Goal: Task Accomplishment & Management: Complete application form

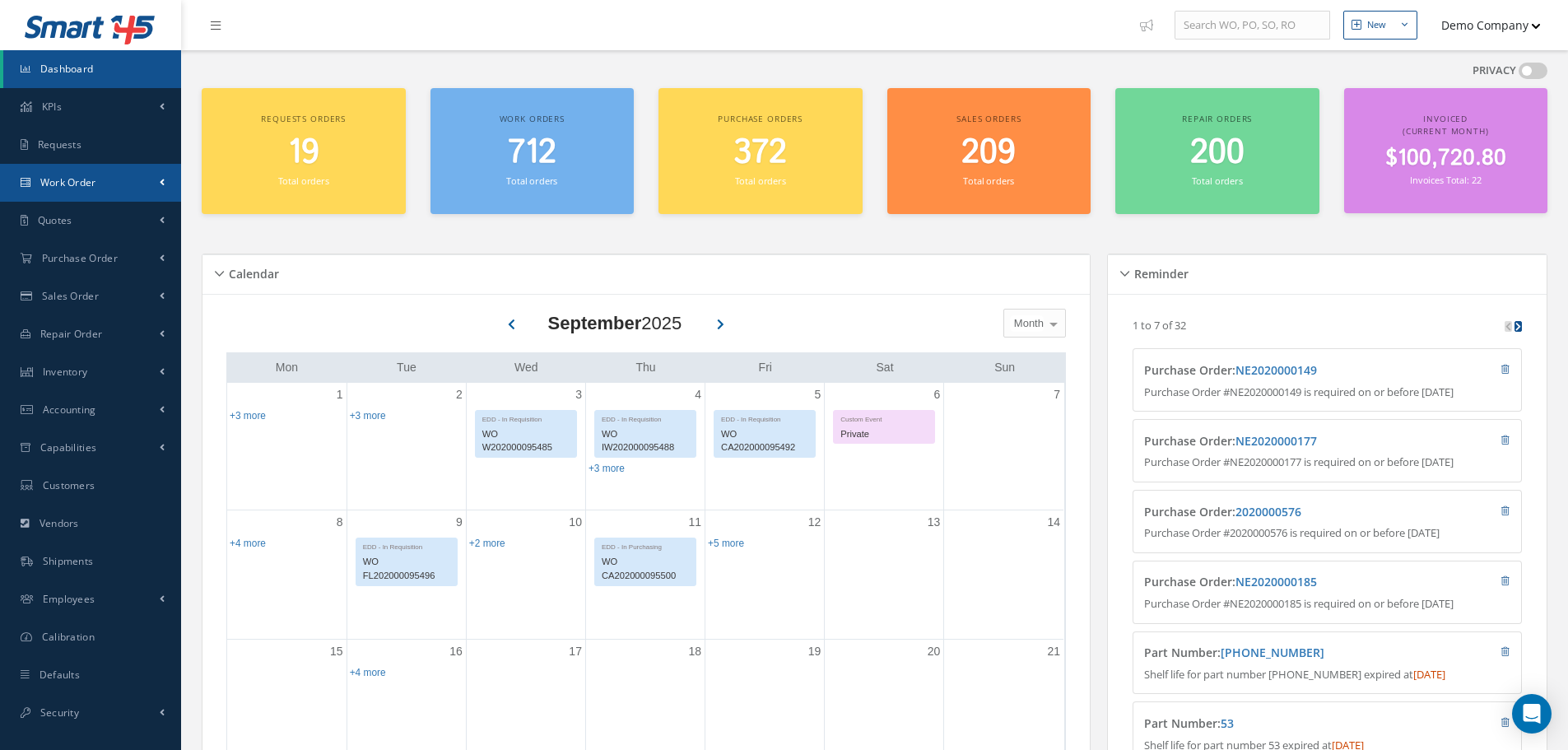
drag, startPoint x: 122, startPoint y: 173, endPoint x: 102, endPoint y: 228, distance: 58.5
click at [123, 173] on link "Work Order" at bounding box center [90, 182] width 181 height 38
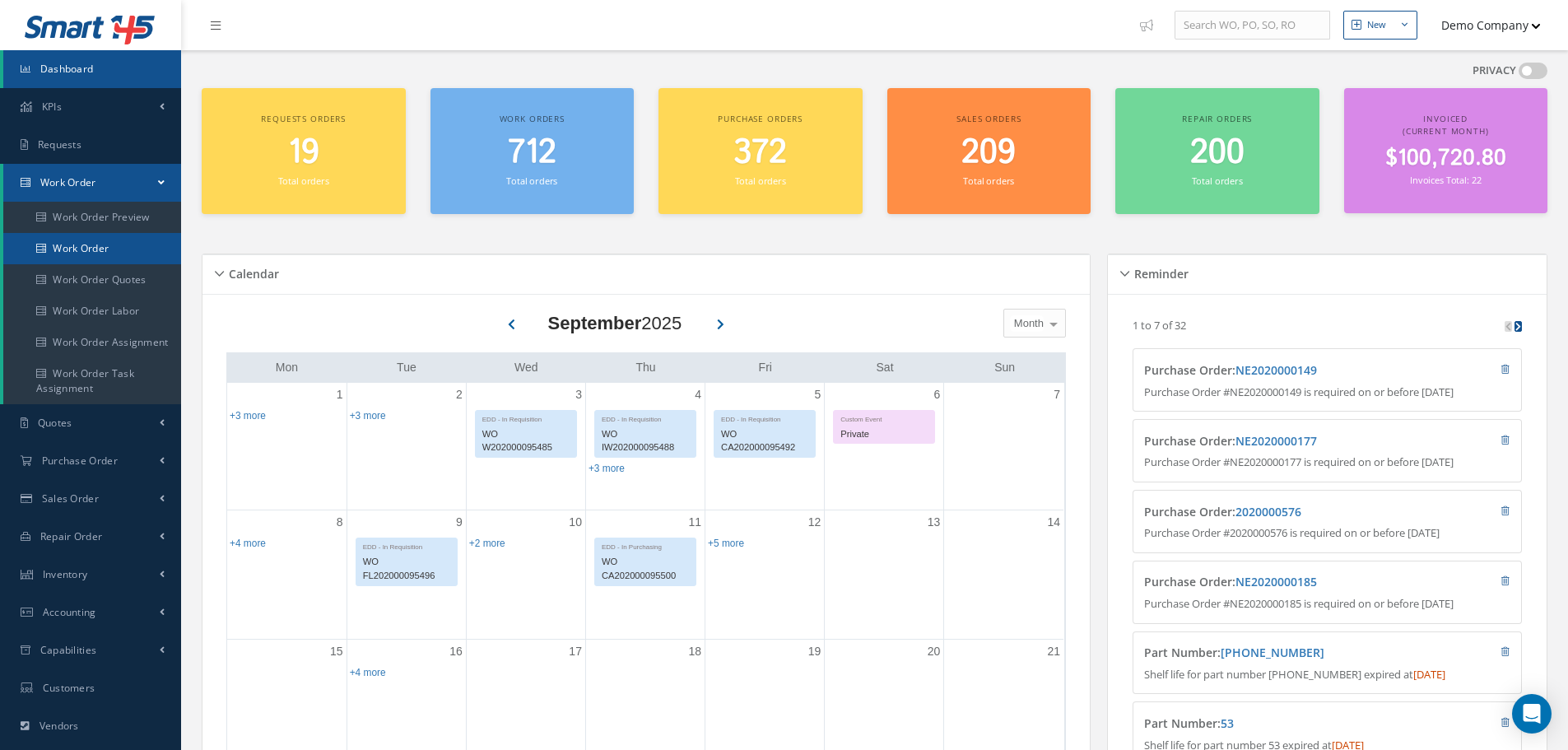
drag, startPoint x: 102, startPoint y: 251, endPoint x: 183, endPoint y: 258, distance: 81.3
click at [103, 250] on link "Work Order" at bounding box center [92, 249] width 178 height 31
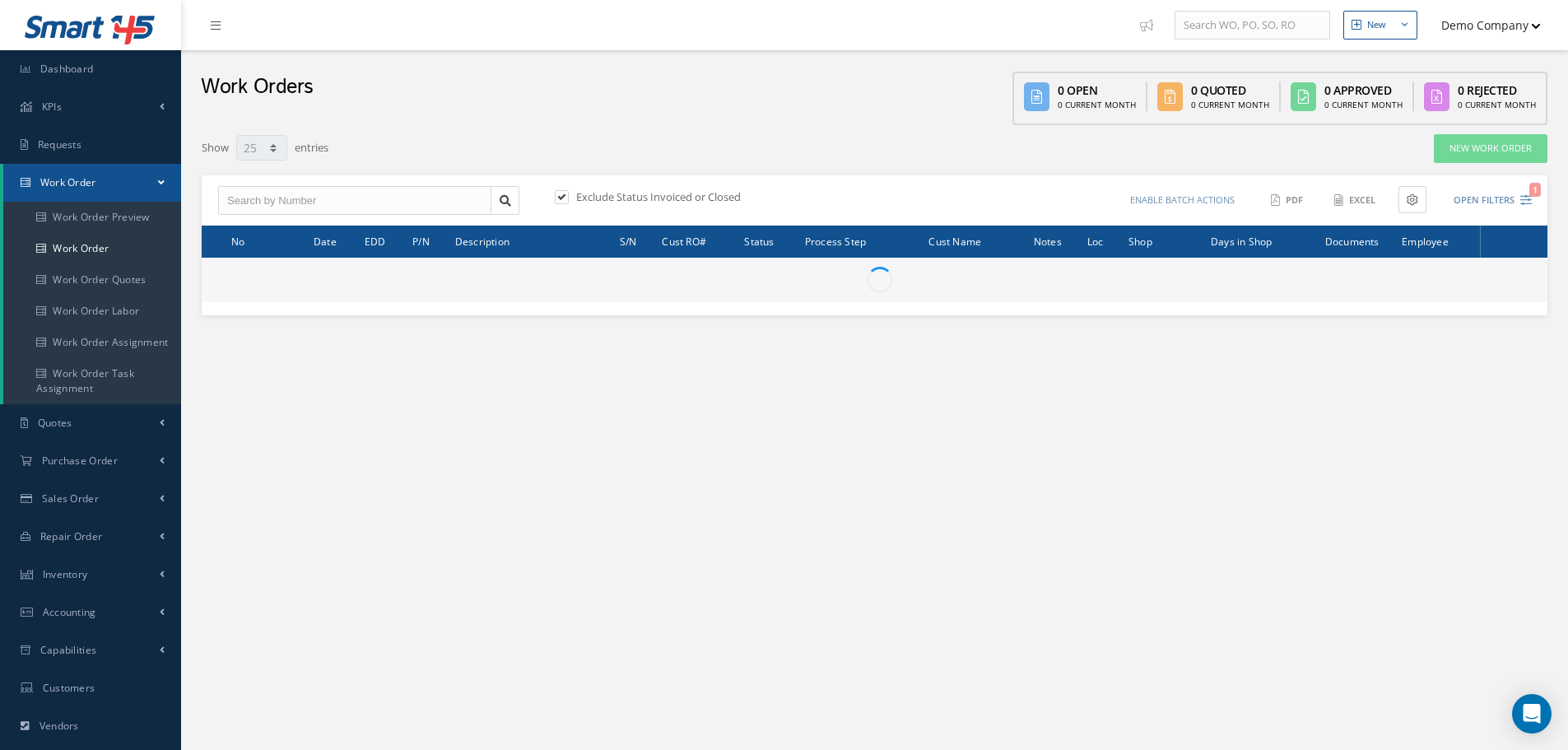
select select "25"
click at [1475, 151] on link "New Work Order" at bounding box center [1490, 149] width 114 height 29
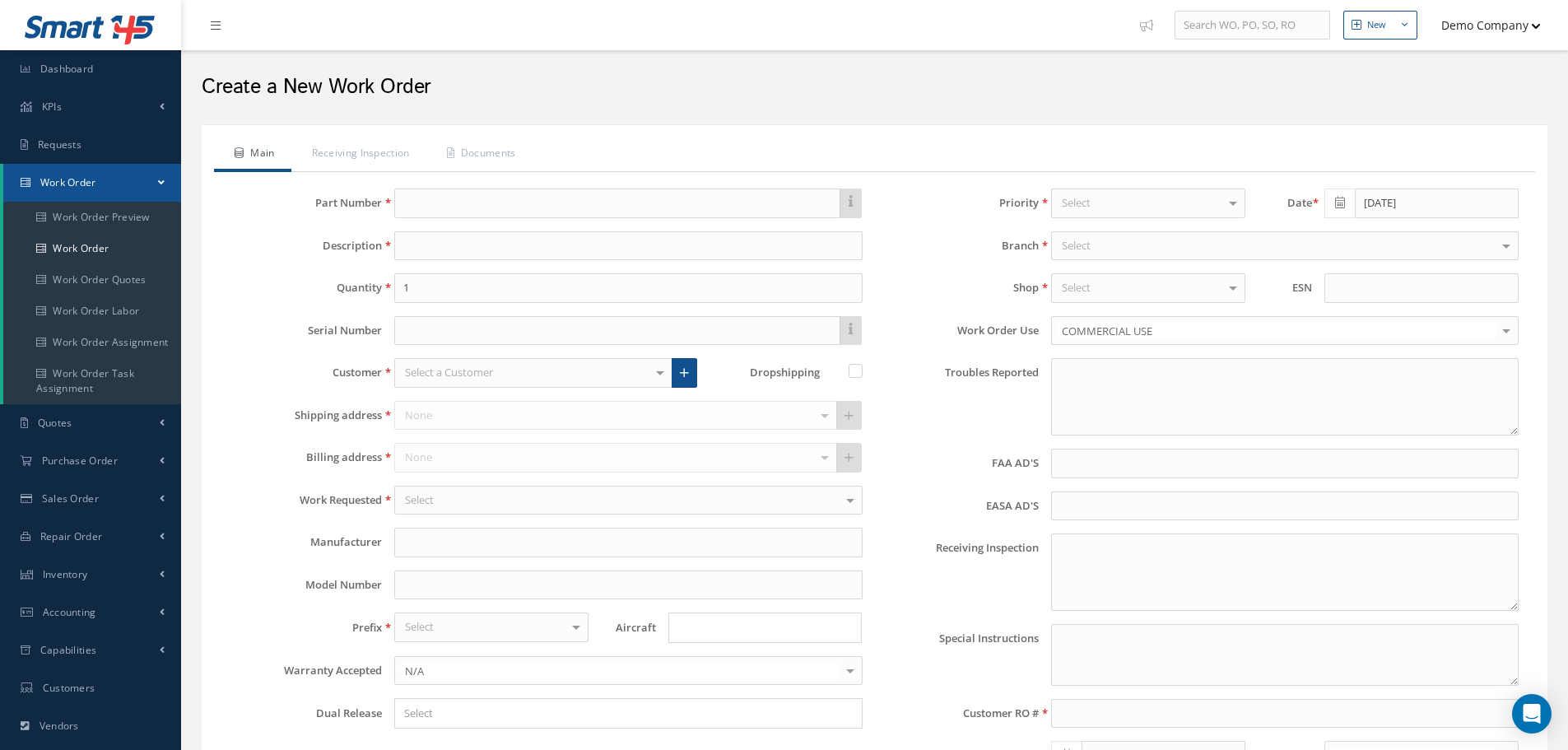
type input "faa aads"
type input "EASA ADS"
type textarea "NO VISUAL DAMAGE"
type input "10/02/2025"
click at [444, 193] on input "text" at bounding box center [617, 203] width 445 height 30
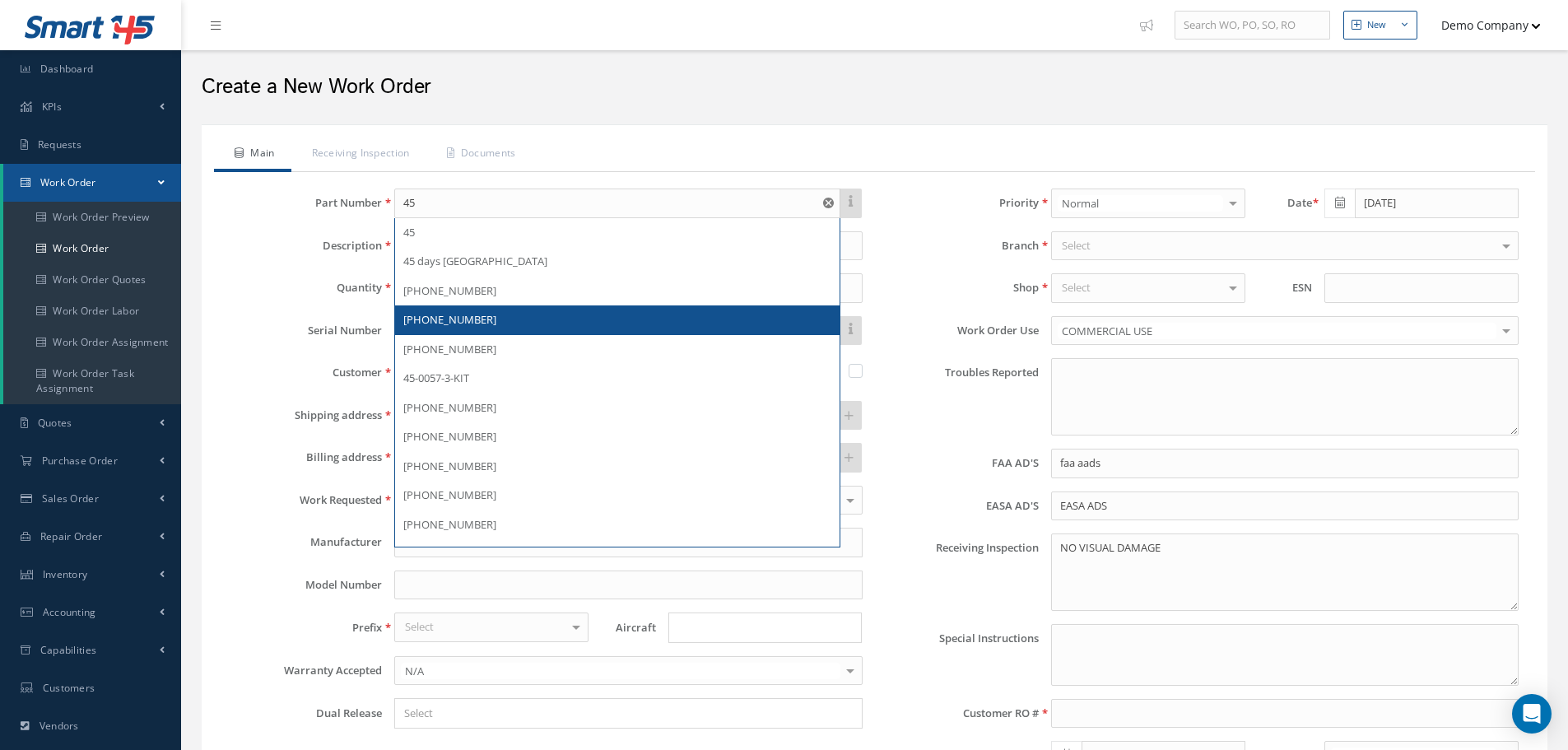
click at [499, 331] on div "[PHONE_NUMBER]" at bounding box center [617, 321] width 444 height 30
type input "[PHONE_NUMBER]"
type input "Retractable Landing Light."
type input "78"
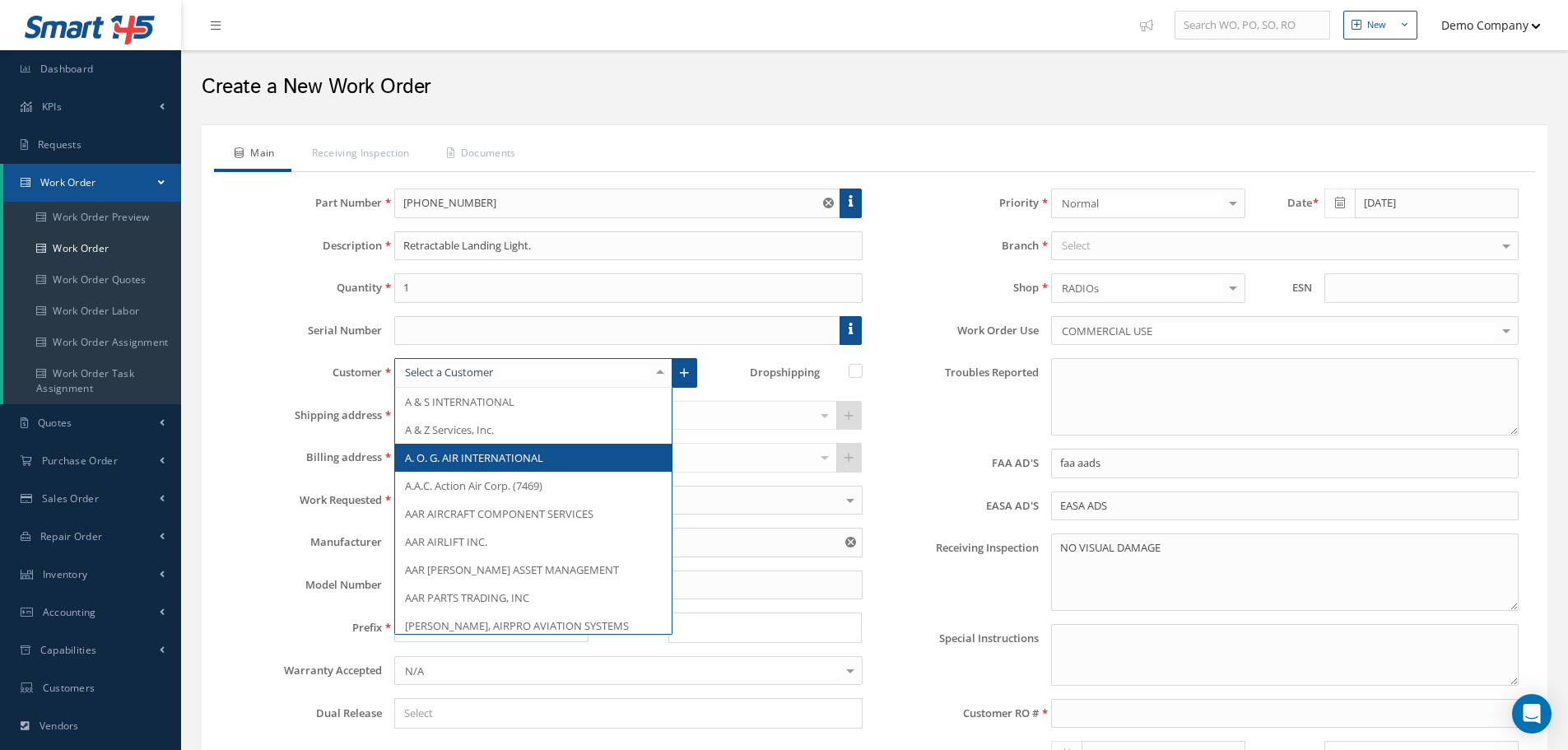
click at [475, 445] on span "A. O. G. AIR INTERNATIONAL" at bounding box center [533, 458] width 277 height 28
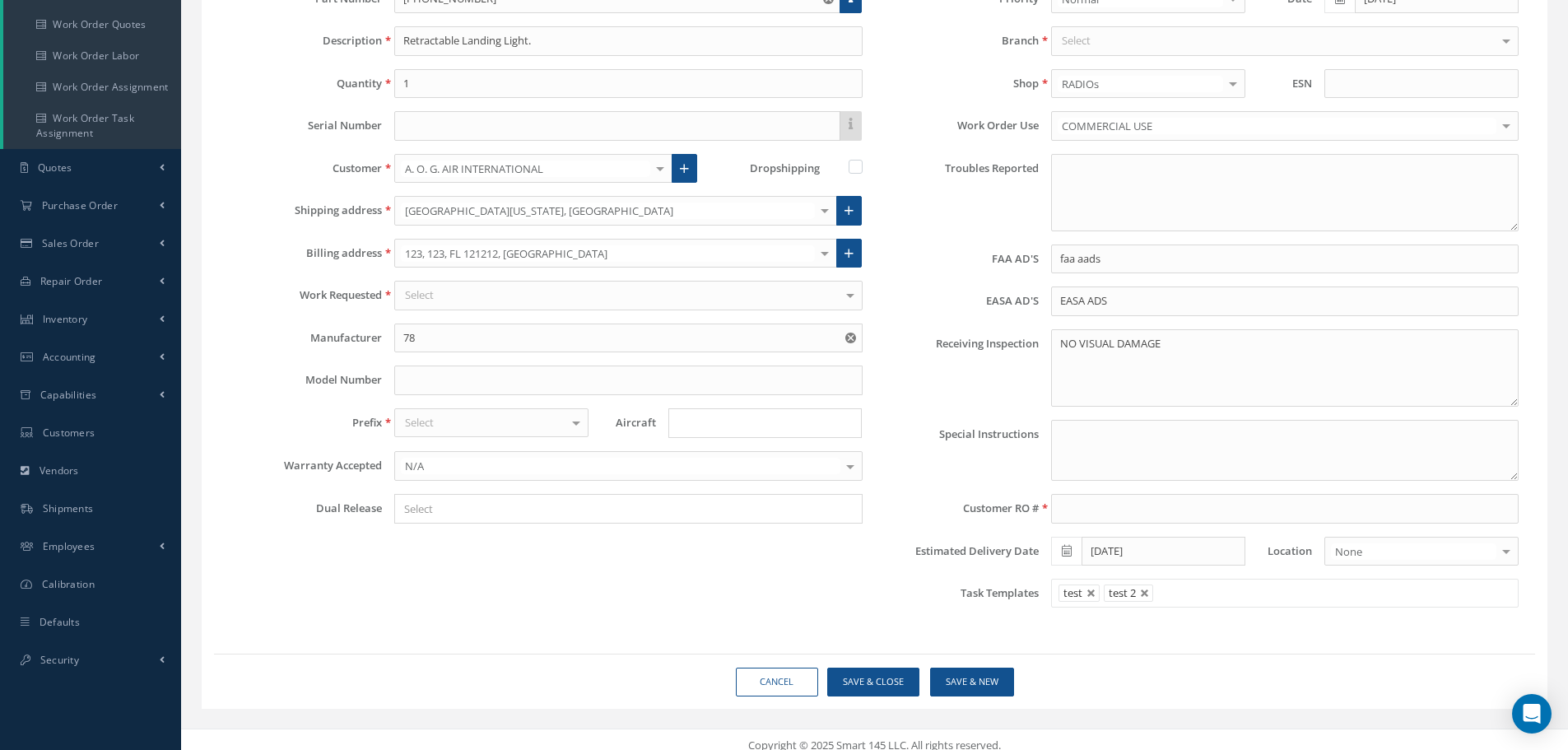
scroll to position [268, 0]
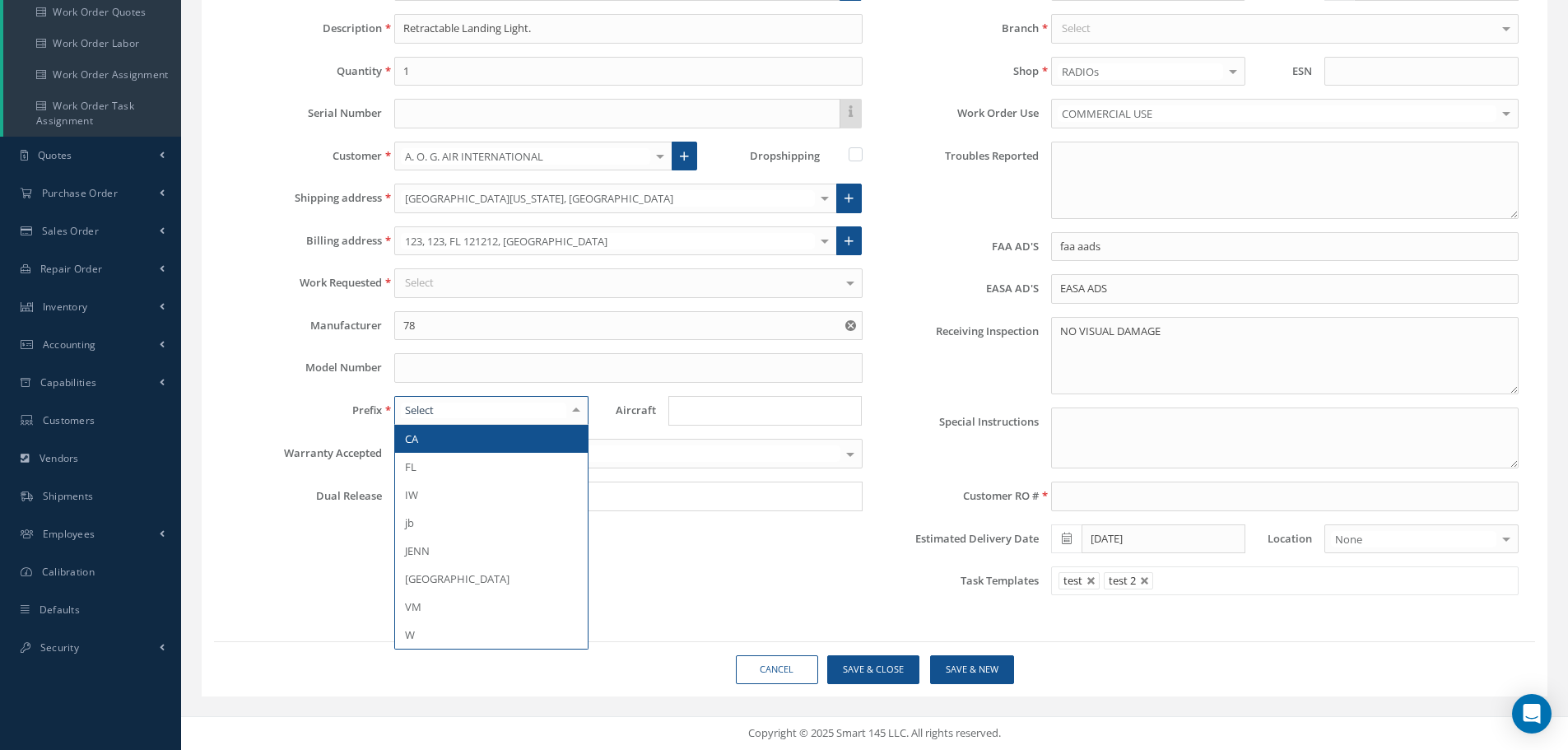
click at [438, 404] on div at bounding box center [491, 411] width 194 height 30
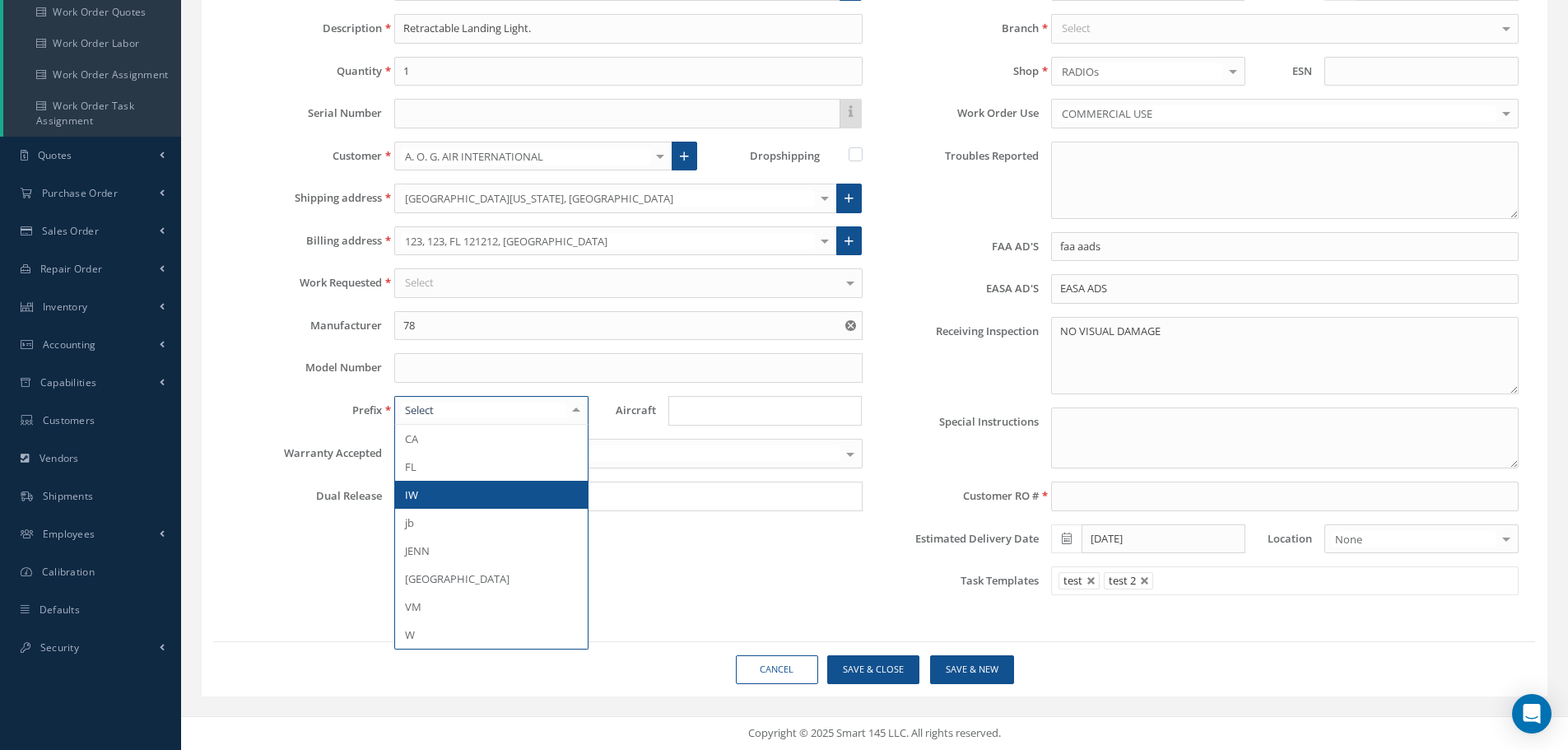
click at [511, 496] on span "IW" at bounding box center [491, 495] width 193 height 28
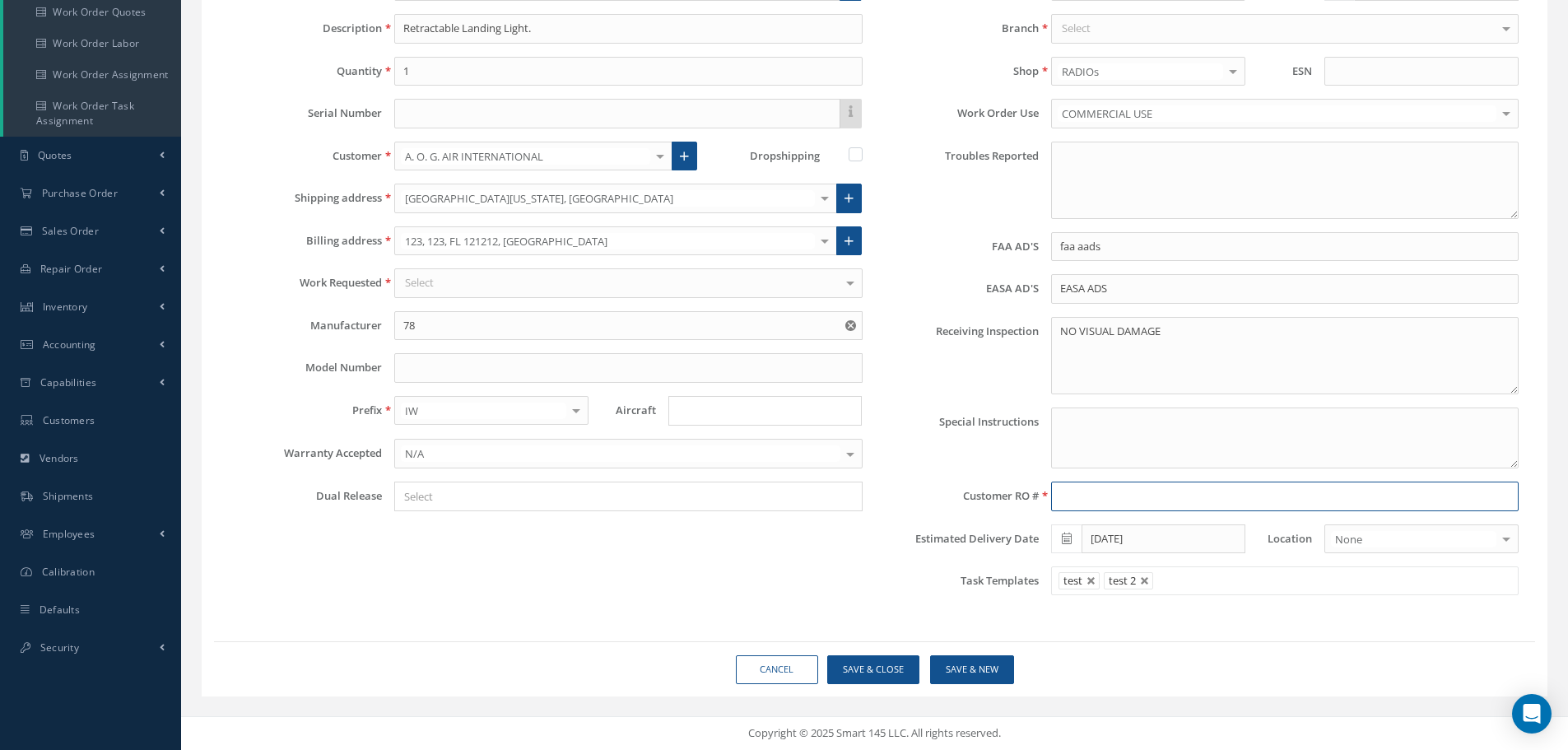
click at [1097, 494] on input at bounding box center [1284, 497] width 468 height 30
type input "1"
click at [918, 510] on div "Customer RO #" at bounding box center [1203, 497] width 657 height 30
drag, startPoint x: 1144, startPoint y: 578, endPoint x: 1081, endPoint y: 592, distance: 64.5
click at [1140, 578] on link at bounding box center [1145, 581] width 10 height 10
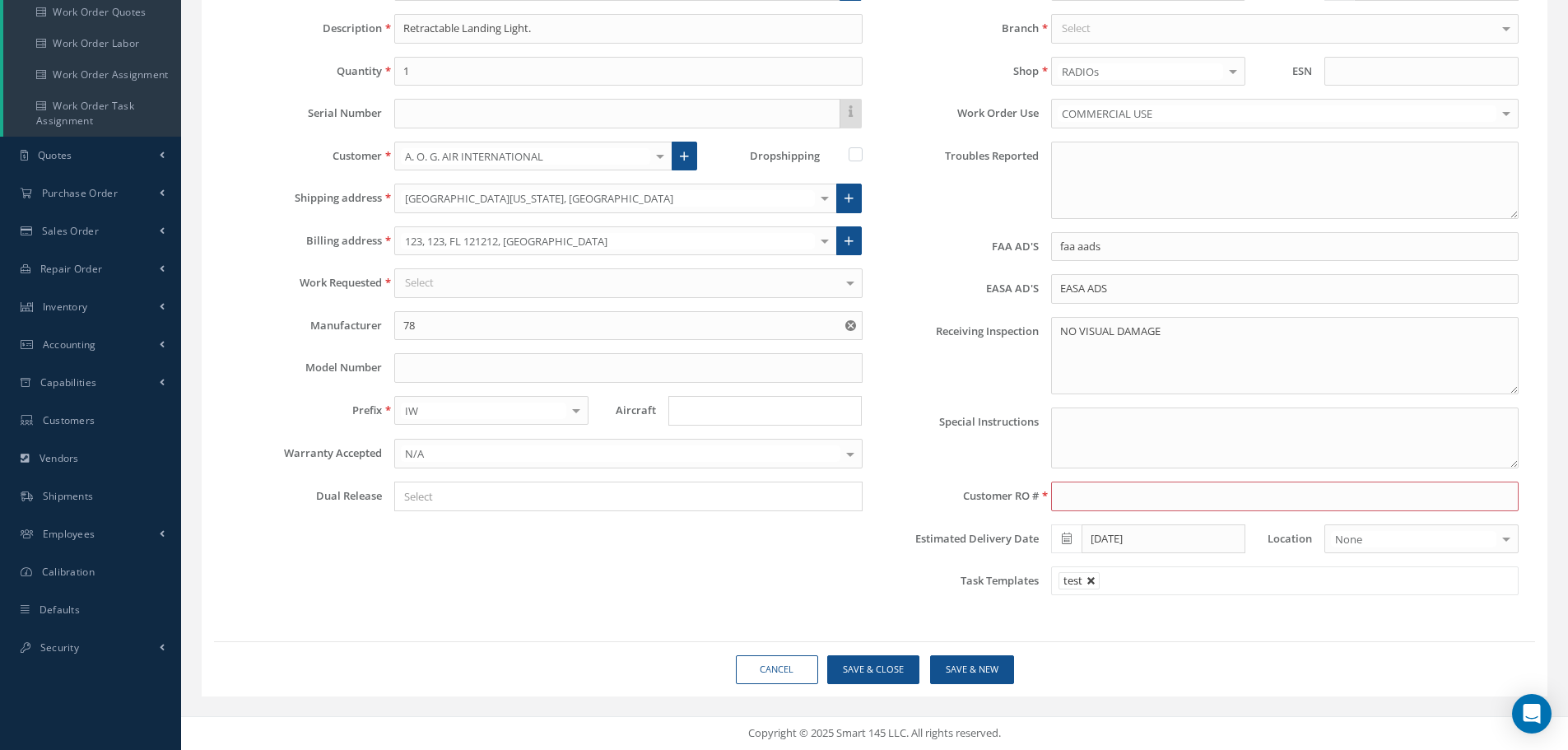
click at [1087, 585] on link at bounding box center [1091, 581] width 10 height 10
type input "Select templates"
drag, startPoint x: 1082, startPoint y: 498, endPoint x: 1064, endPoint y: 499, distance: 18.0
click at [1077, 498] on input at bounding box center [1284, 497] width 468 height 30
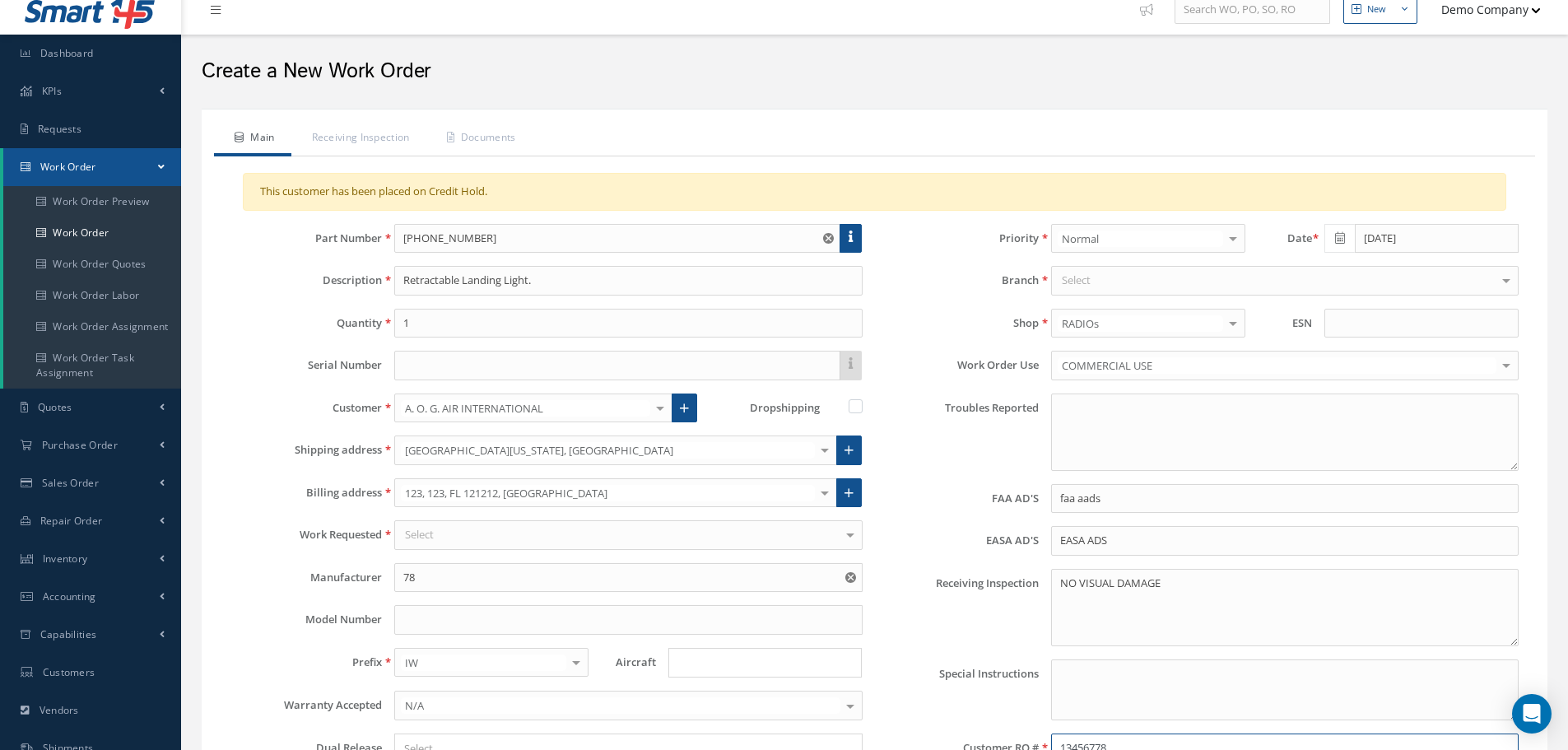
scroll to position [0, 0]
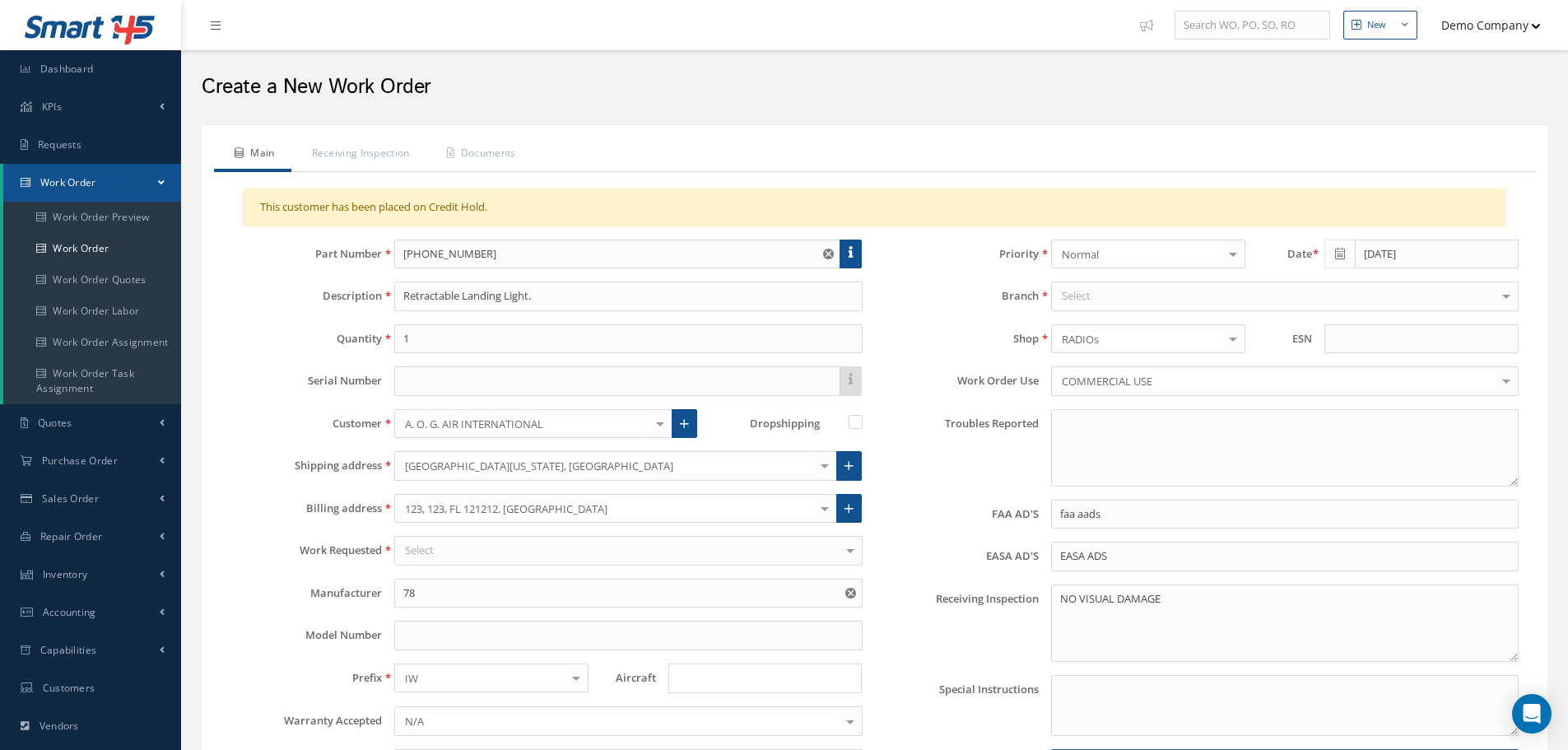
type input "13456778"
click at [1102, 300] on div "Select" at bounding box center [1284, 297] width 468 height 30
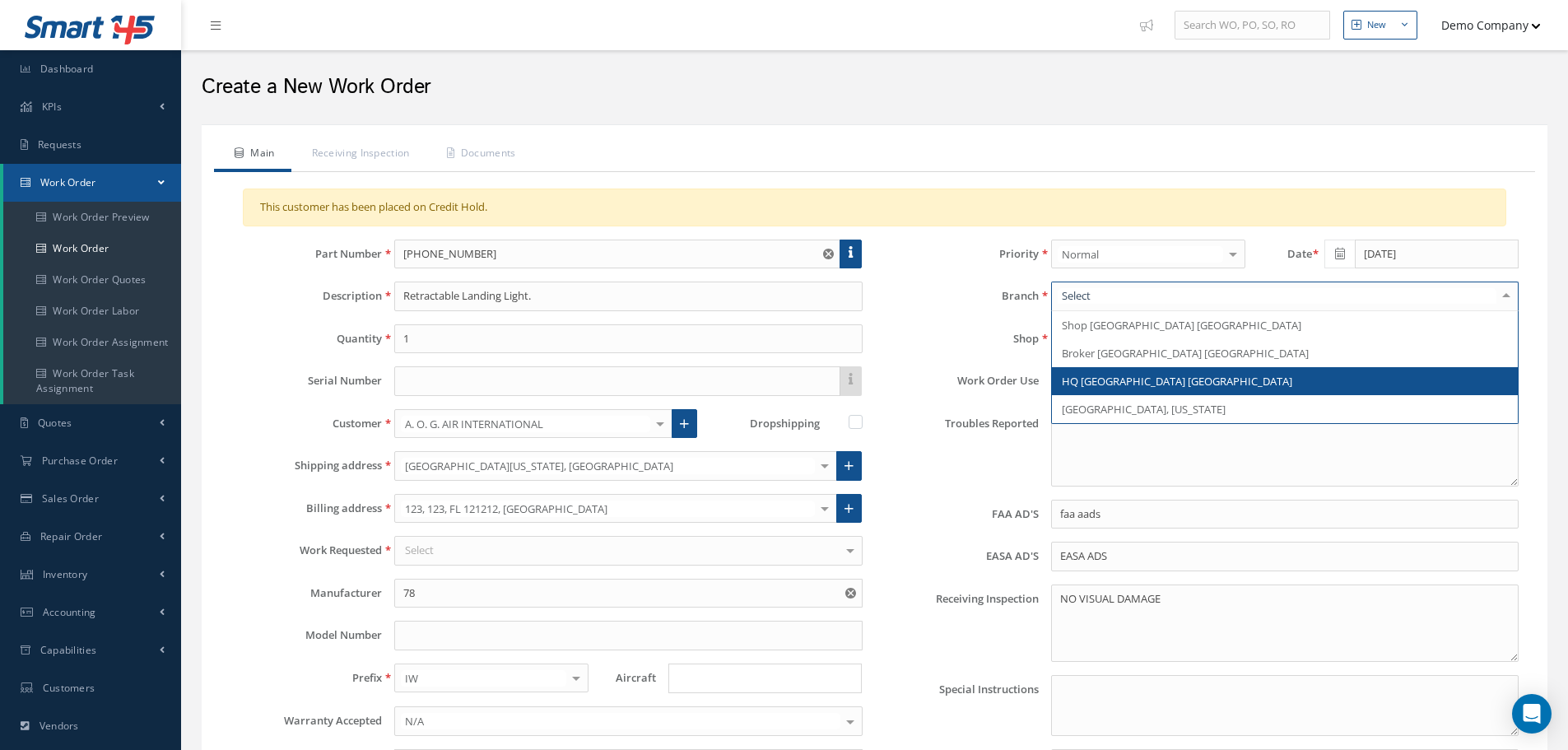
click at [1100, 372] on span "HQ [GEOGRAPHIC_DATA] [GEOGRAPHIC_DATA]" at bounding box center [1284, 381] width 466 height 28
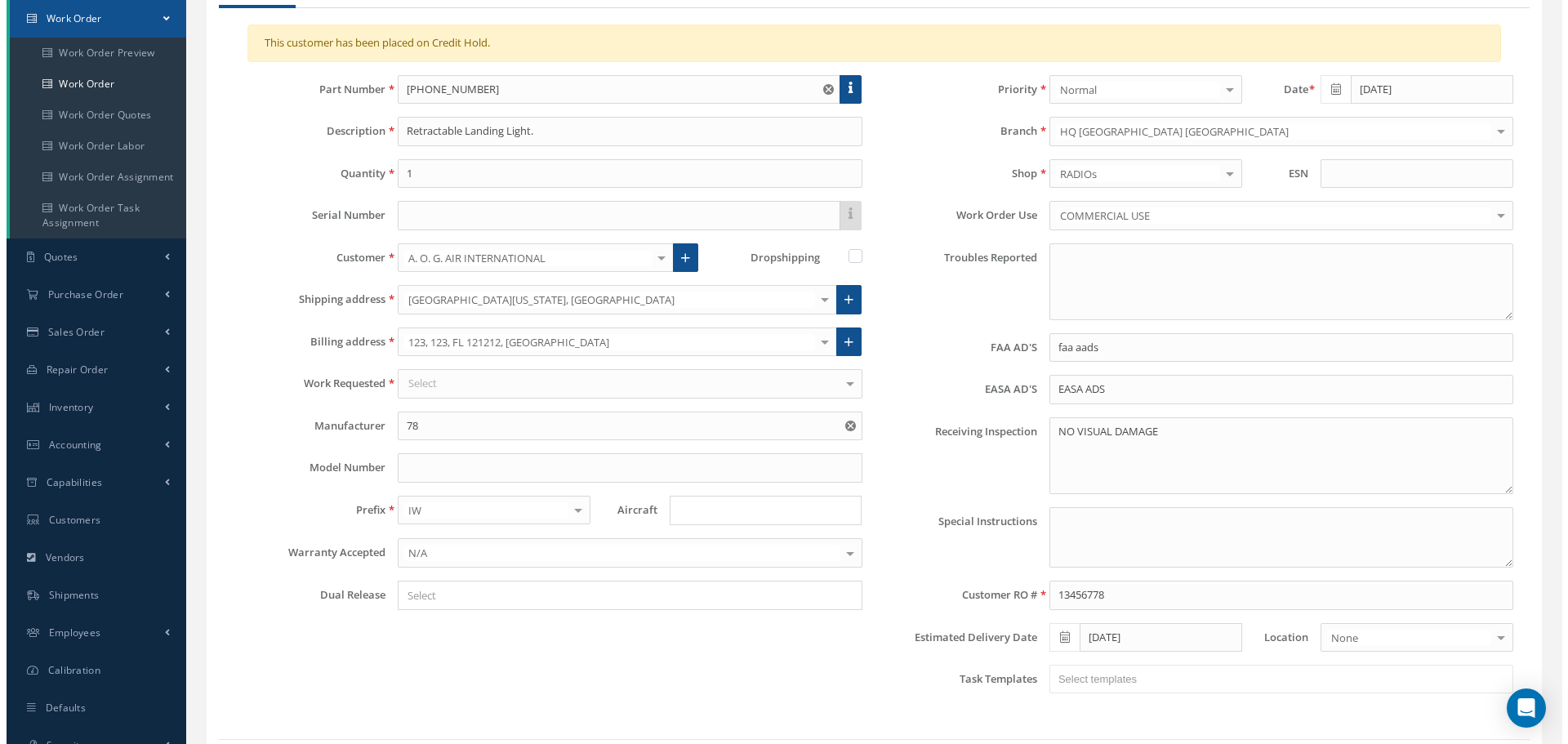
scroll to position [266, 0]
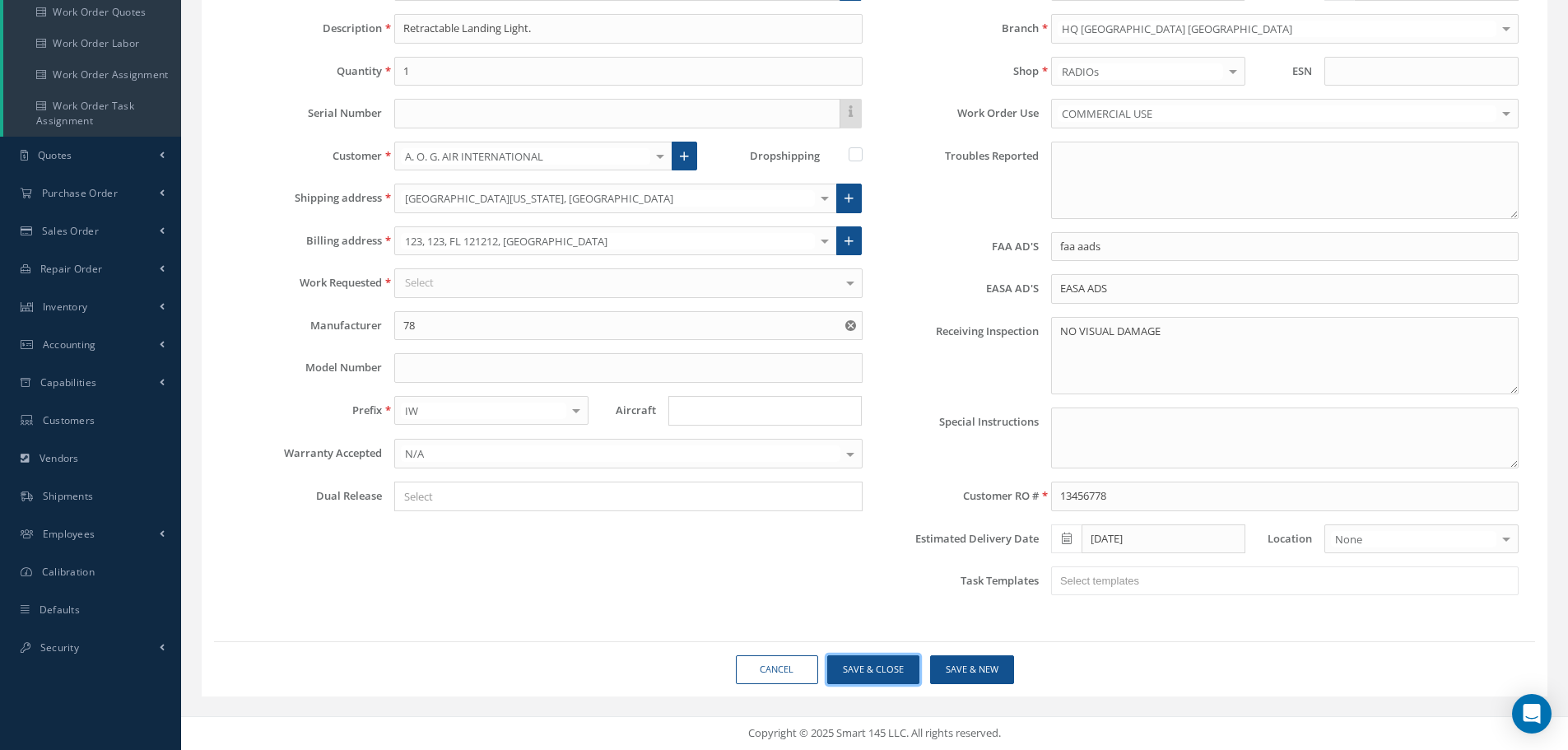
click at [894, 670] on button "Save & Close" at bounding box center [873, 670] width 92 height 29
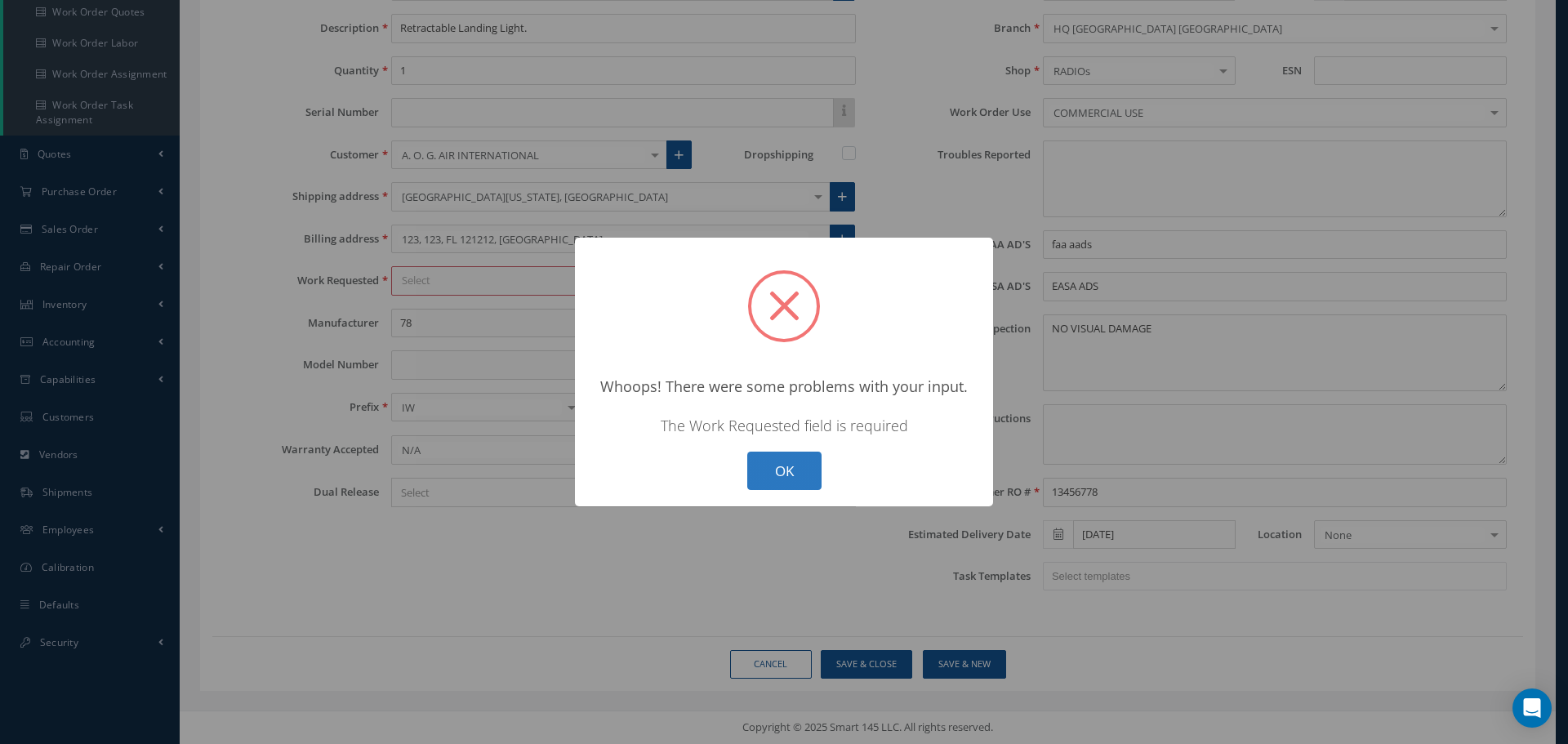
drag, startPoint x: 794, startPoint y: 470, endPoint x: 647, endPoint y: 382, distance: 171.3
click at [793, 470] on button "OK" at bounding box center [784, 471] width 75 height 39
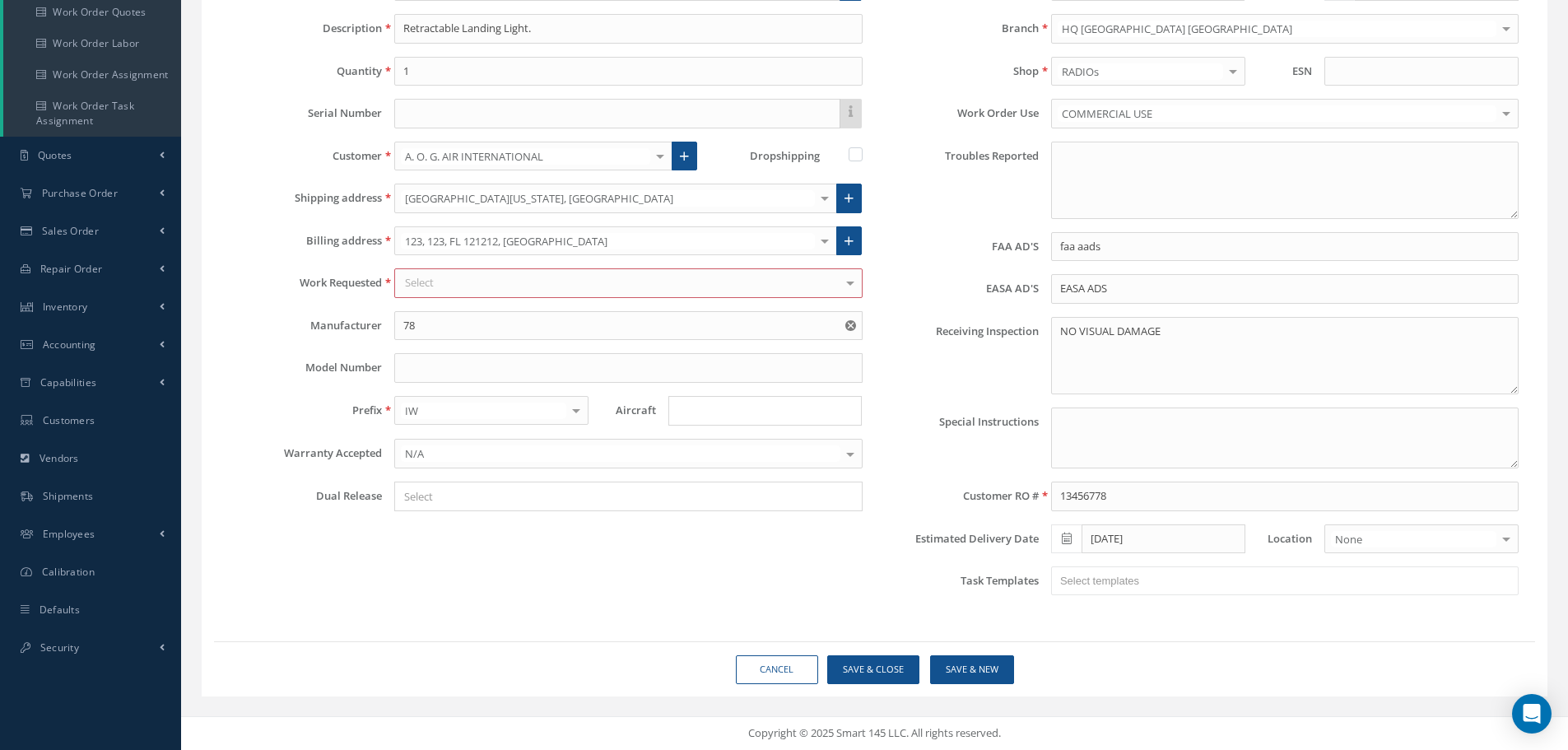
click at [480, 285] on div "Select" at bounding box center [628, 284] width 468 height 30
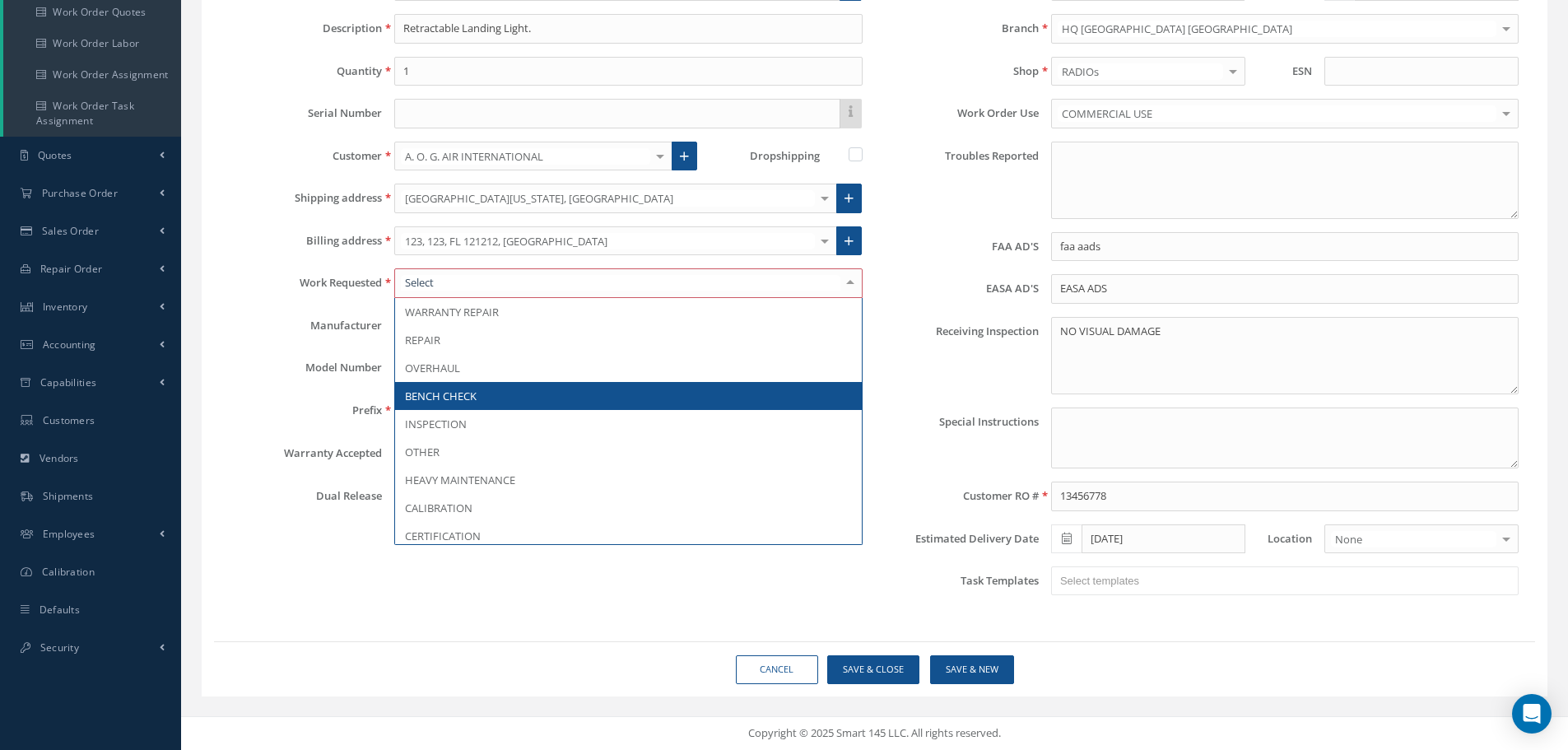
click at [453, 402] on span "BENCH CHECK" at bounding box center [440, 396] width 72 height 15
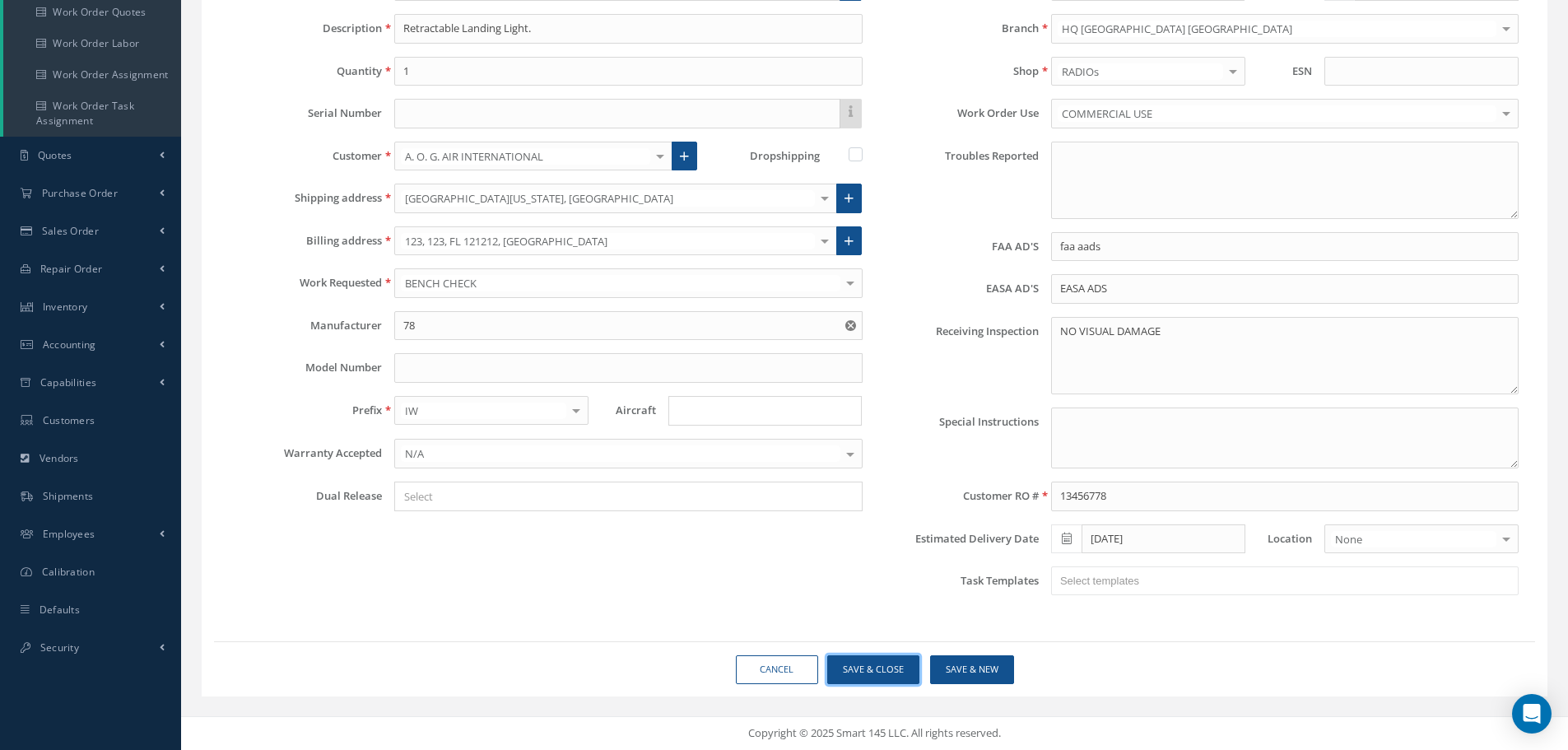
click at [881, 675] on button "Save & Close" at bounding box center [873, 670] width 92 height 29
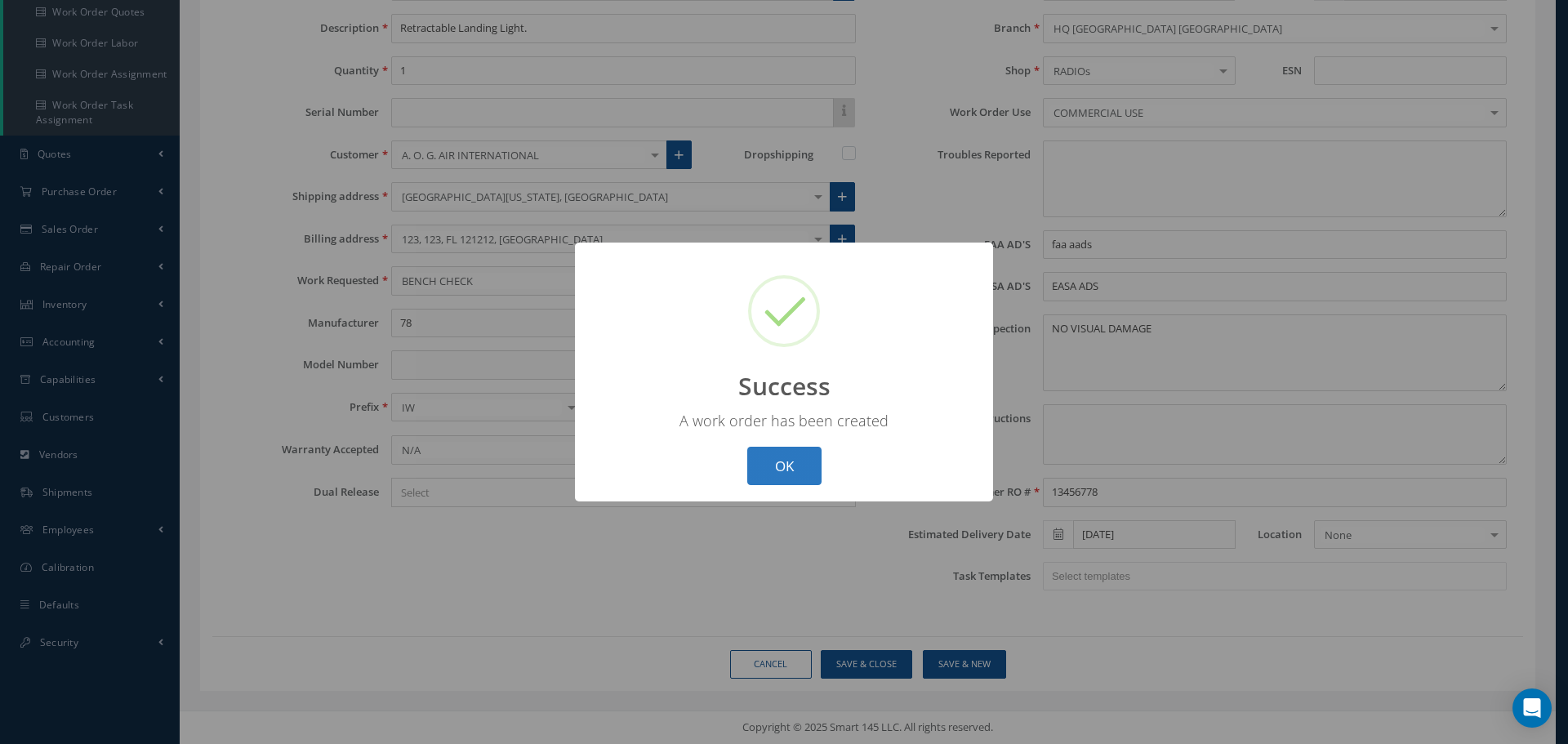
click at [791, 476] on button "OK" at bounding box center [784, 466] width 75 height 39
select select "25"
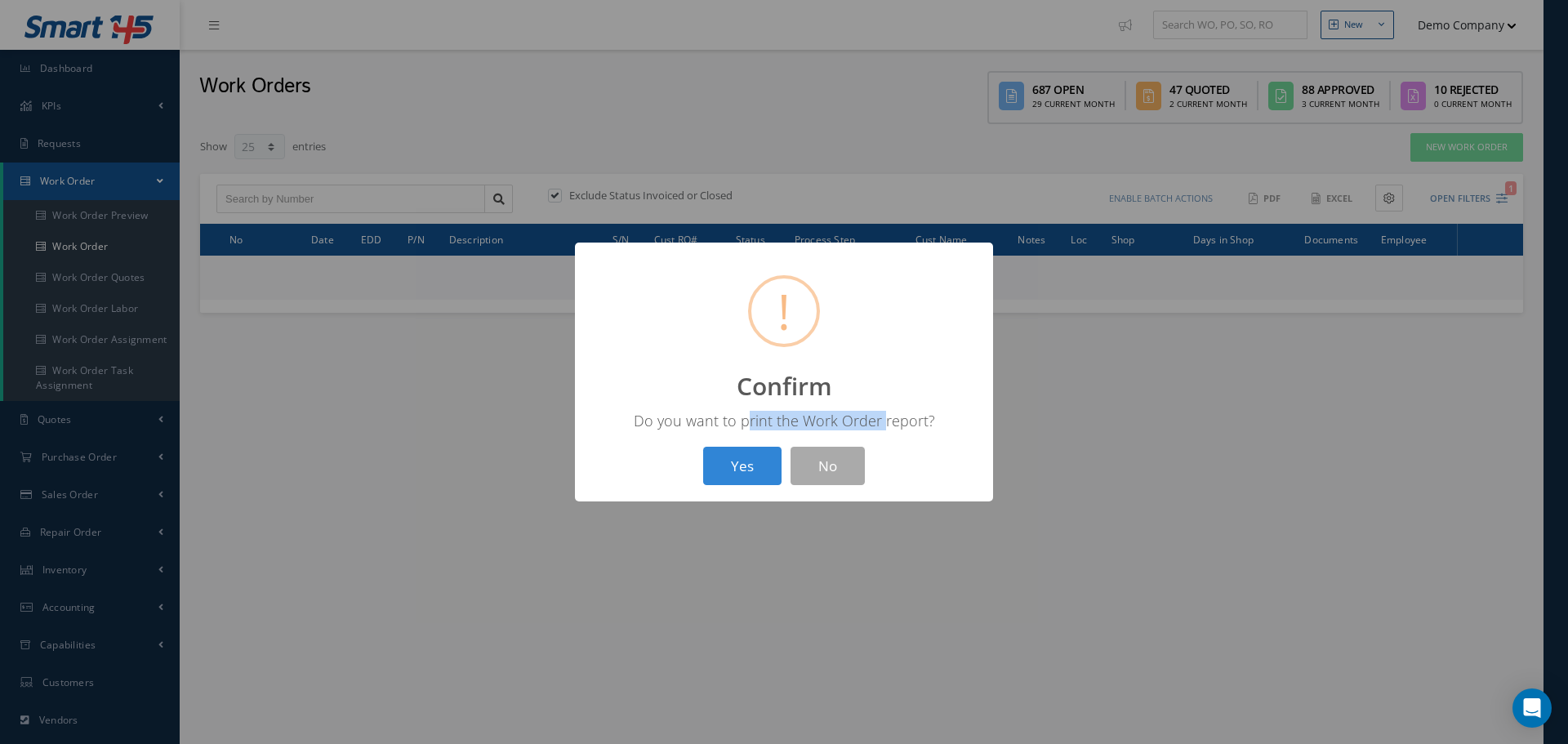
drag, startPoint x: 807, startPoint y: 430, endPoint x: 898, endPoint y: 430, distance: 91.0
click at [894, 430] on div "Do you want to print the Work Order report?" at bounding box center [784, 420] width 386 height 19
click at [833, 474] on button "No" at bounding box center [828, 466] width 75 height 39
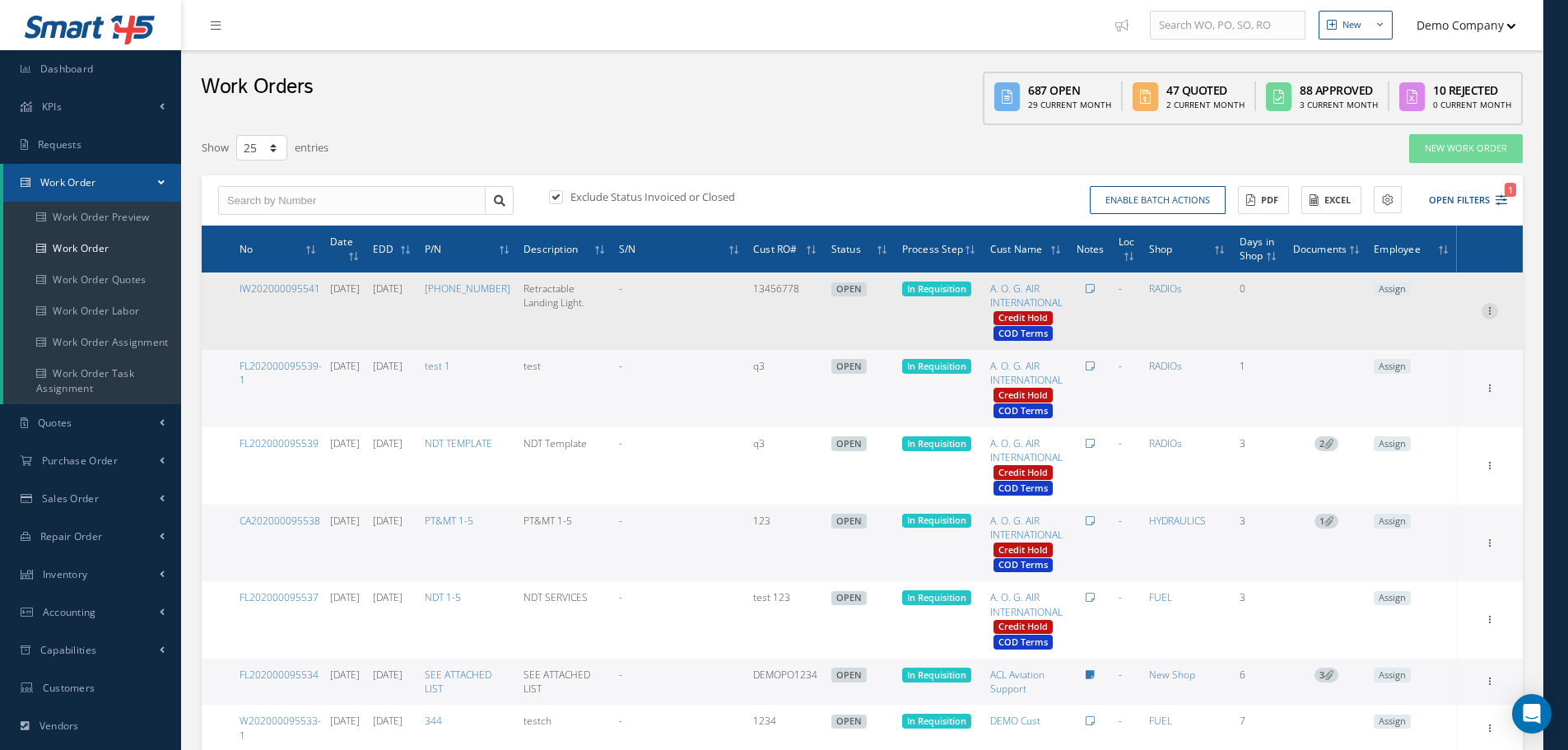
click at [1492, 310] on icon at bounding box center [1489, 310] width 17 height 13
drag, startPoint x: 1409, startPoint y: 338, endPoint x: 1397, endPoint y: 336, distance: 12.2
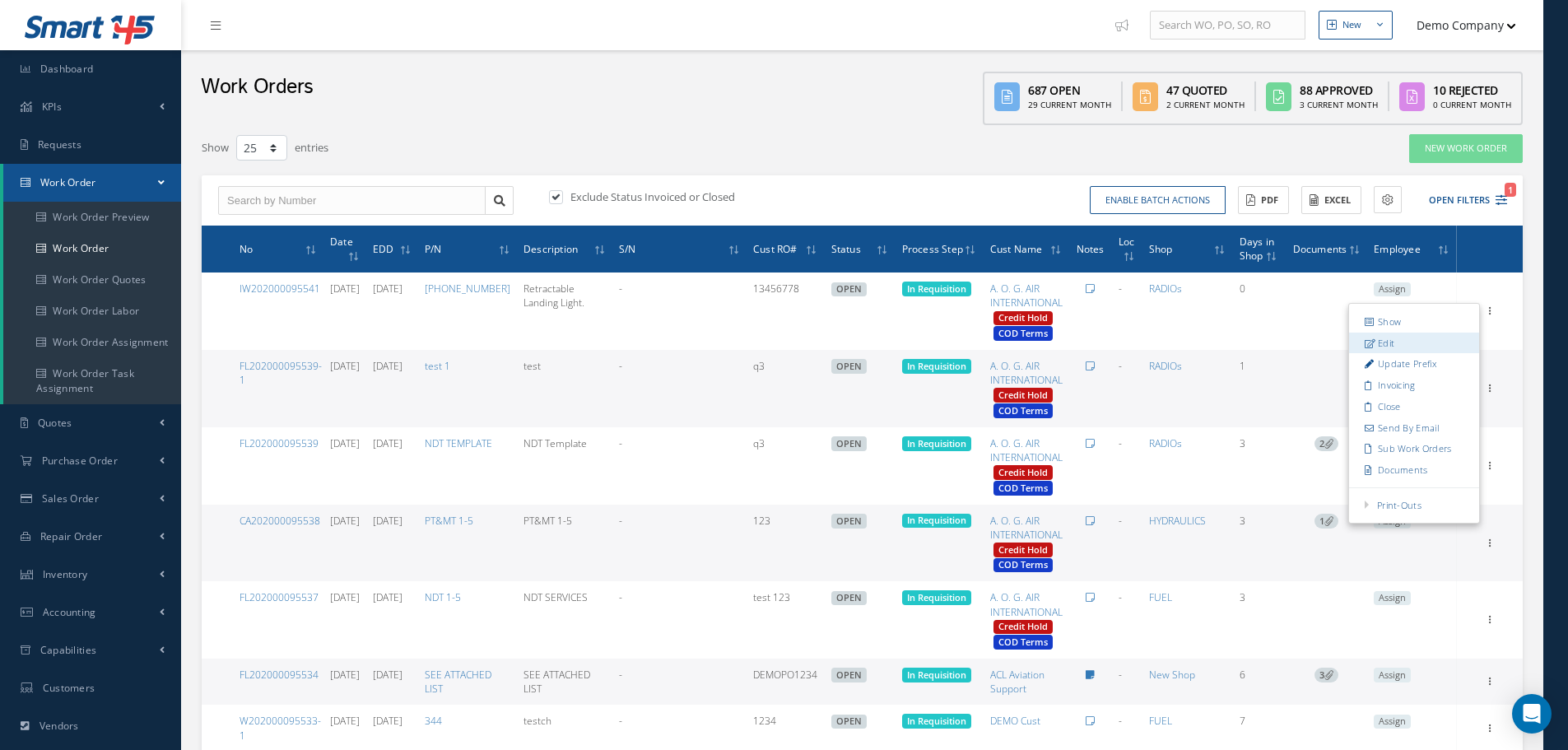
click at [1410, 338] on link "Edit" at bounding box center [1413, 343] width 130 height 21
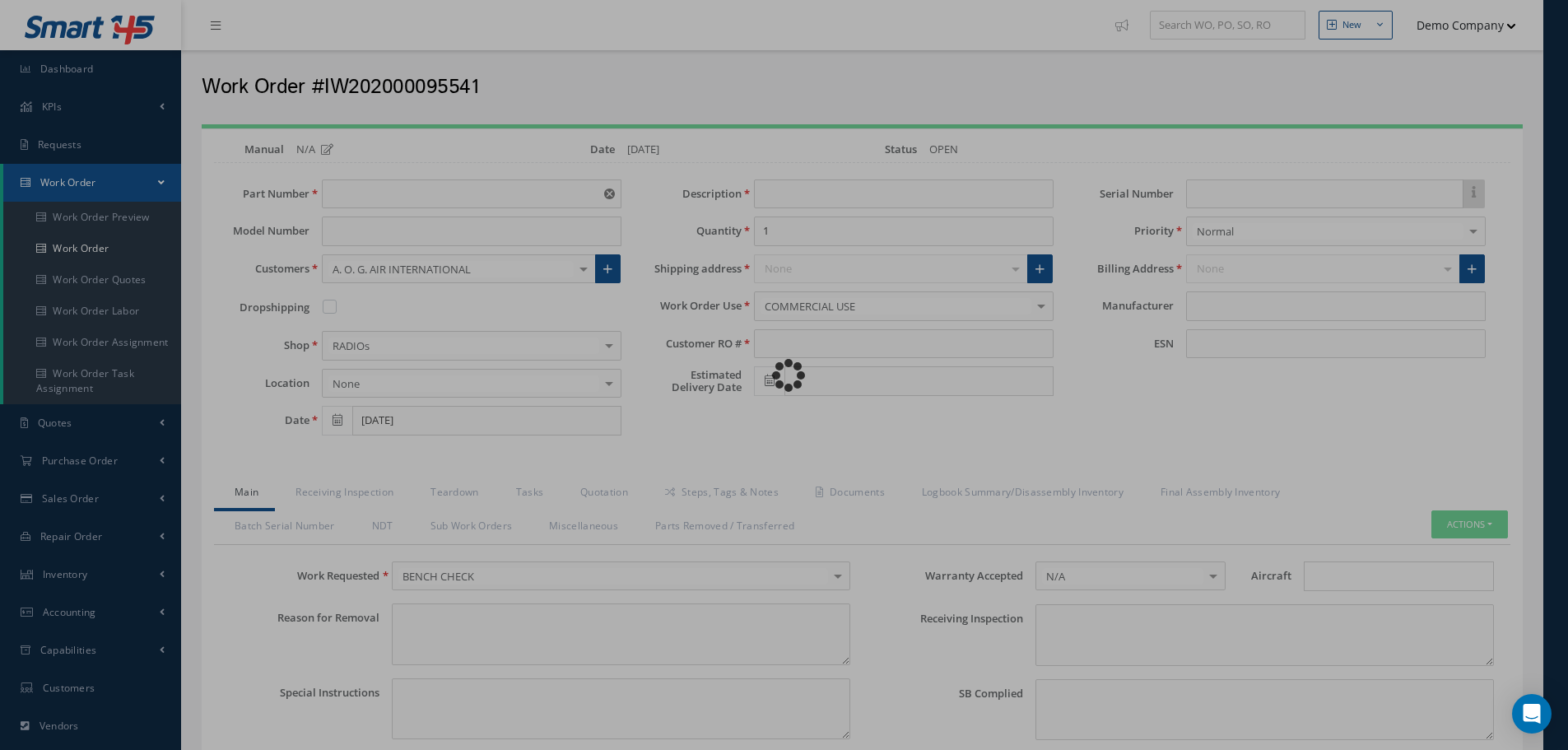
type input "[PHONE_NUMBER]"
type input "Retractable Landing Light."
type input "13456778"
type input "[DATE]"
type input "faa aads"
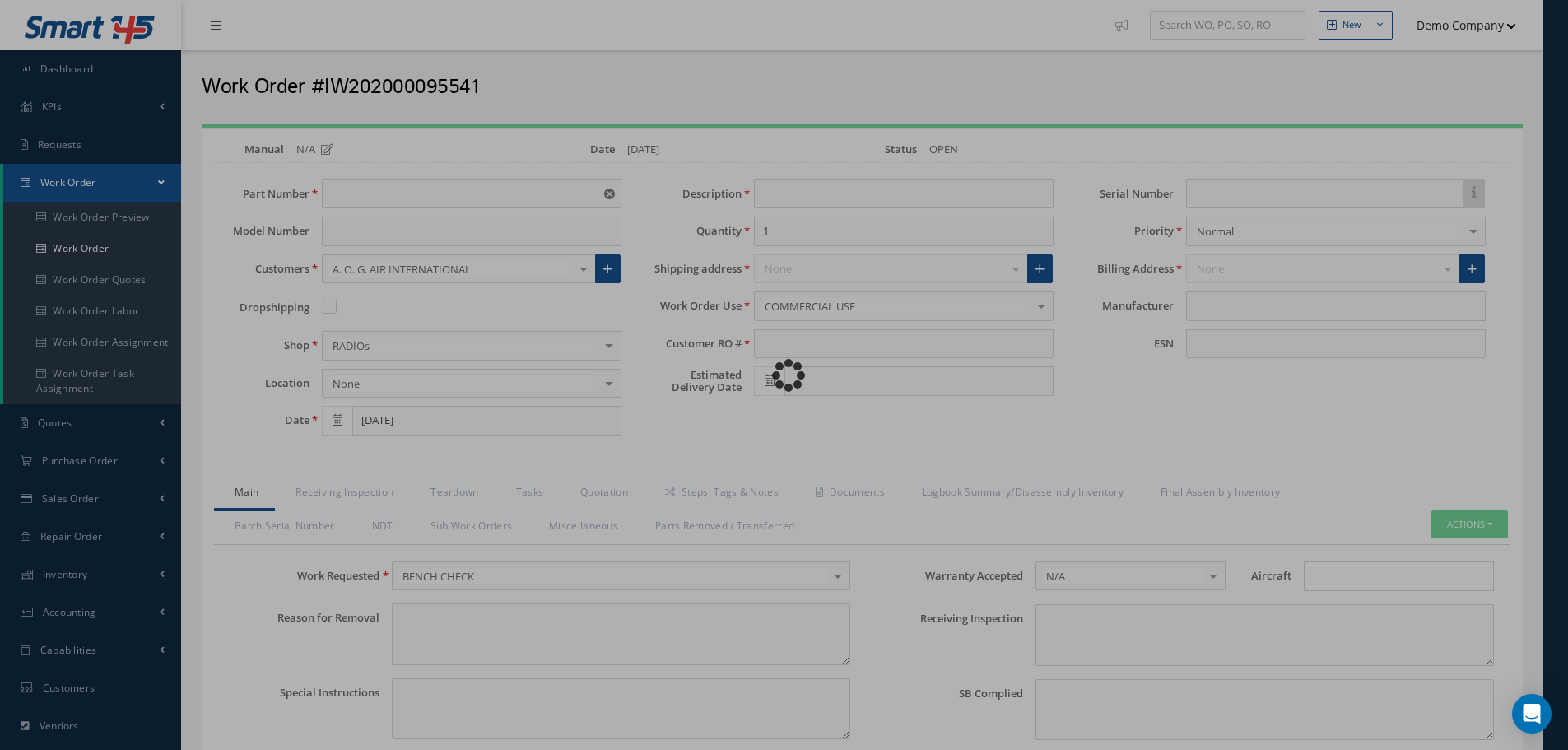
type textarea "NO VISUAL DAMAGE"
type textarea "50"
type input "EASA ADS"
type textarea "test test"
type input "30 days"
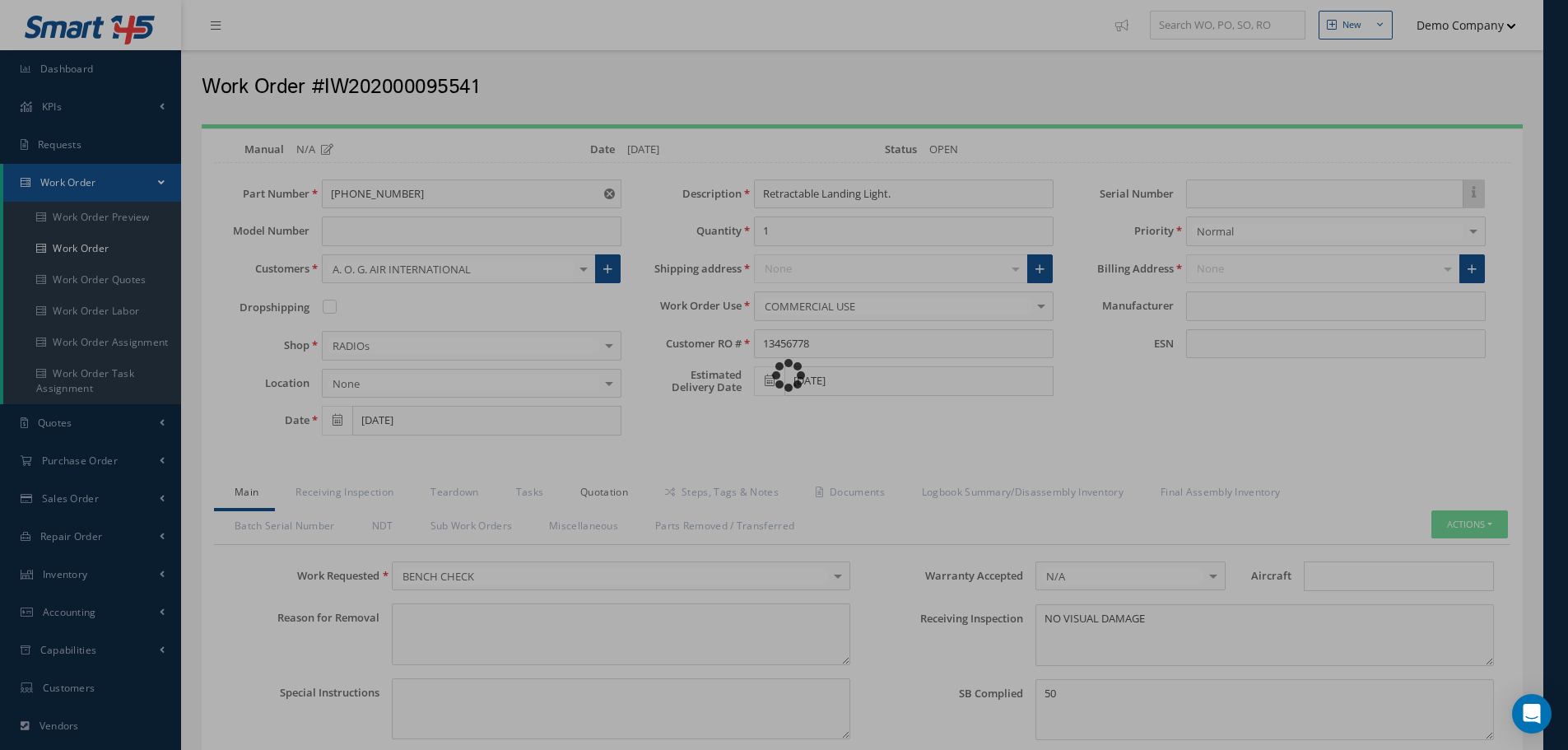
type input "78"
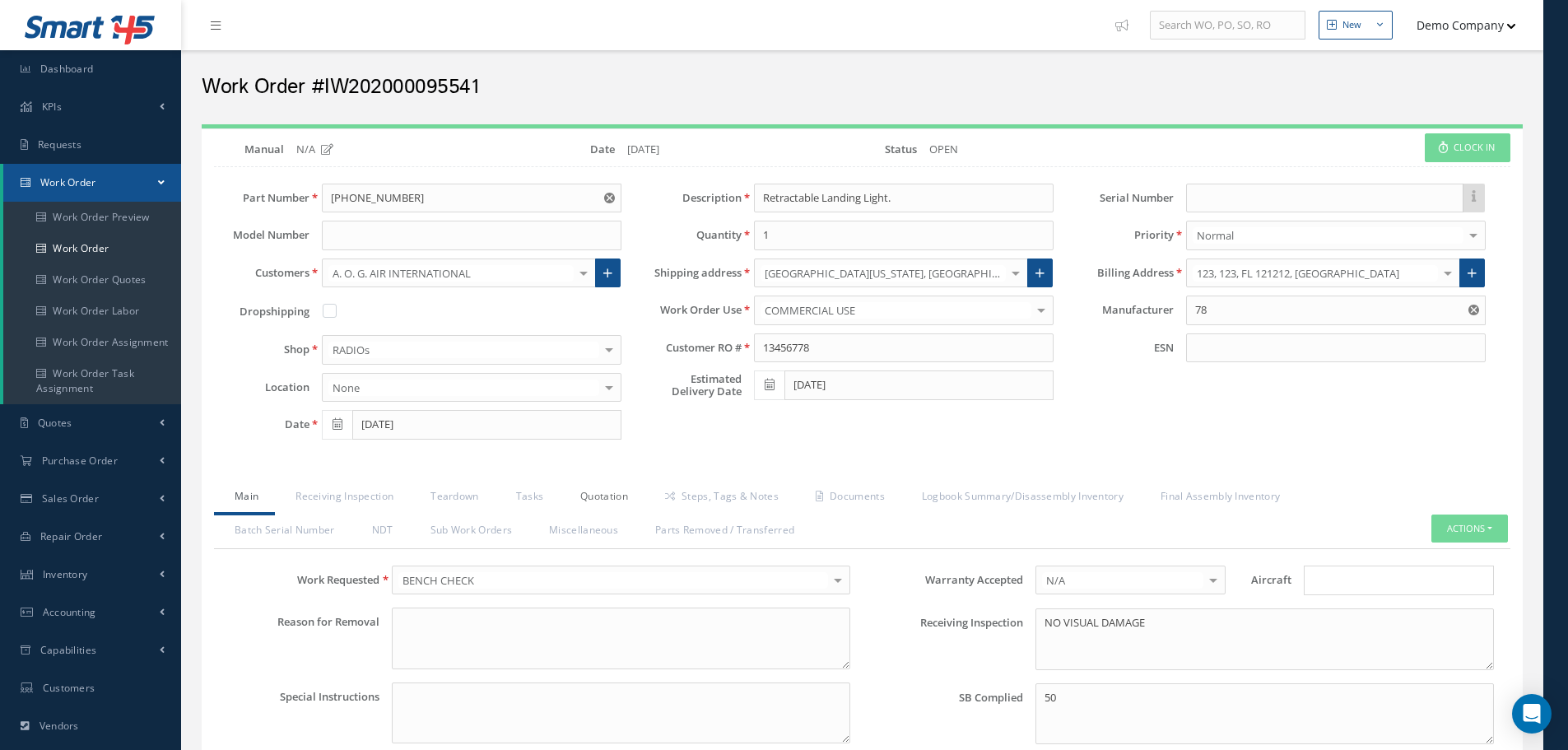
click at [600, 495] on link "Quotation" at bounding box center [602, 498] width 85 height 34
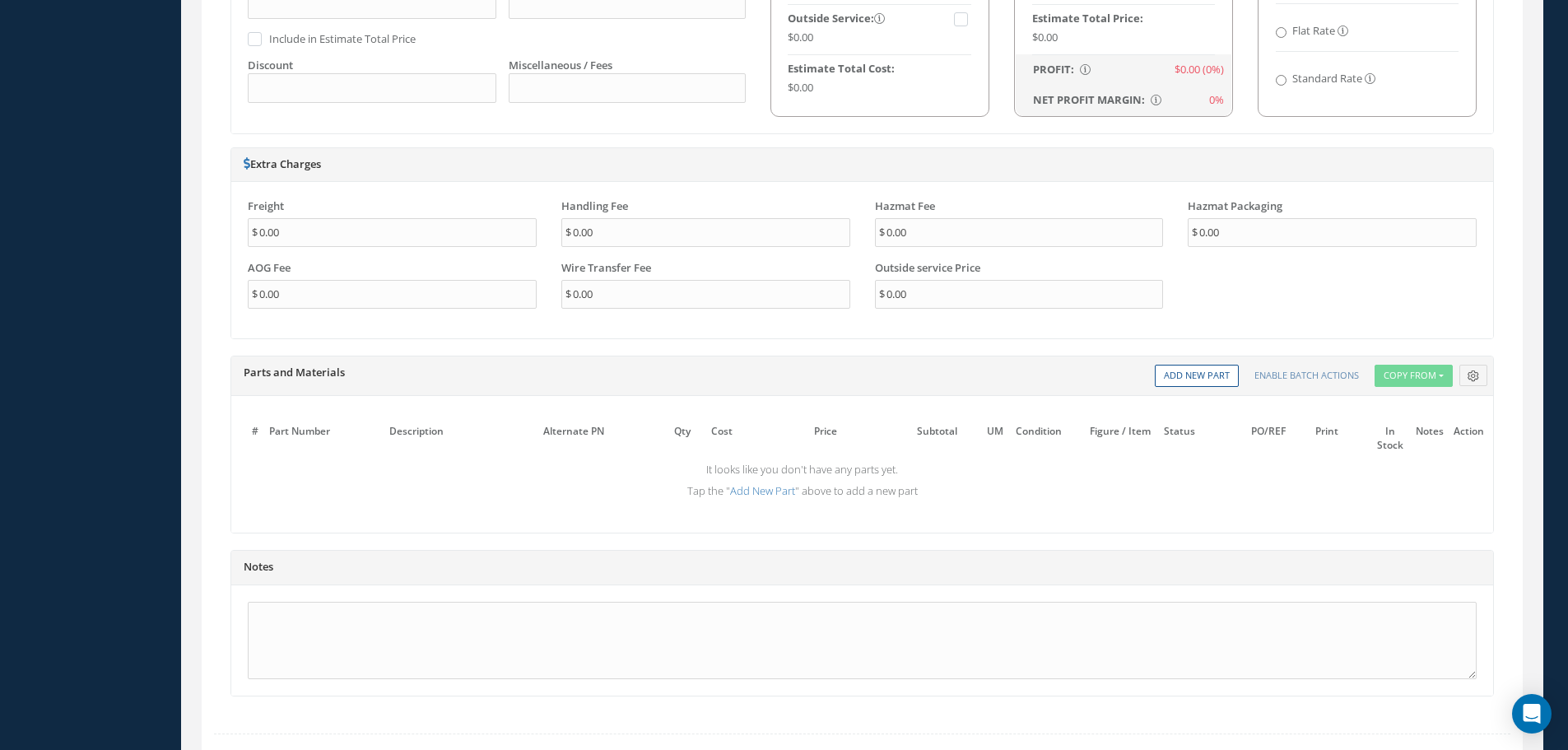
scroll to position [1236, 0]
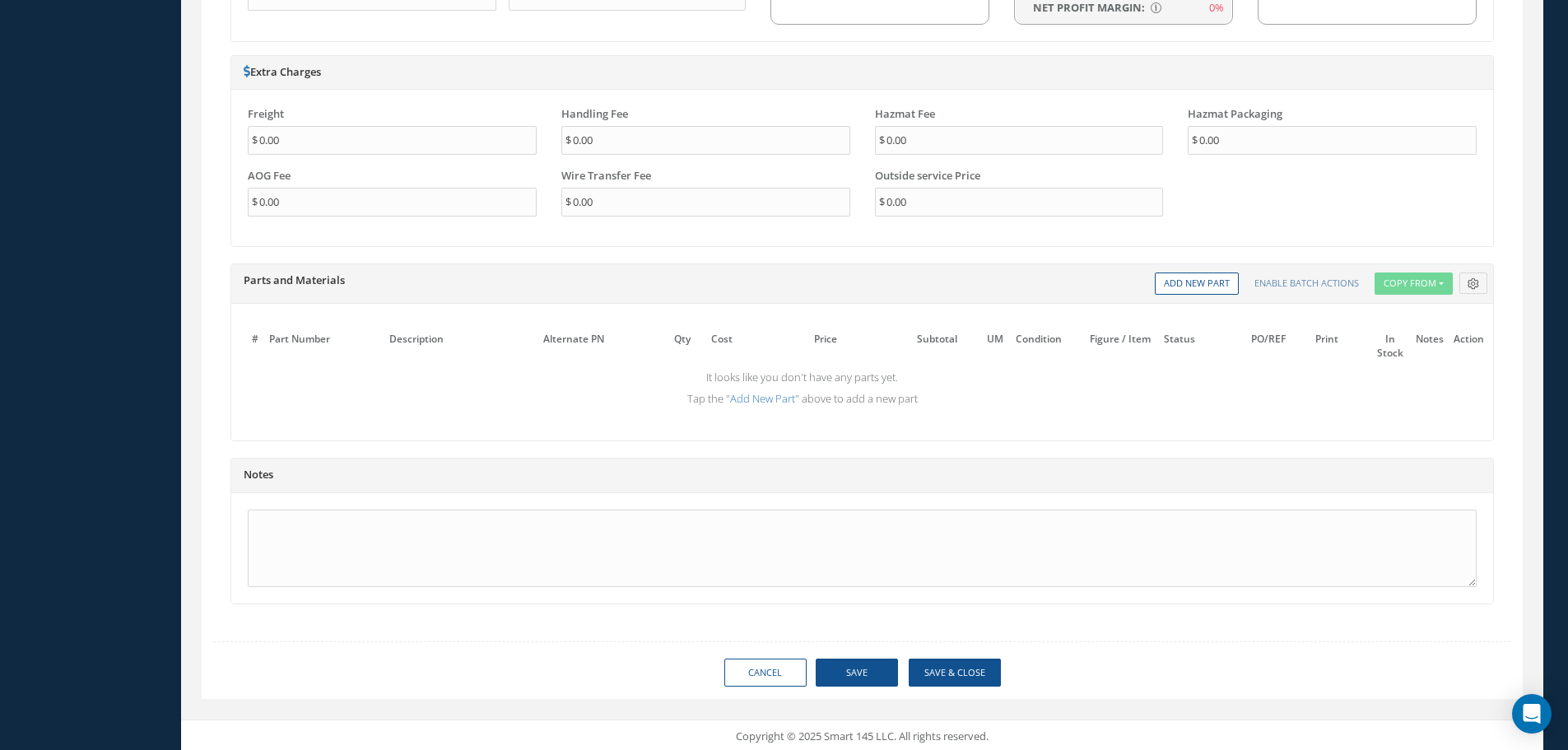
click at [790, 410] on td "It looks like you don't have any parts yet. Tap the " Add New Part " above to a…" at bounding box center [802, 388] width 1134 height 46
click at [780, 402] on link "Add New Part" at bounding box center [763, 398] width 65 height 15
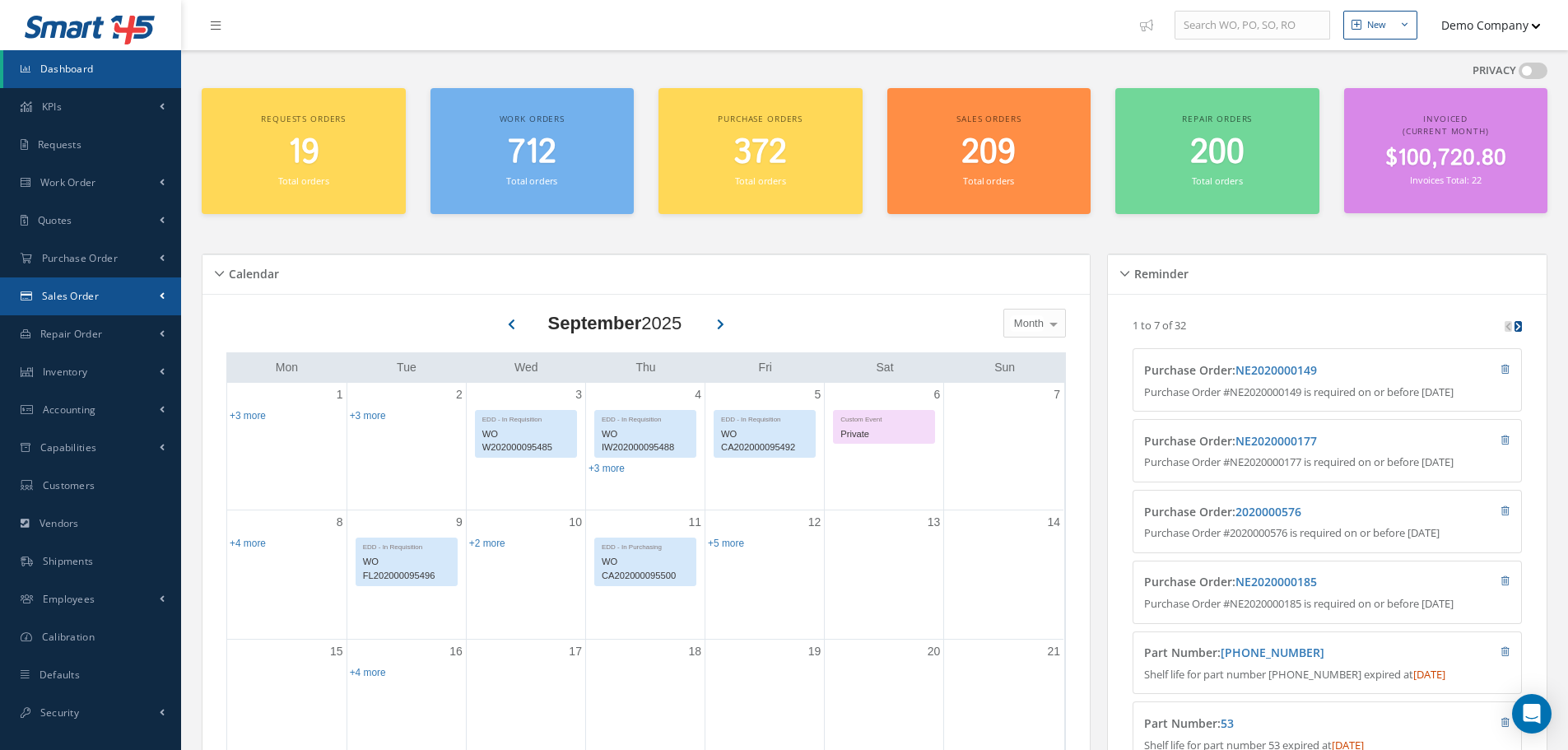
click at [91, 295] on span "Sales Order" at bounding box center [70, 296] width 57 height 14
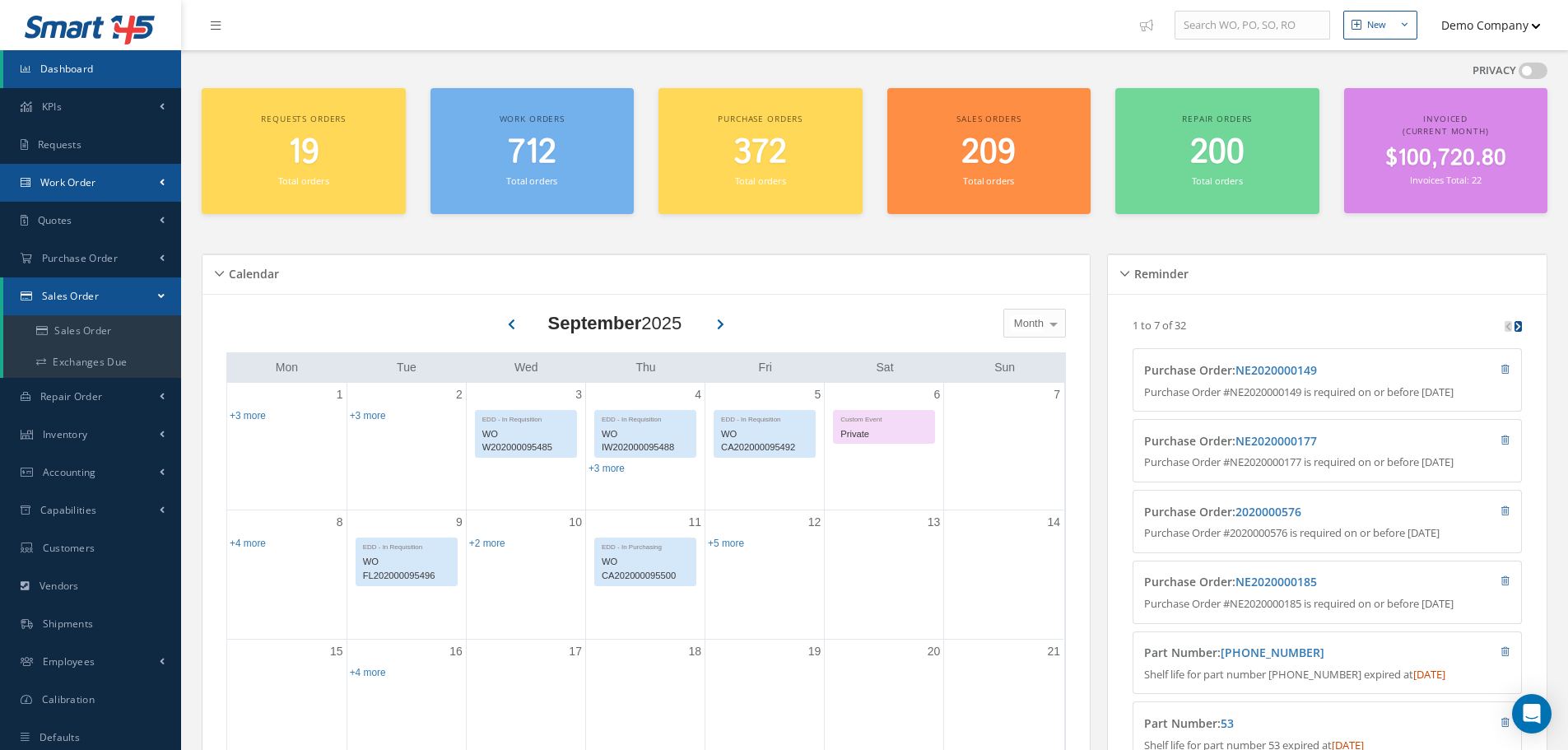
click at [109, 192] on link "Work Order" at bounding box center [90, 182] width 181 height 38
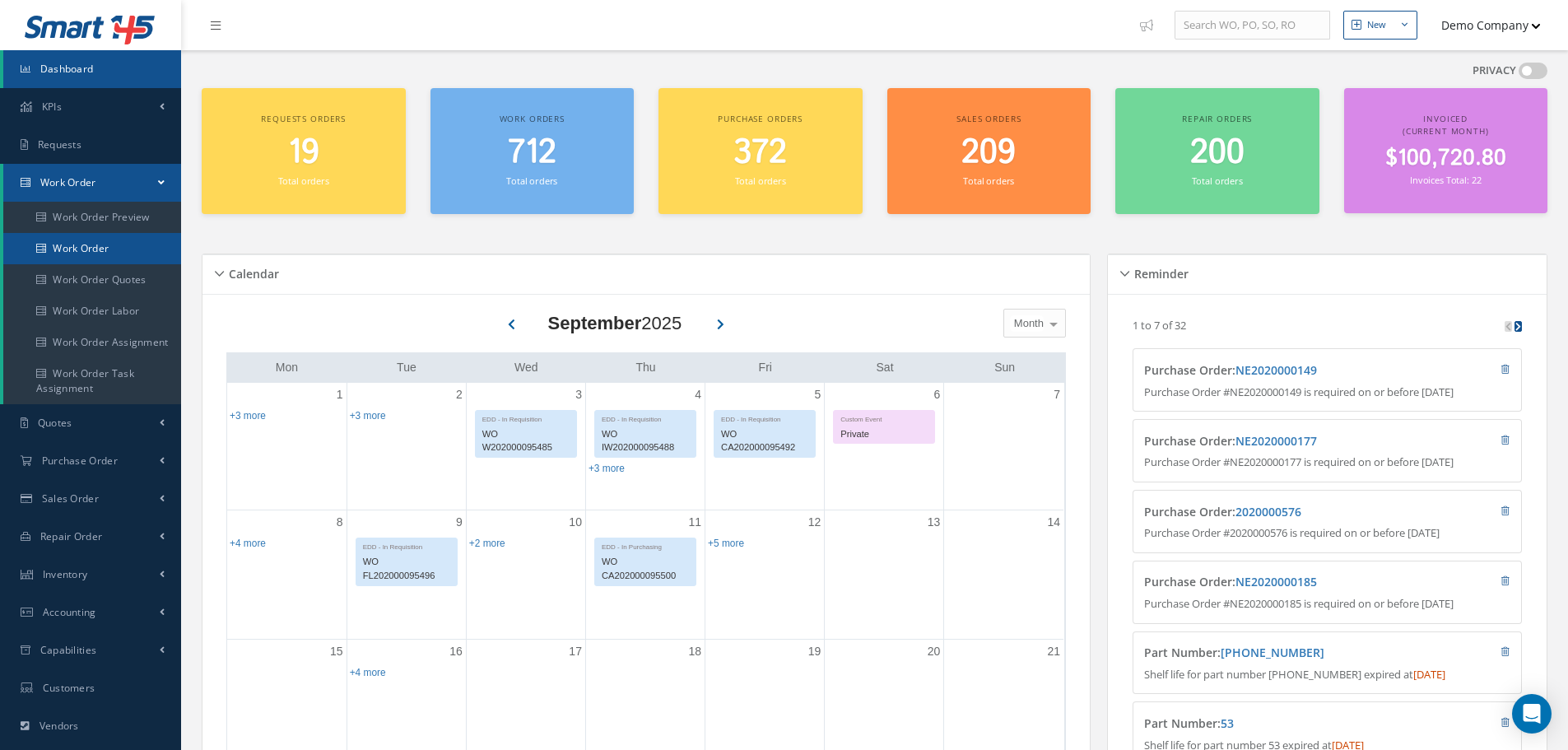
click at [115, 254] on link "Work Order" at bounding box center [92, 249] width 178 height 31
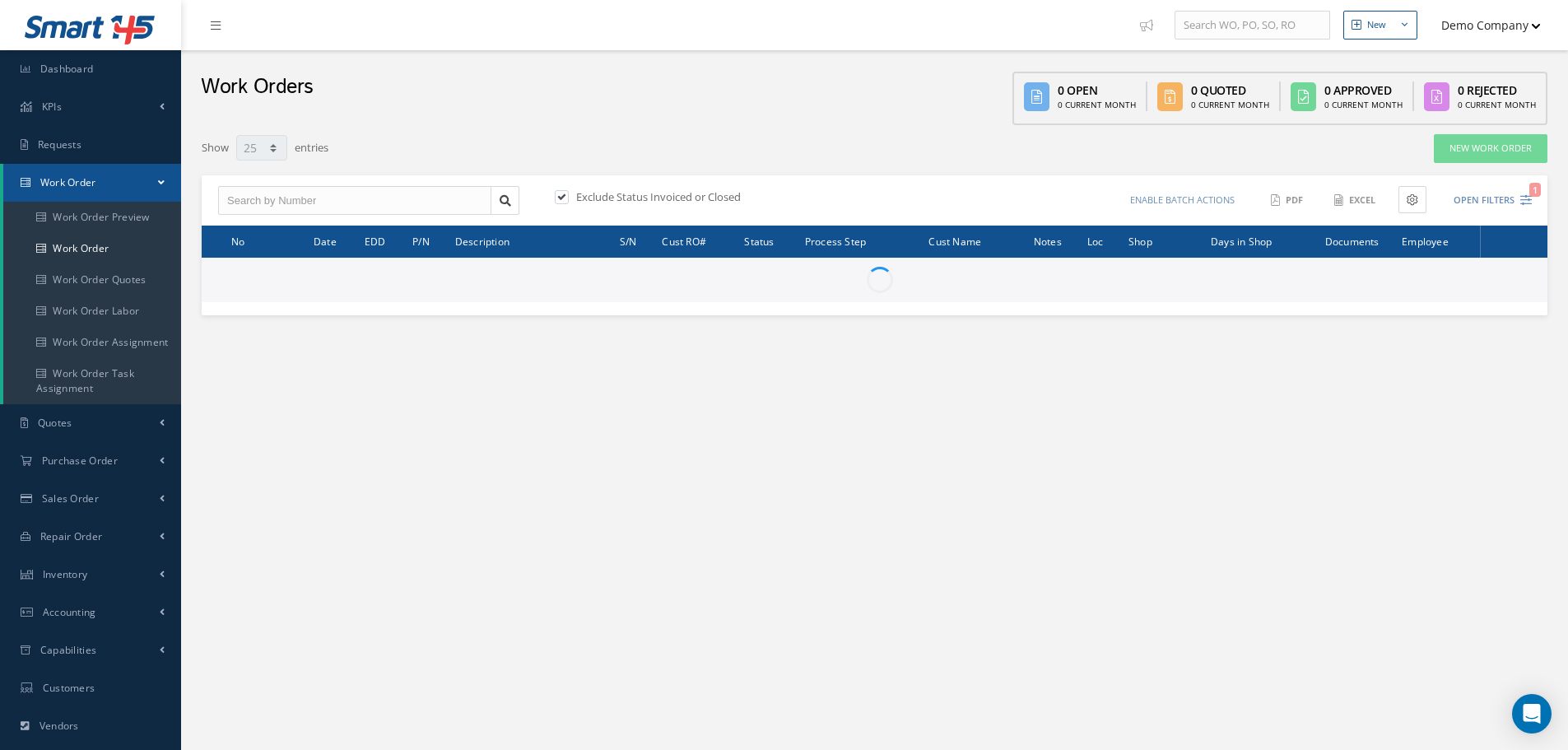
select select "25"
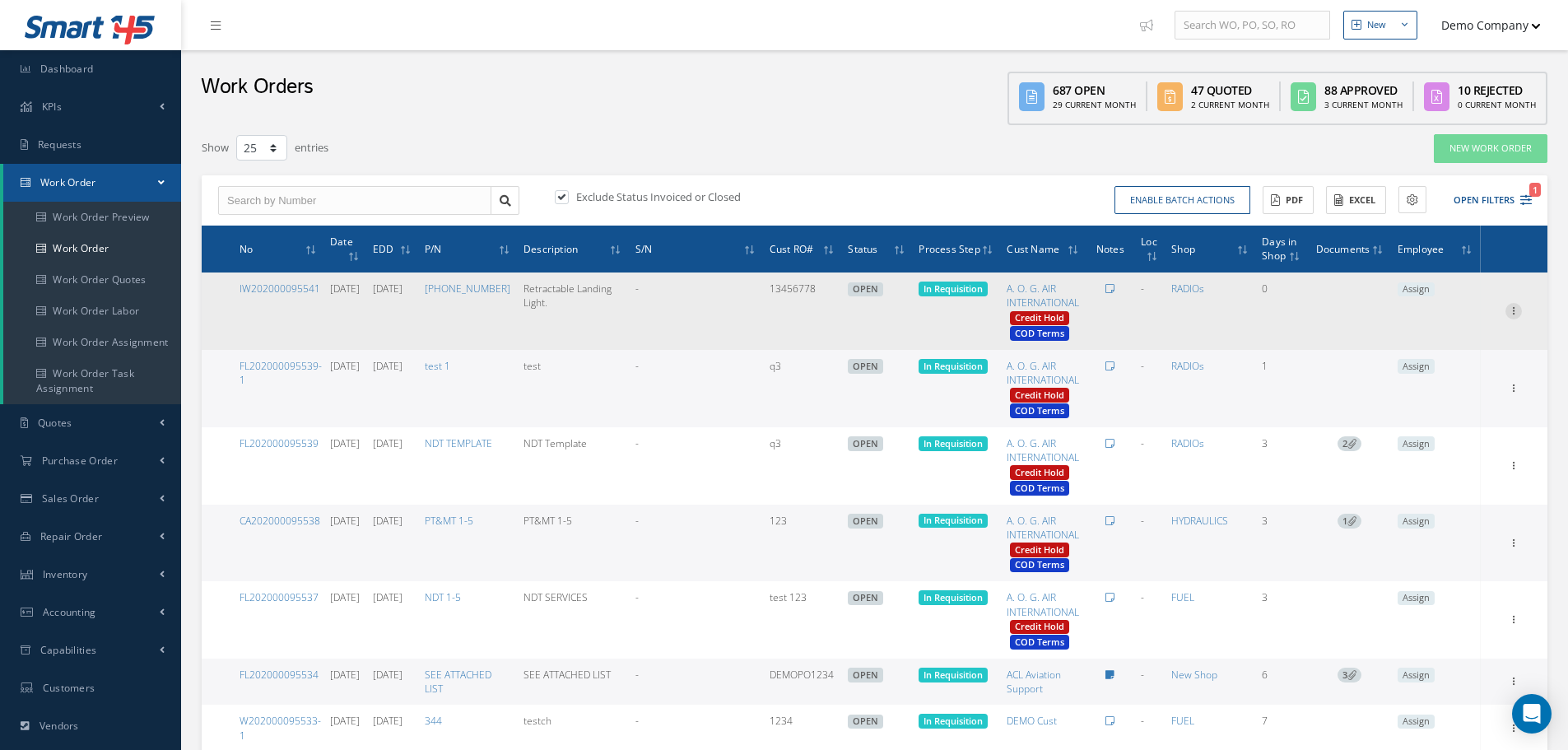
click at [1512, 309] on icon at bounding box center [1513, 310] width 17 height 13
click at [1452, 333] on link "Edit" at bounding box center [1437, 343] width 130 height 21
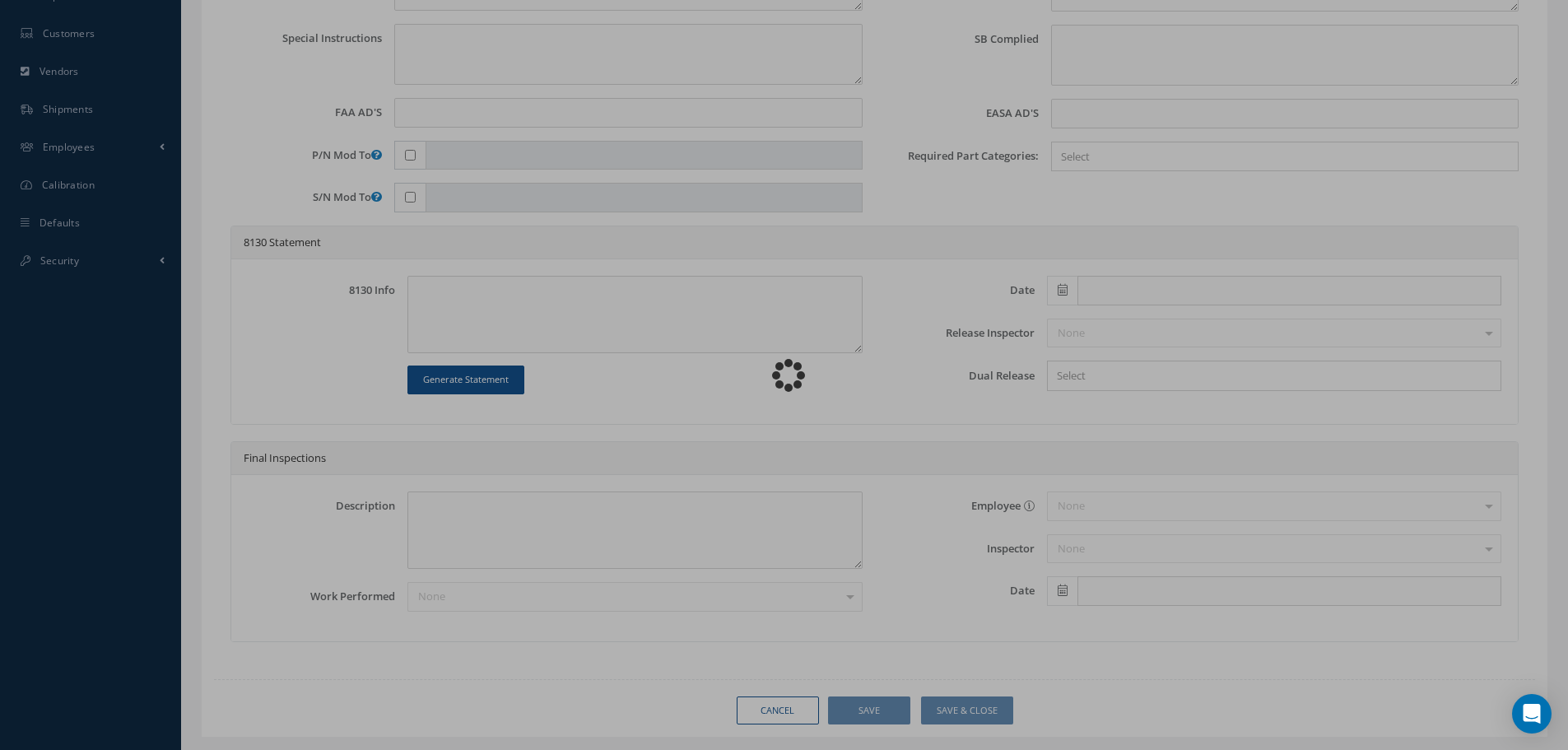
scroll to position [695, 0]
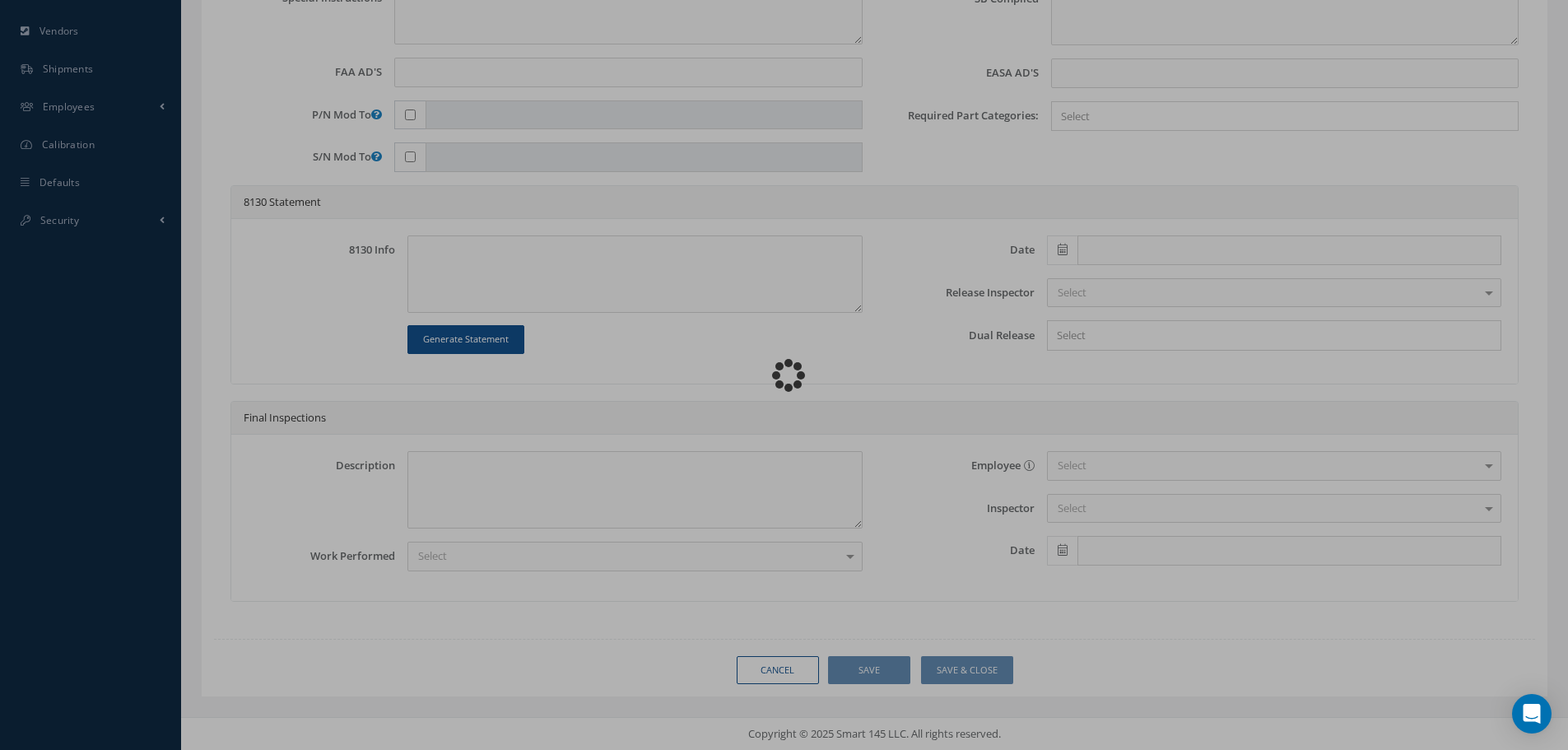
type input "[PHONE_NUMBER]"
type input "Retractable Landing Light."
type input "13456778"
type input "[DATE]"
type input "faa aads"
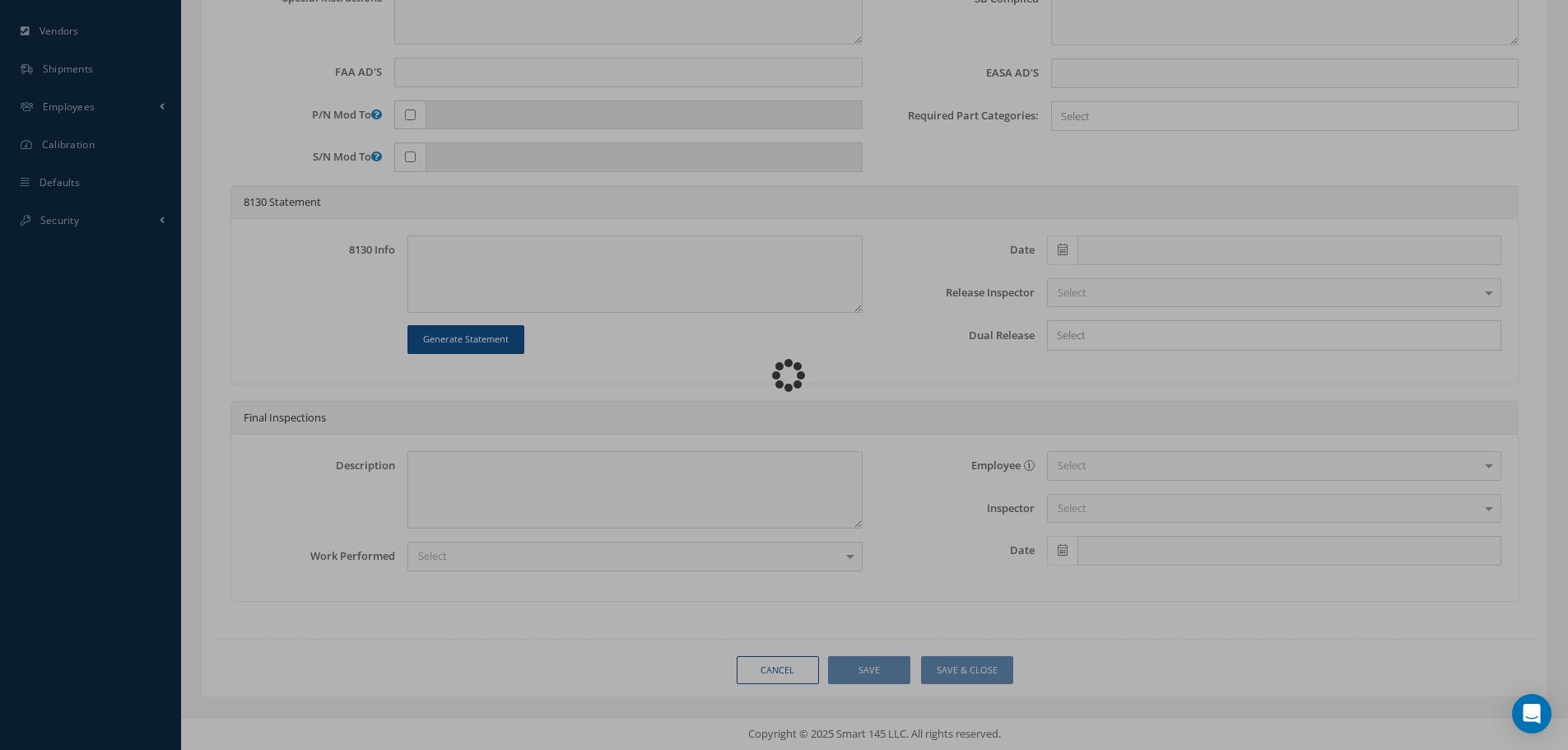
type textarea "NO VISUAL DAMAGE"
type textarea "50"
type input "EASA ADS"
type textarea "test test"
type input "30 days"
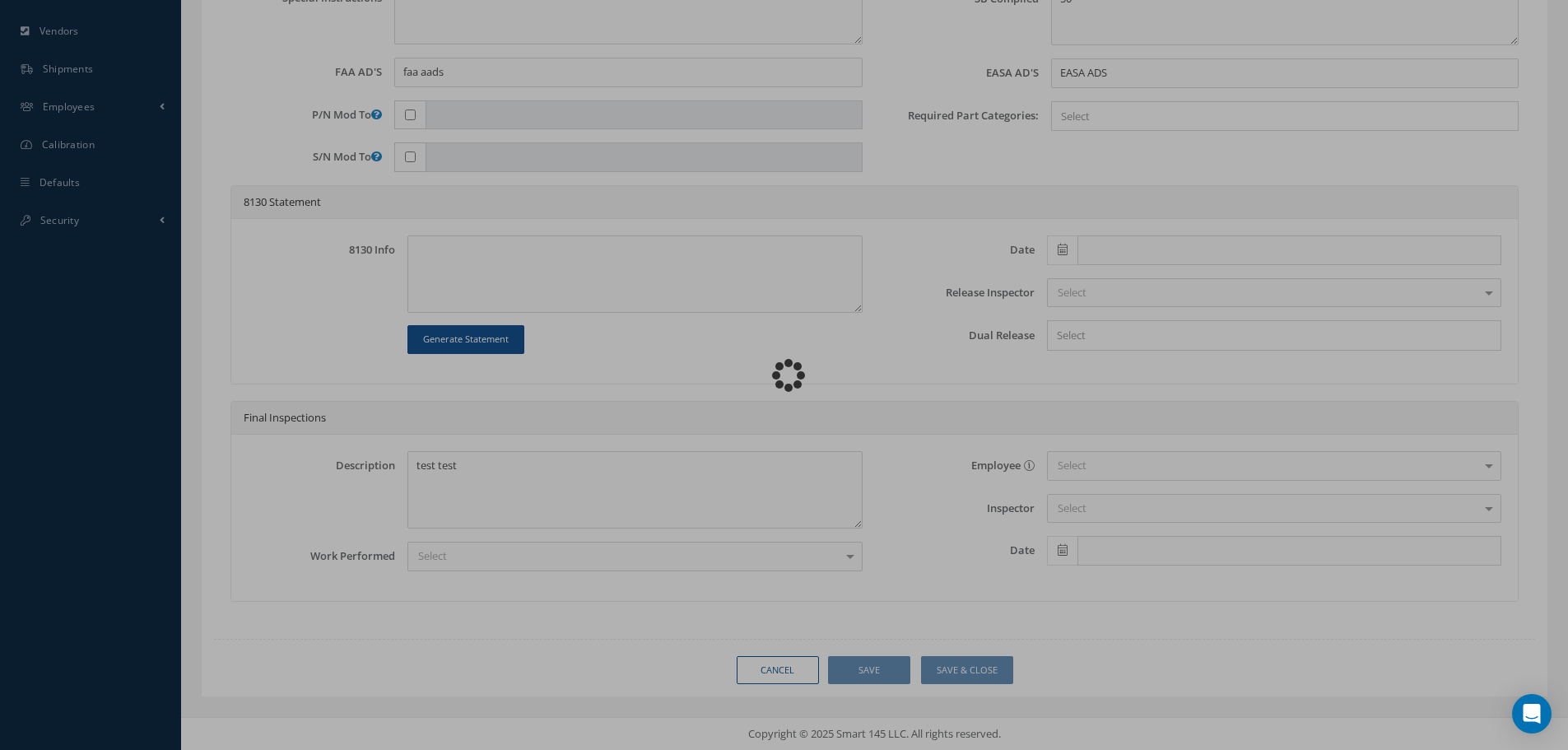
scroll to position [0, 0]
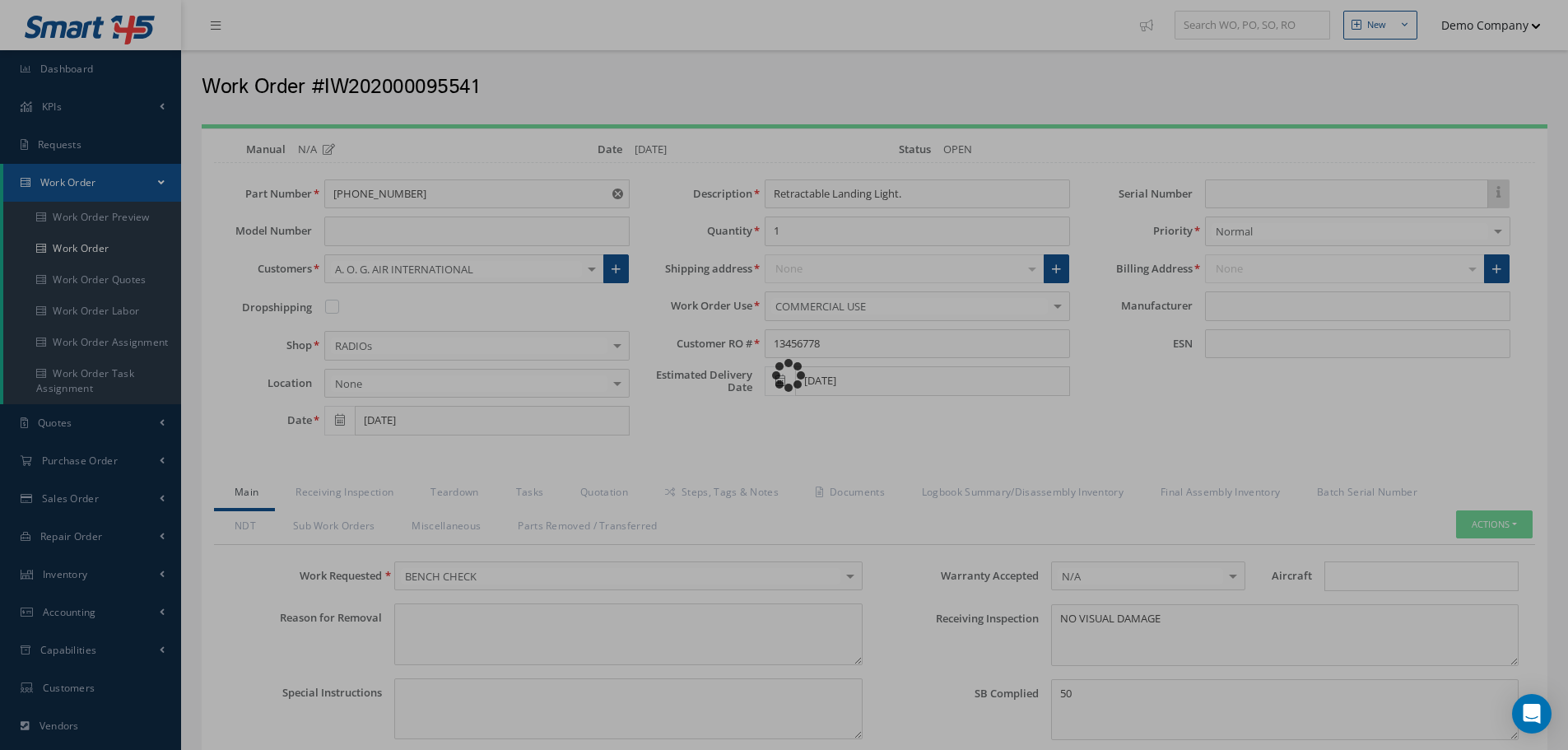
type input "78"
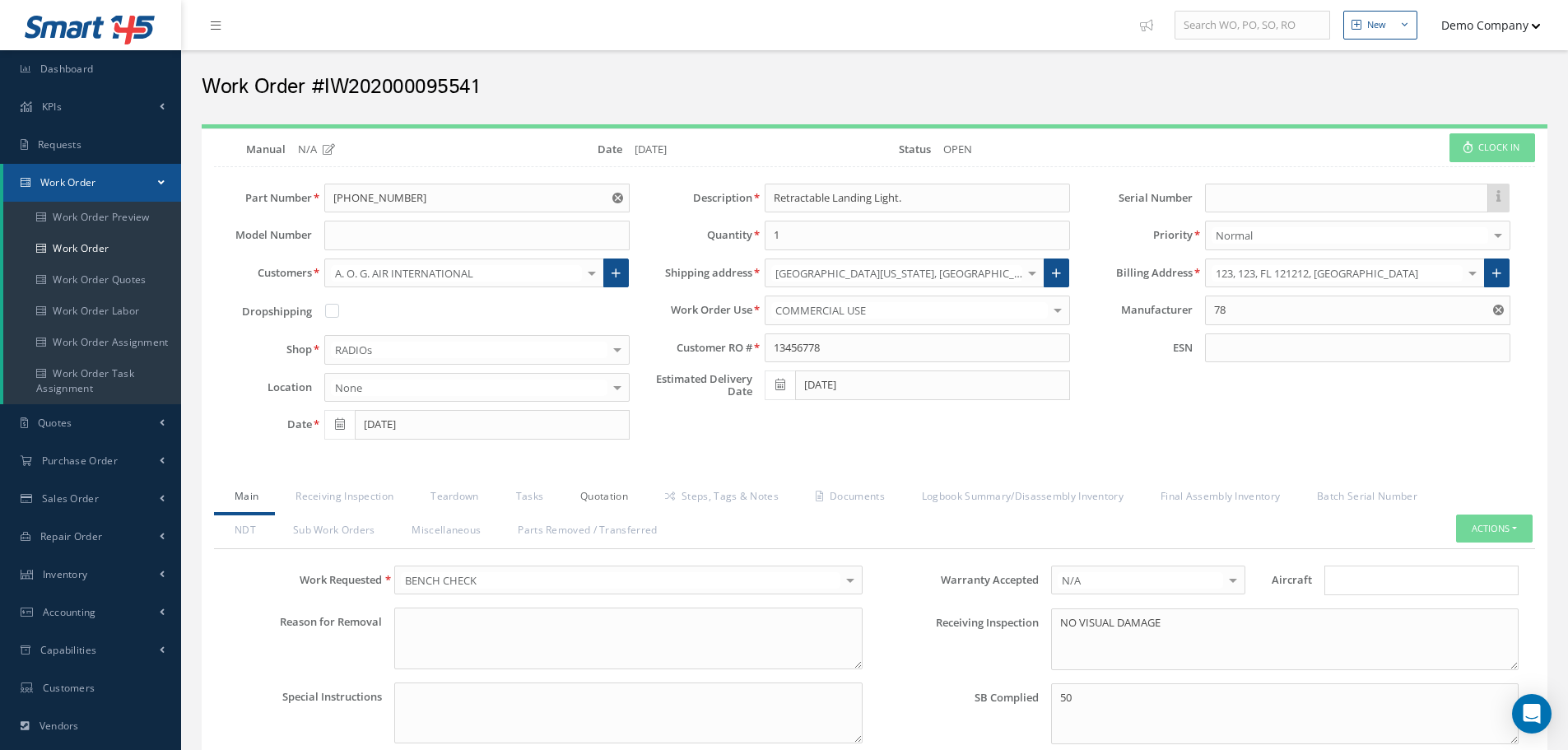
click at [630, 486] on link "Quotation" at bounding box center [602, 498] width 85 height 34
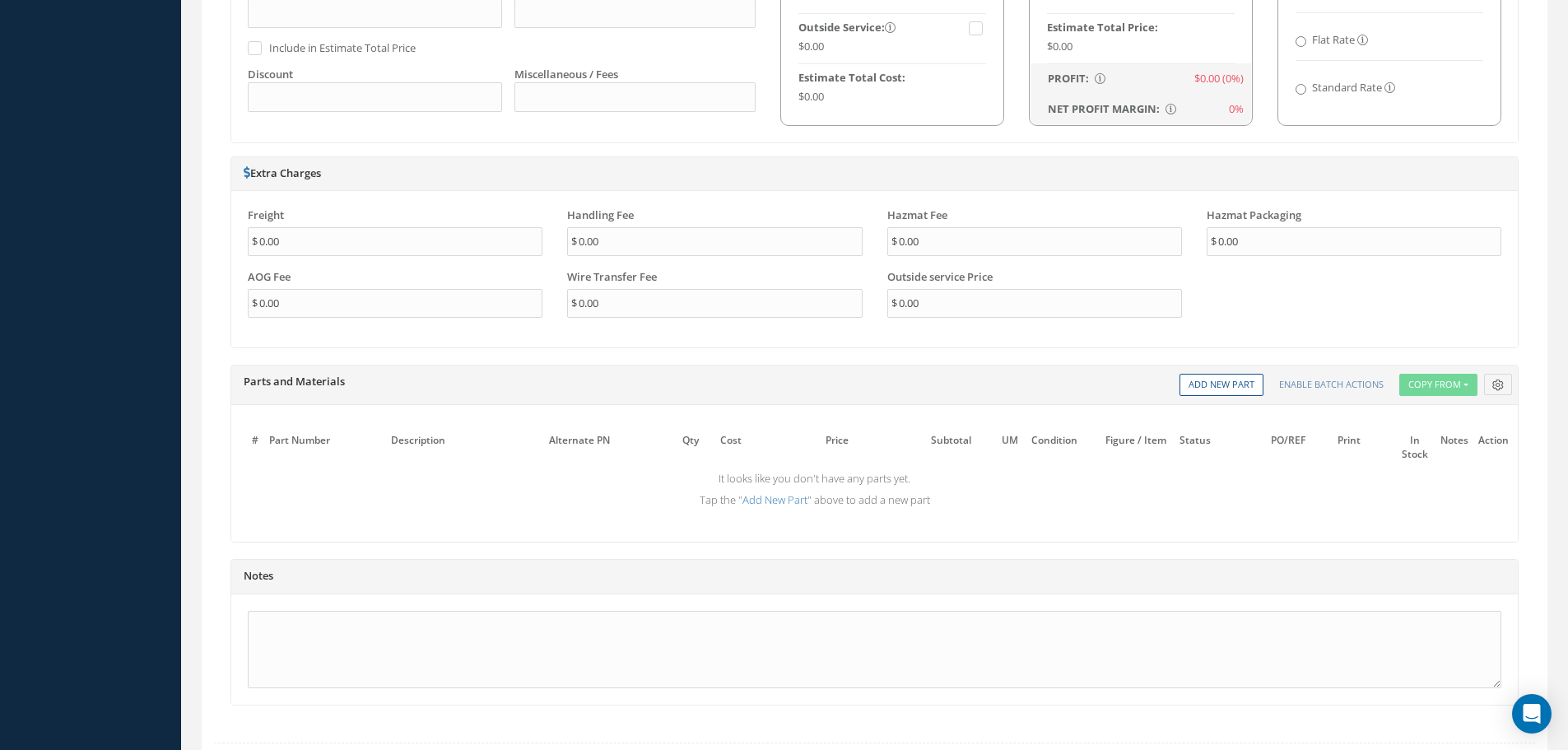
scroll to position [1135, 0]
click at [767, 504] on link "Add New Part" at bounding box center [775, 499] width 65 height 15
click at [318, 494] on td "Add New Part" at bounding box center [814, 509] width 1159 height 29
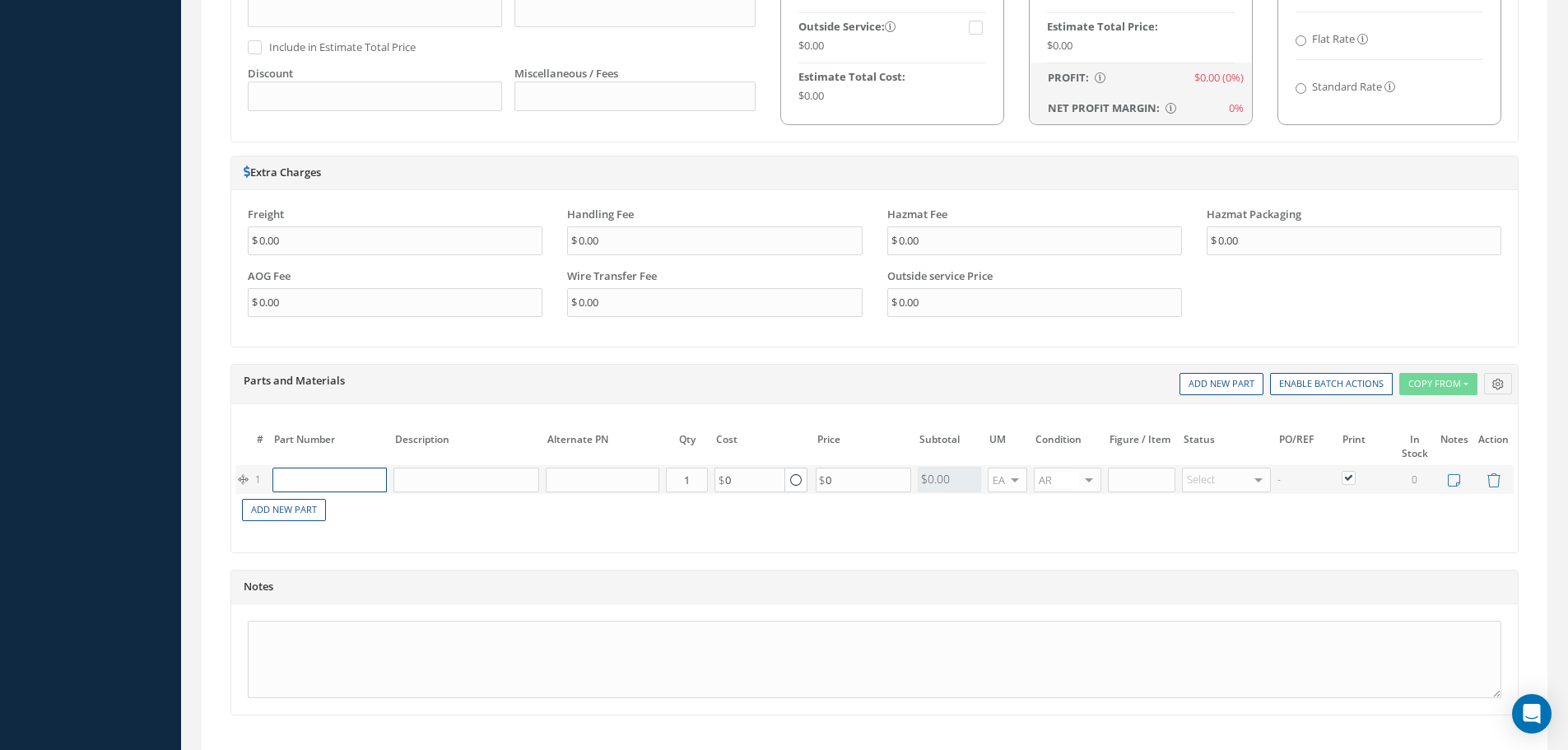
click at [318, 488] on input "text" at bounding box center [329, 480] width 114 height 25
type input "56"
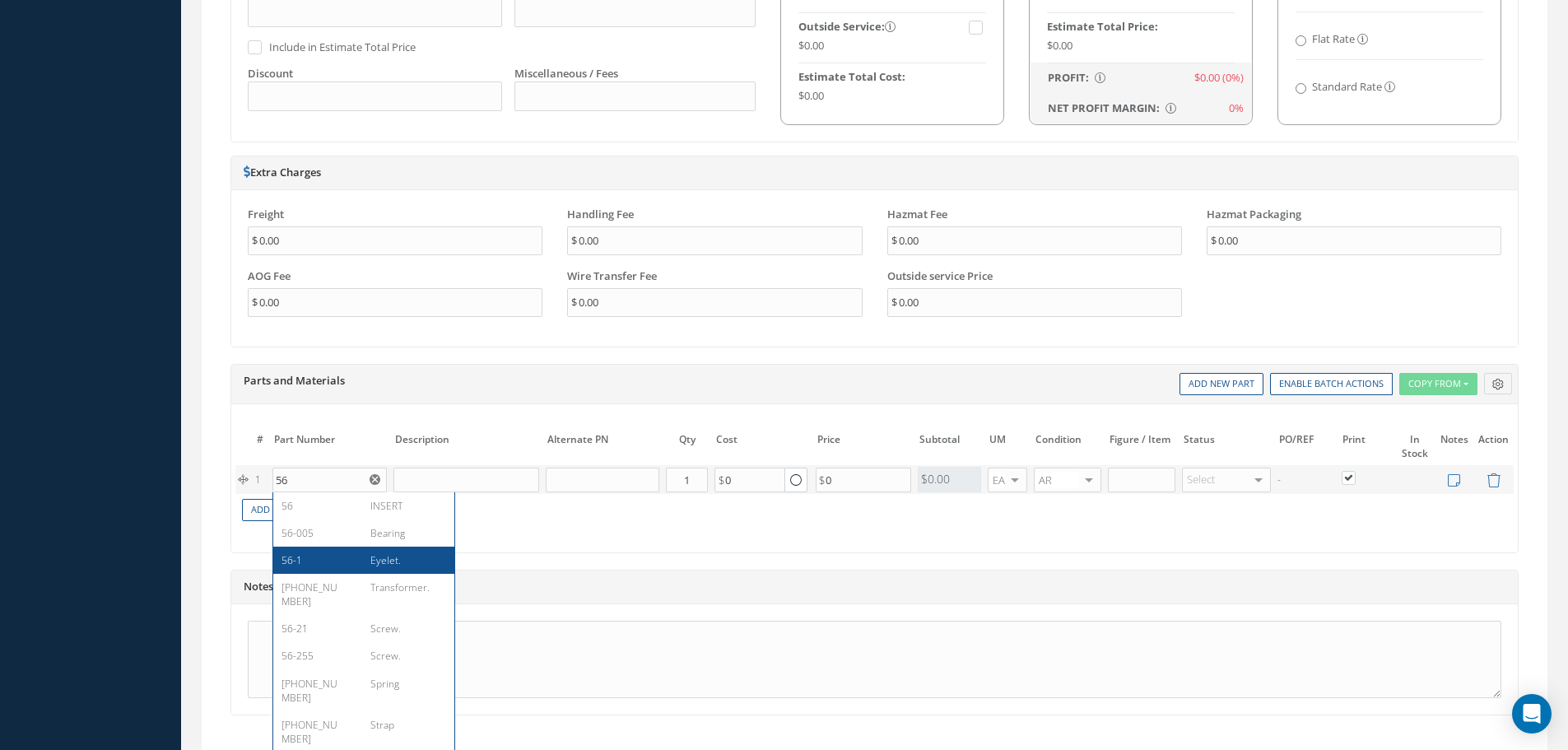
click at [341, 550] on div "The prices highlighted in Red are not current, please update the information on…" at bounding box center [875, 478] width 1287 height 149
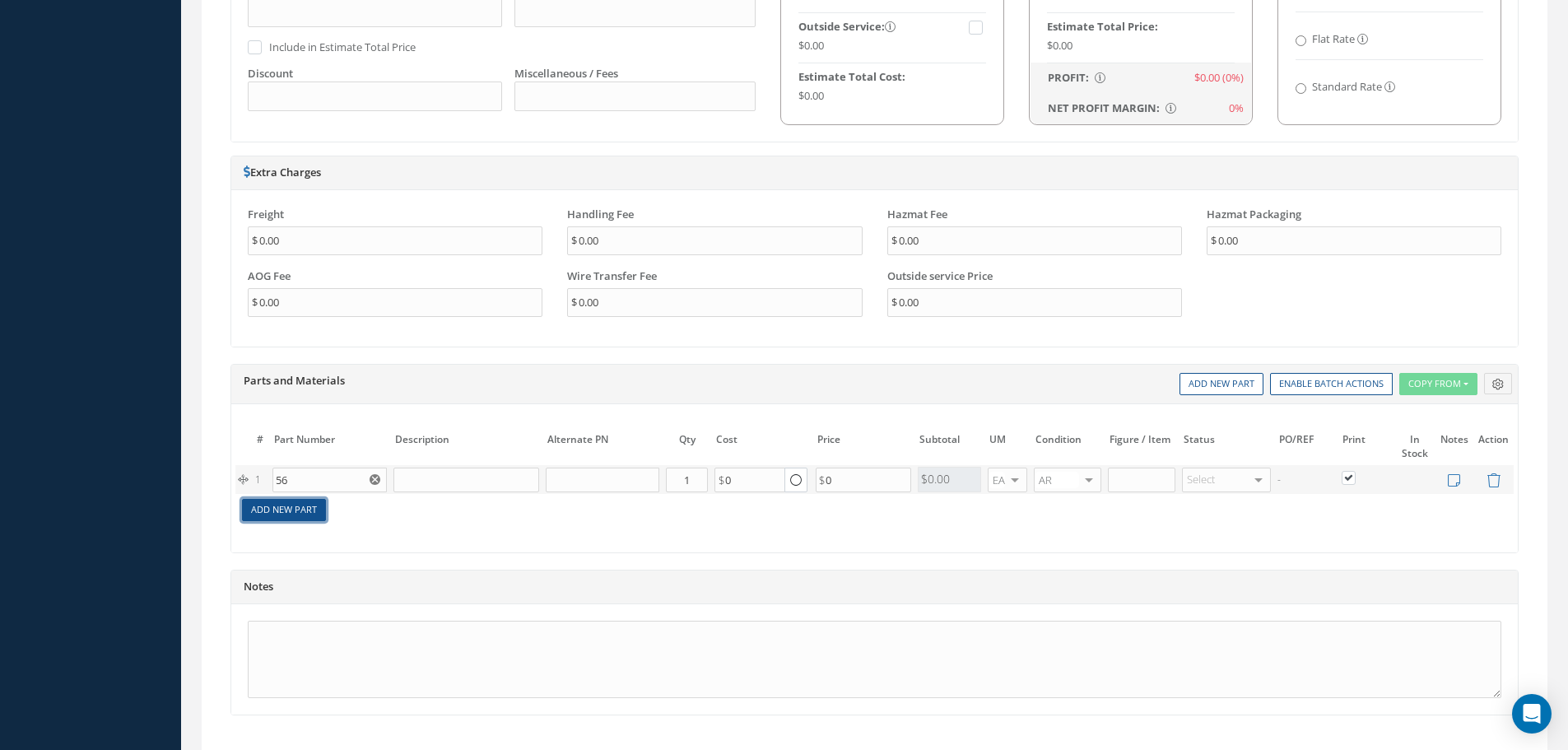
click at [315, 504] on link "Add New Part" at bounding box center [284, 509] width 84 height 22
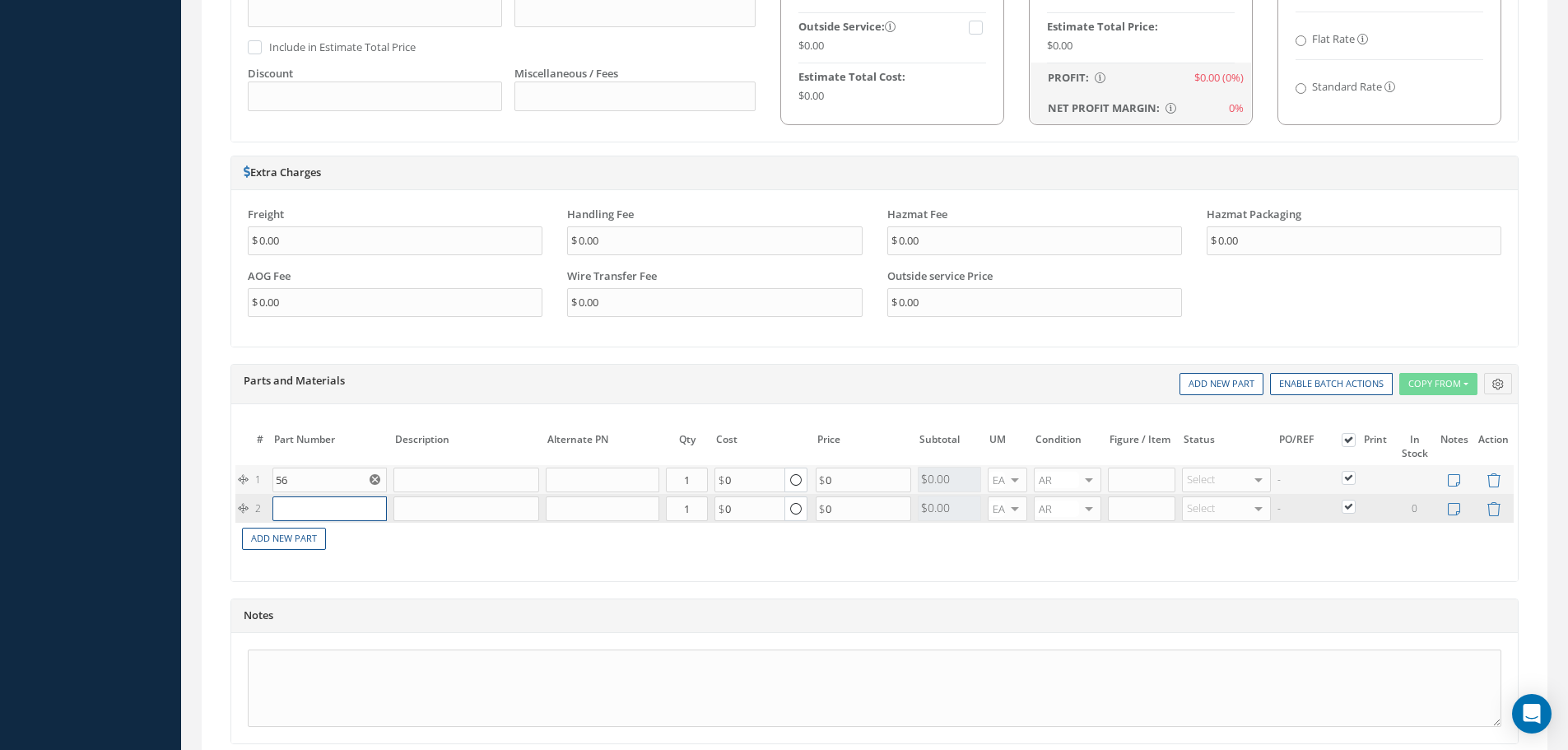
click at [331, 508] on input "text" at bounding box center [329, 509] width 114 height 25
click at [577, 475] on input "text" at bounding box center [602, 480] width 114 height 25
click at [426, 486] on input "text" at bounding box center [466, 480] width 146 height 25
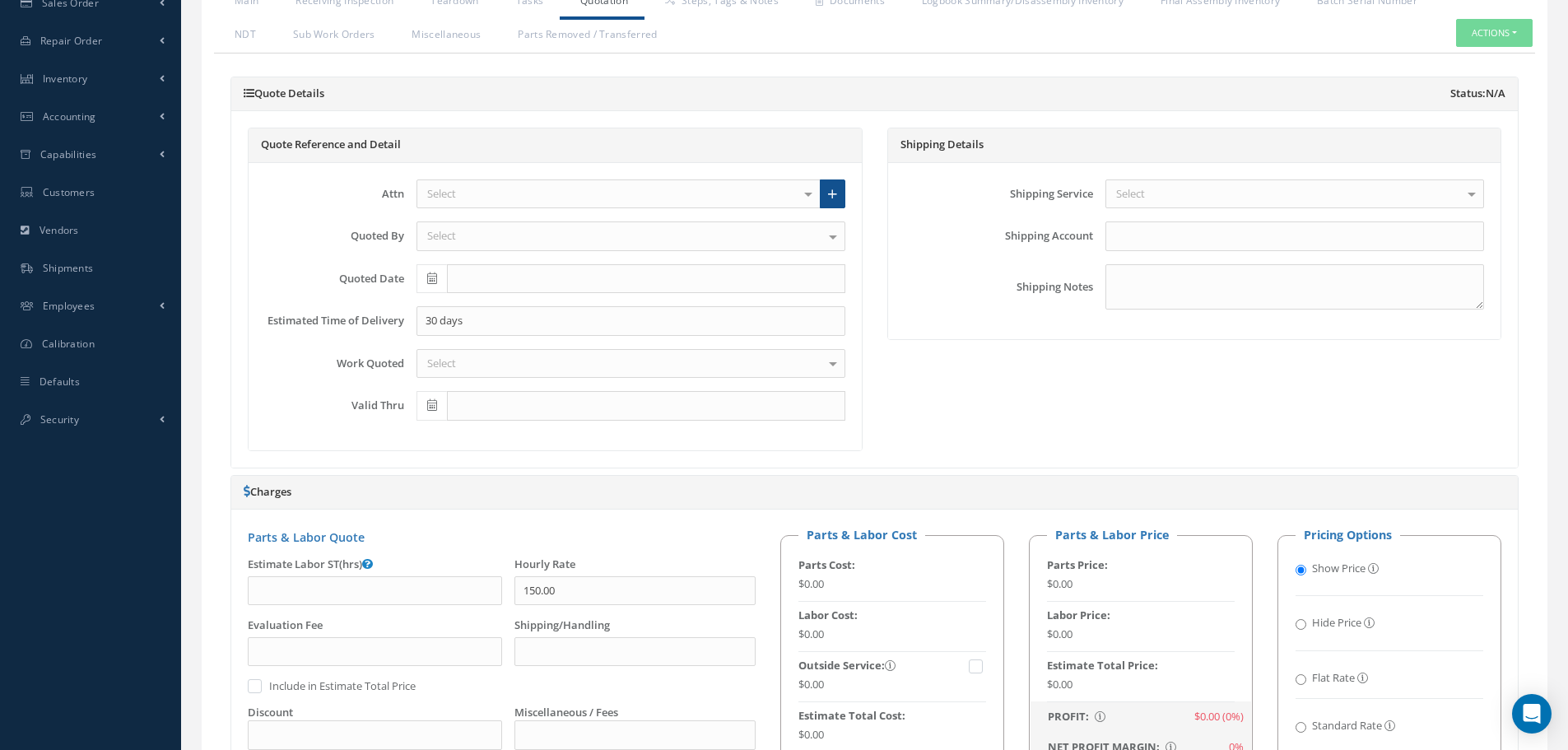
scroll to position [476, 0]
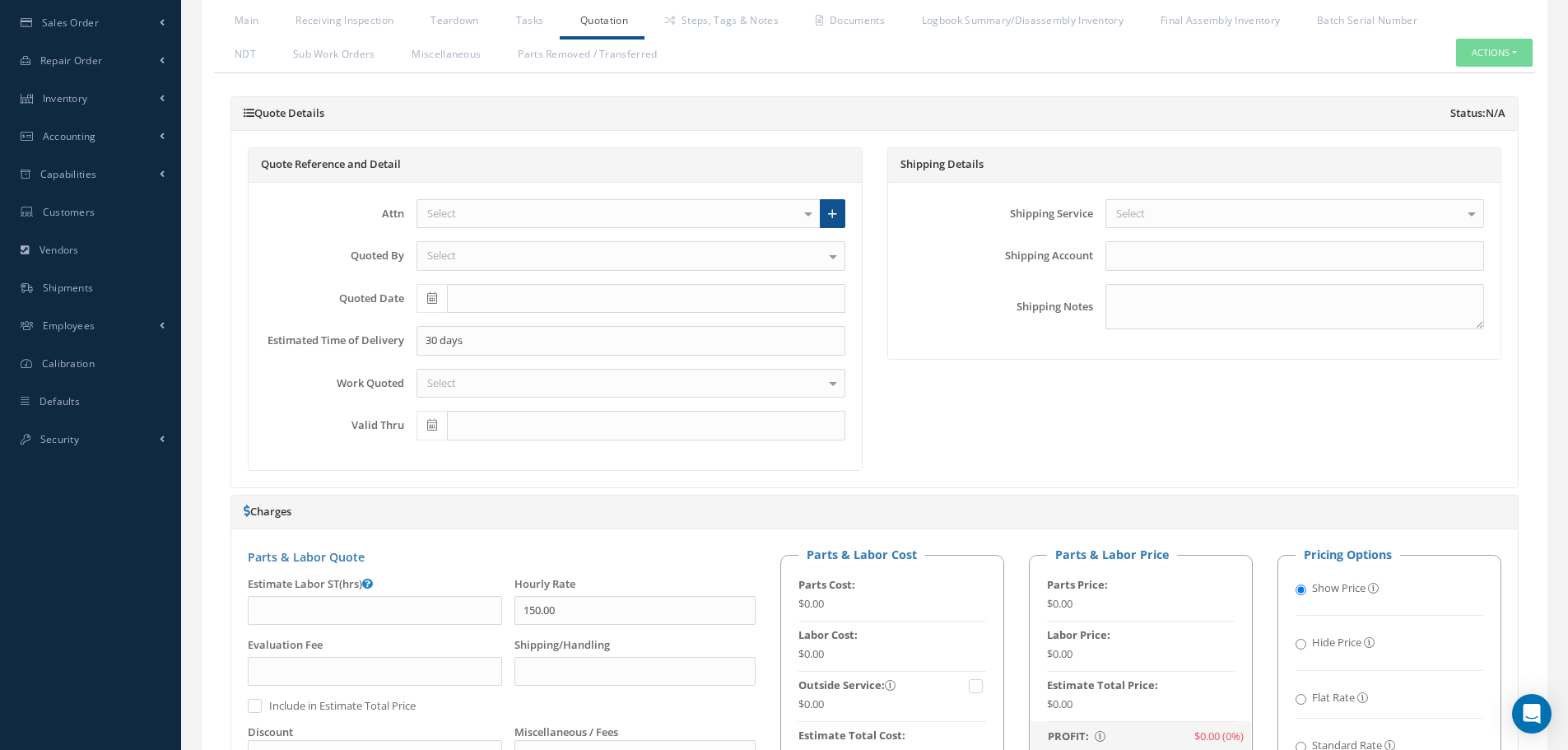
type input "test"
click at [539, 254] on div "Select" at bounding box center [630, 256] width 429 height 30
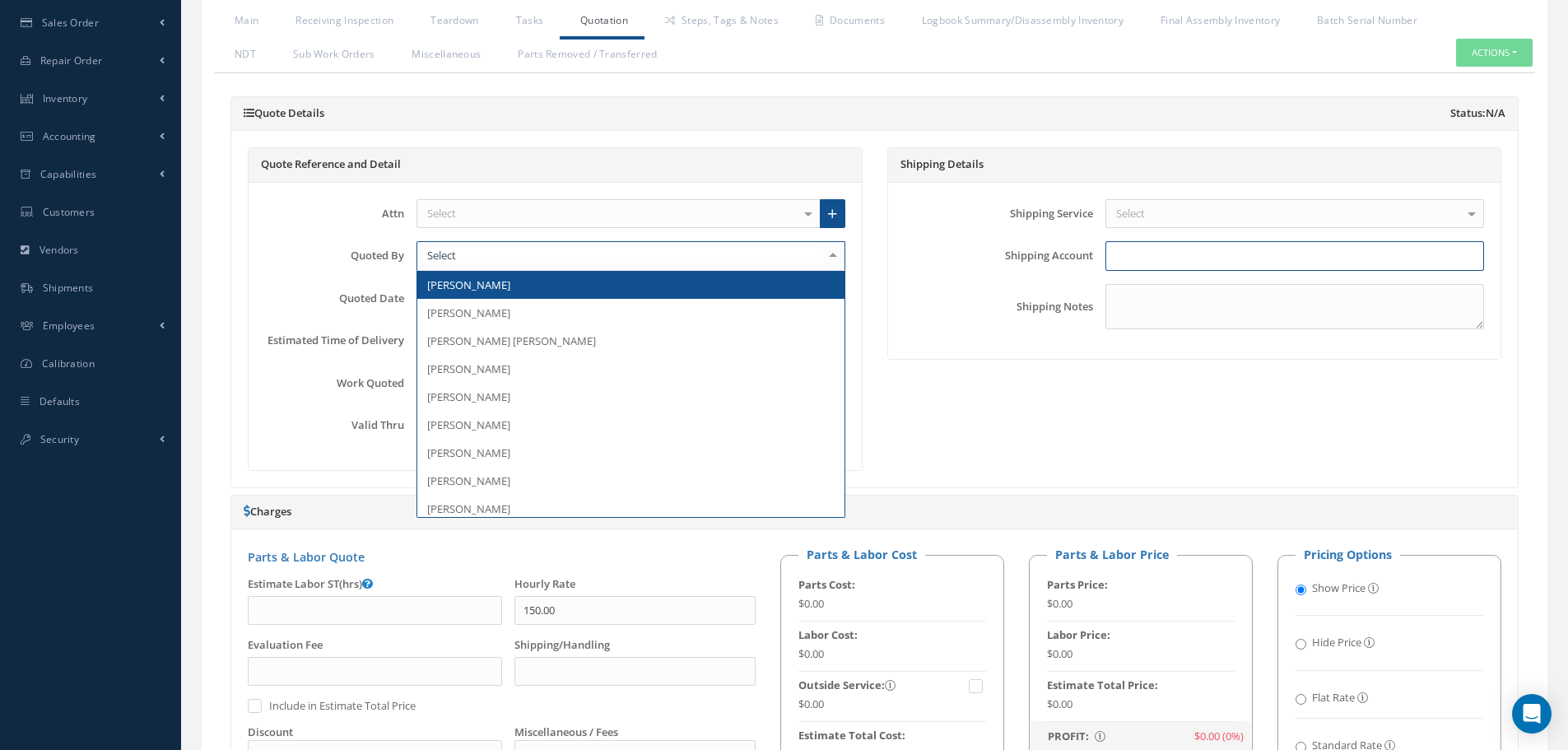
click at [1135, 262] on input "text" at bounding box center [1295, 256] width 378 height 30
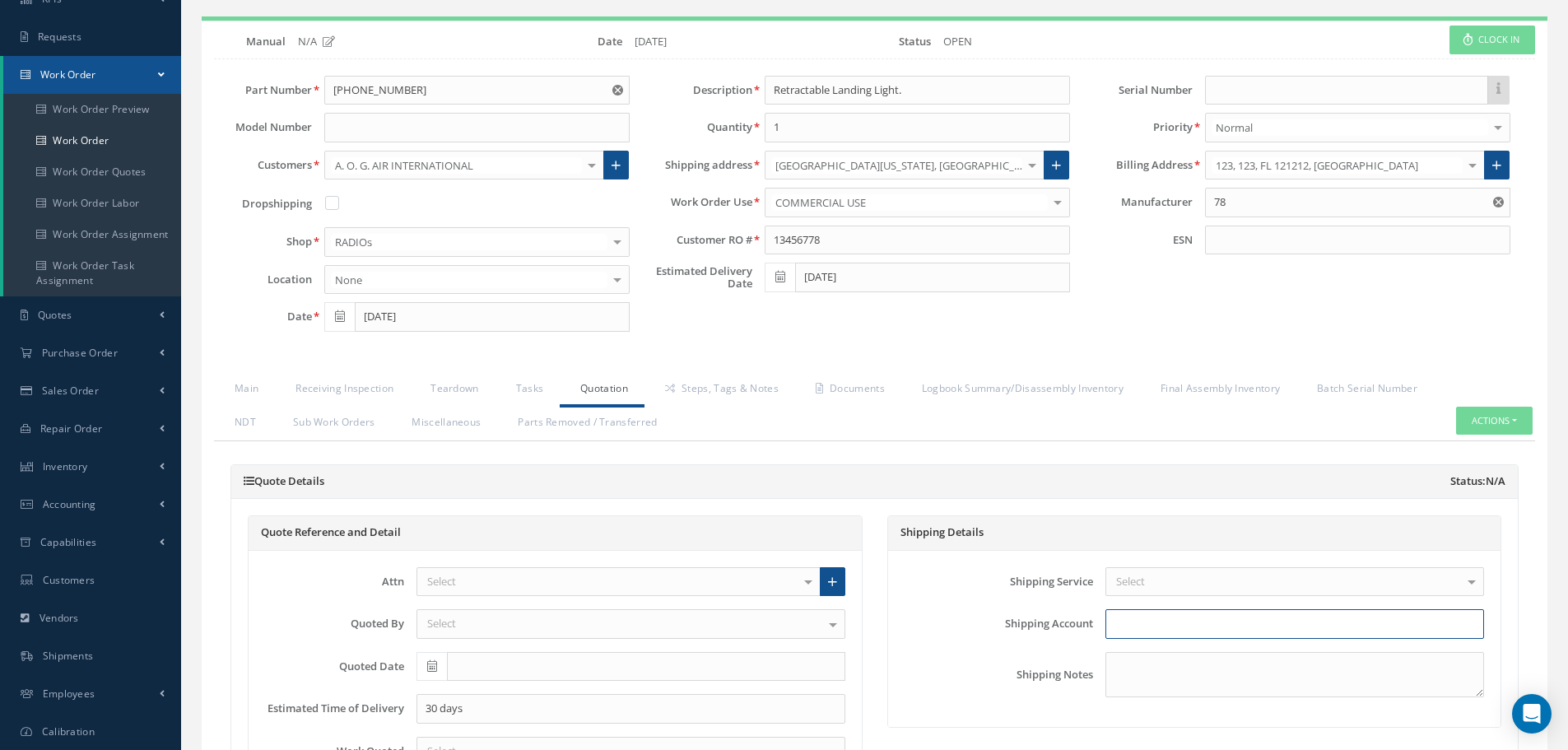
scroll to position [65, 0]
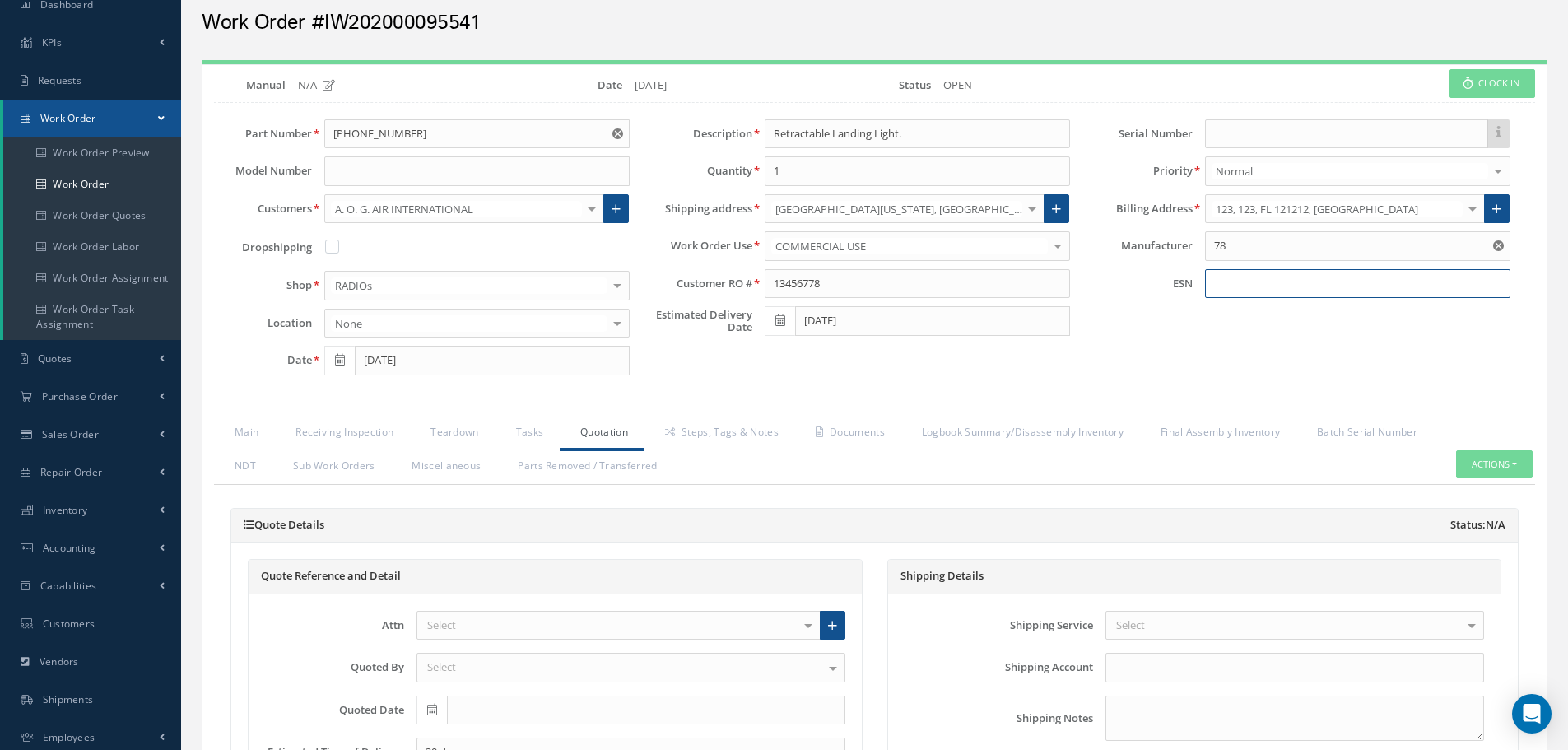
click at [1253, 292] on input at bounding box center [1358, 285] width 306 height 30
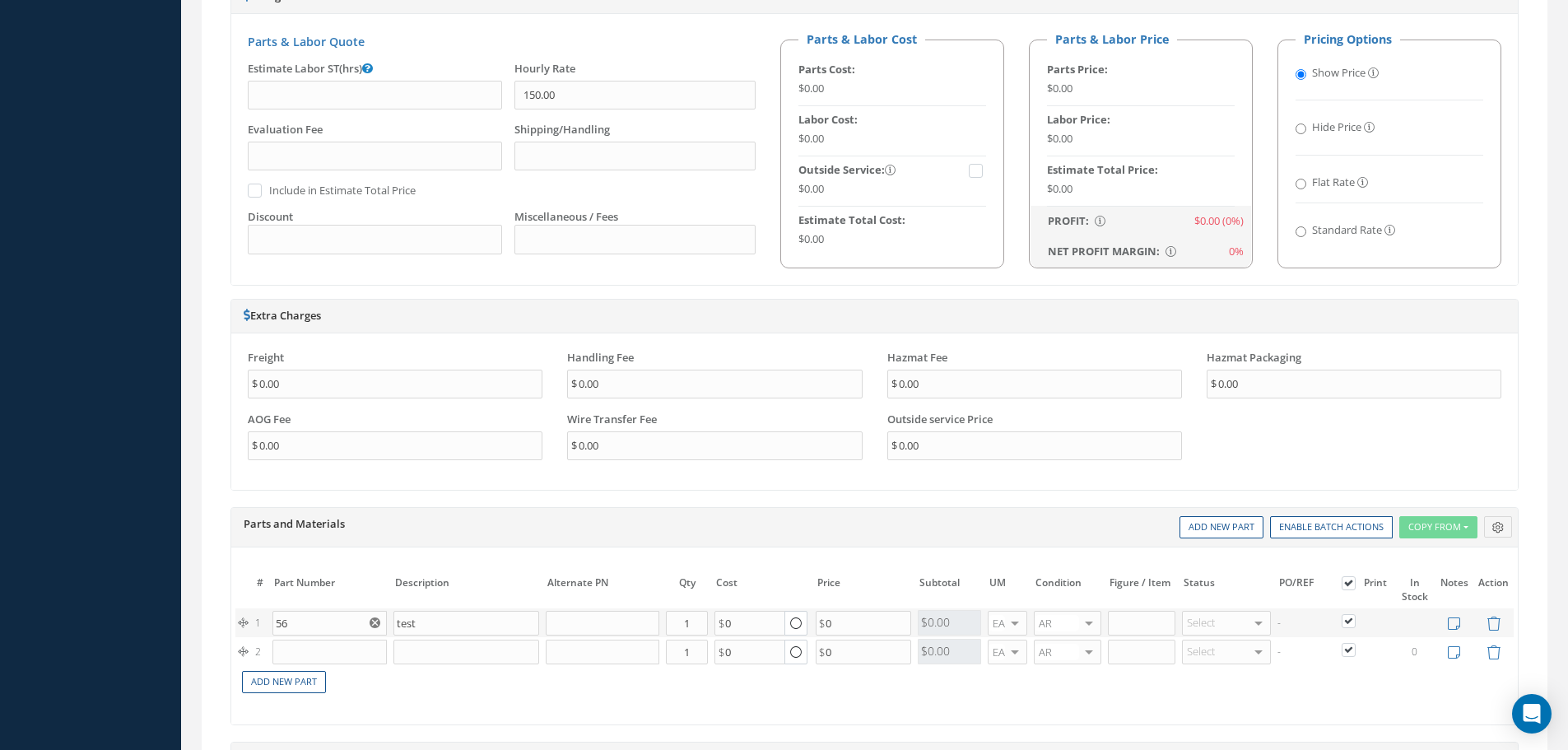
scroll to position [1218, 0]
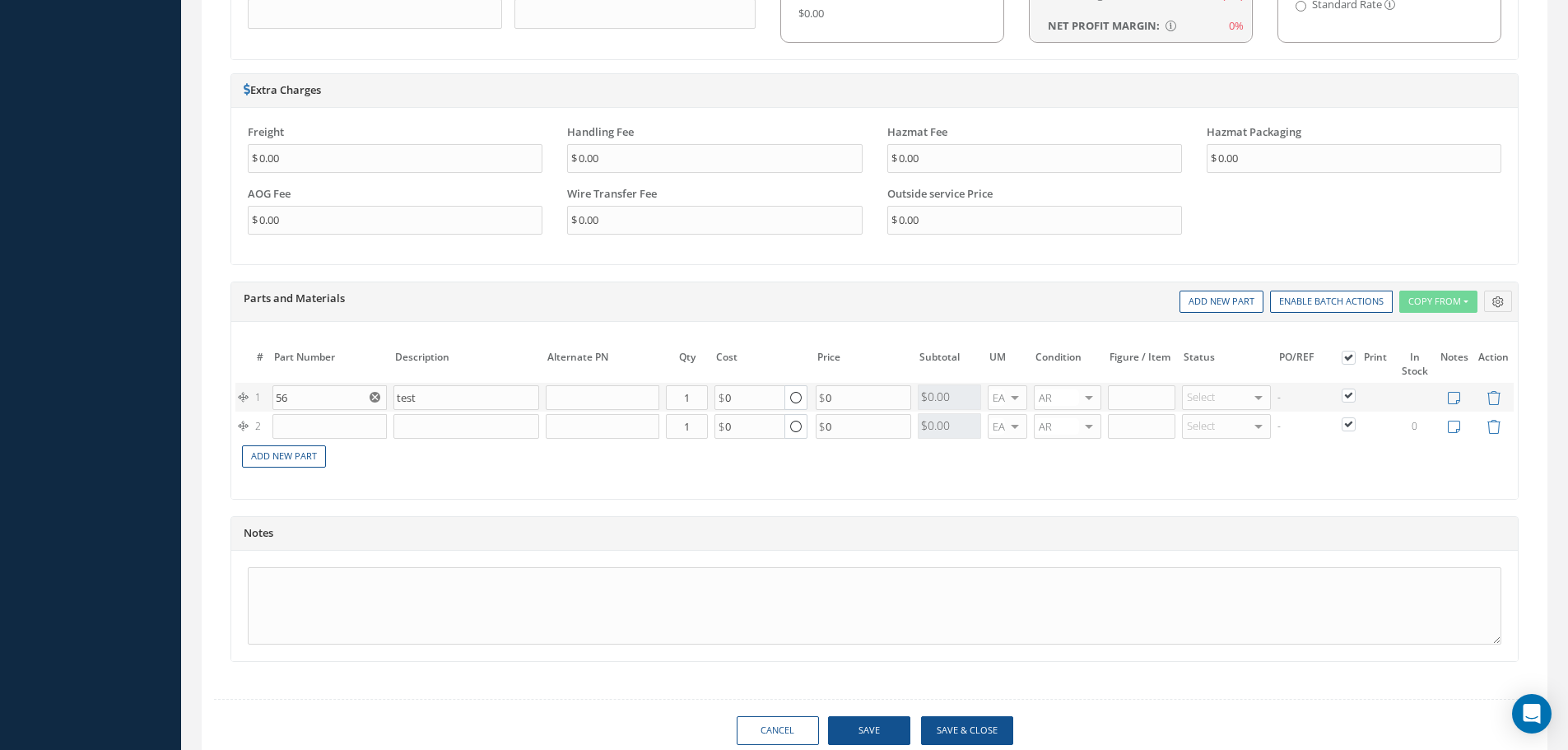
type input "4565677"
click at [868, 723] on button "Save" at bounding box center [869, 731] width 82 height 29
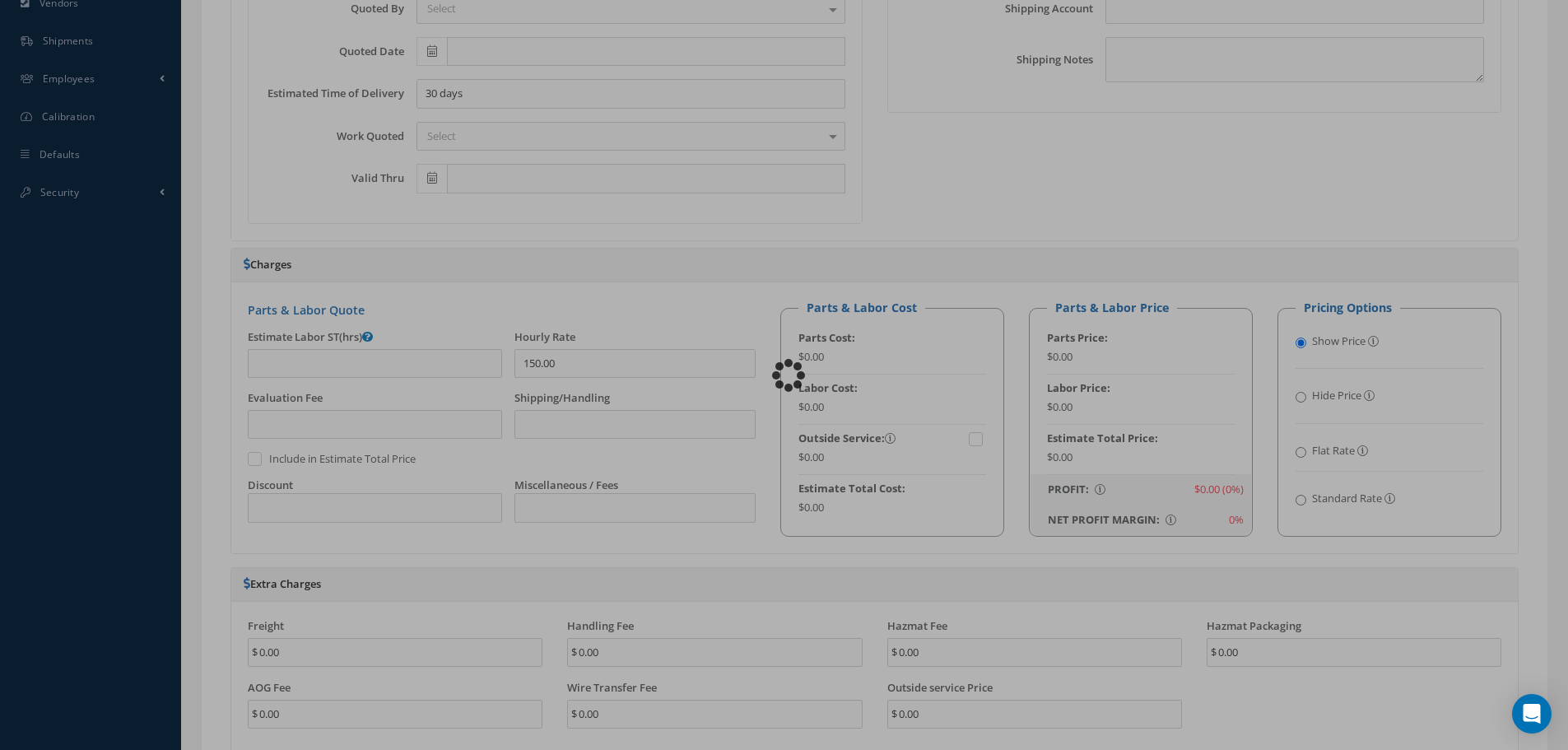
scroll to position [311, 0]
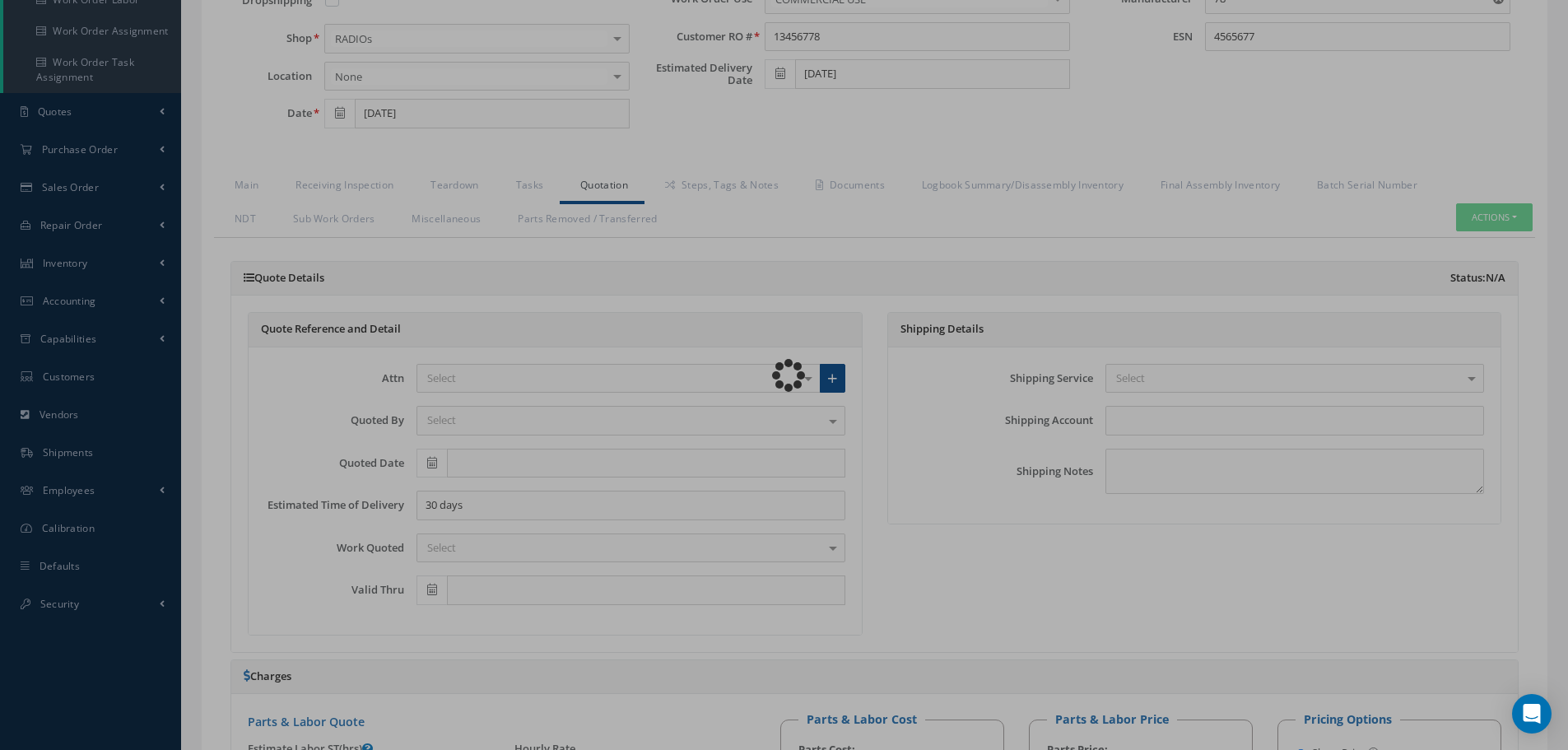
type input "0.00"
checkbox input "false"
type input "0.00"
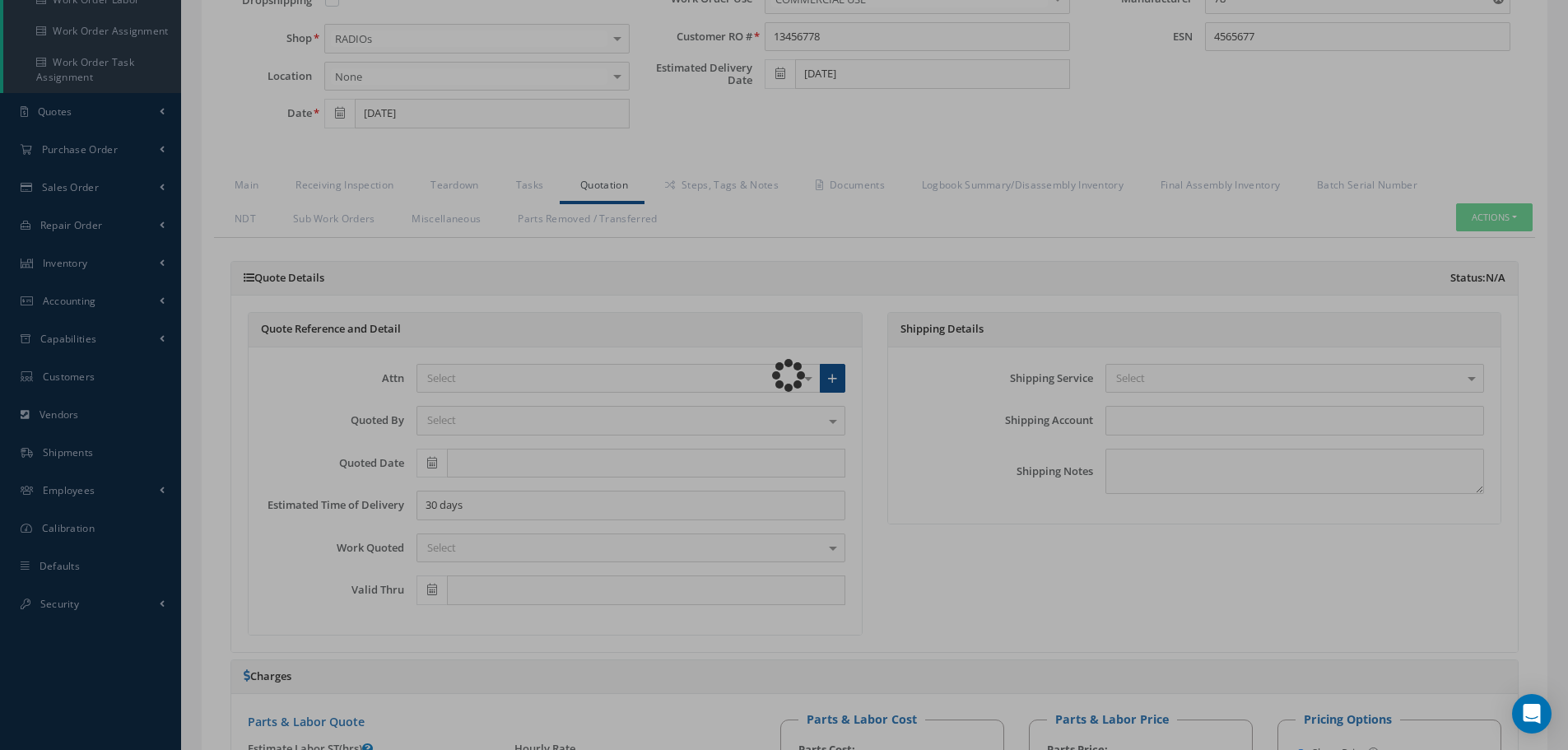
type input "0.00"
checkbox input "false"
type input "56"
type input "test"
type input "0.00"
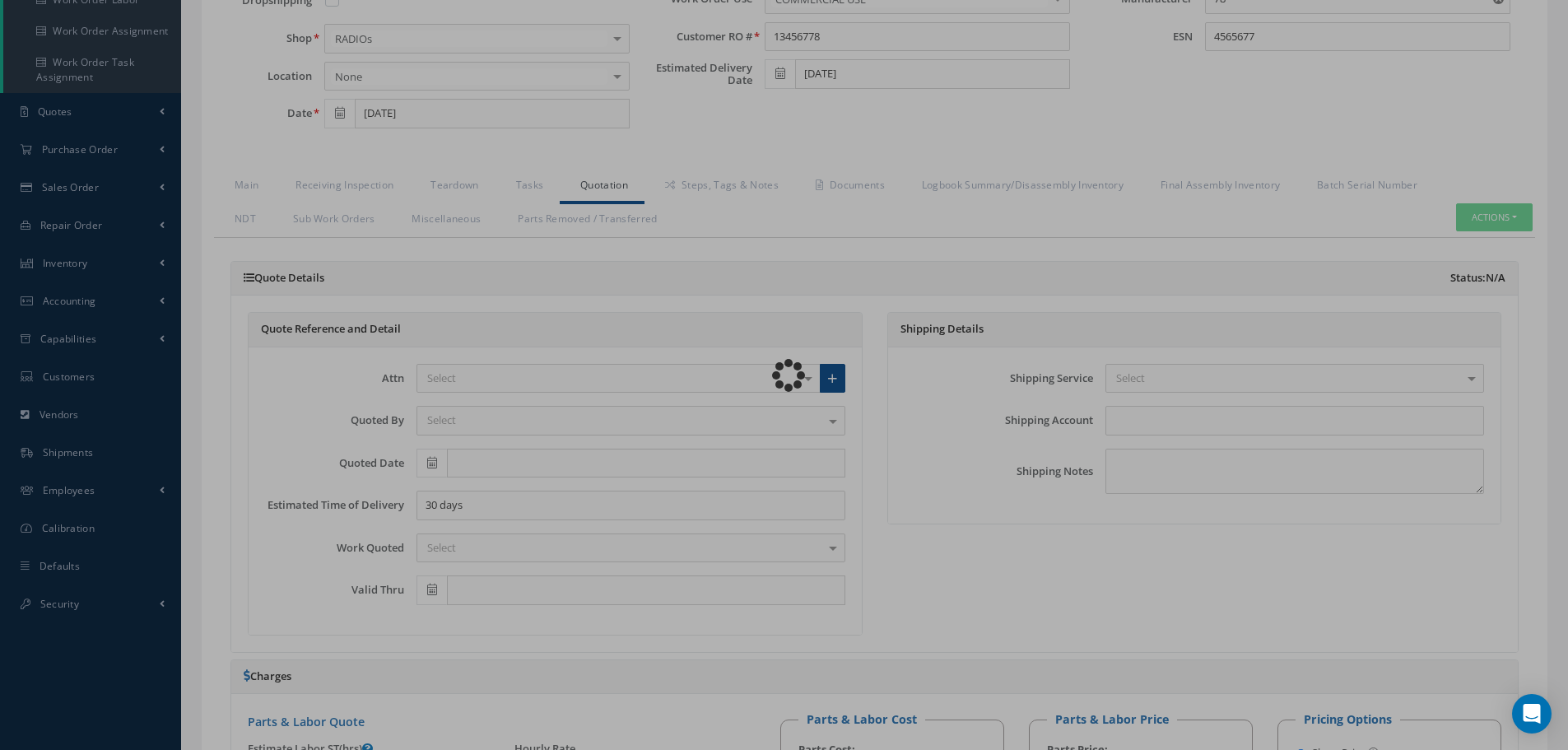
checkbox input "true"
type input "0.00"
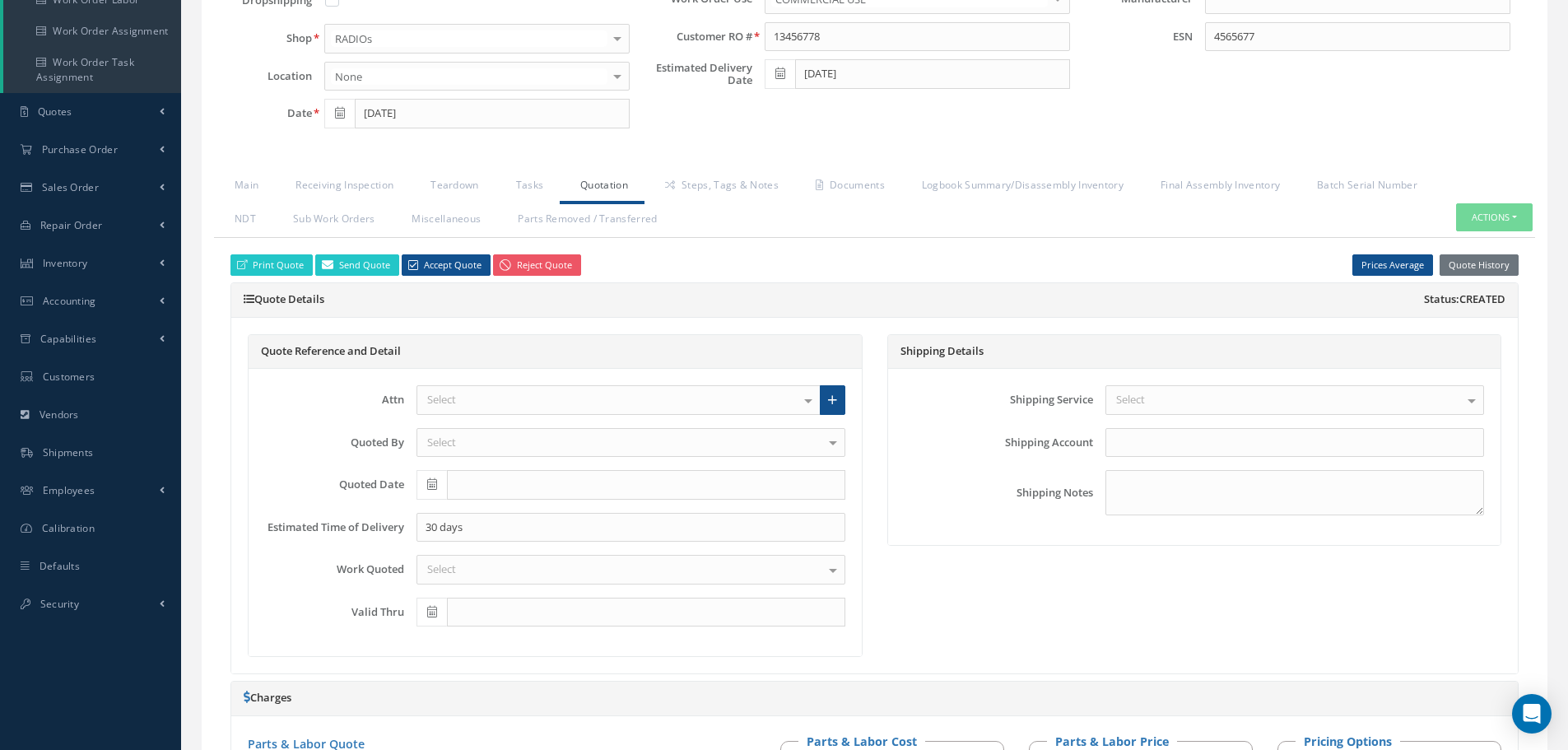
scroll to position [0, 0]
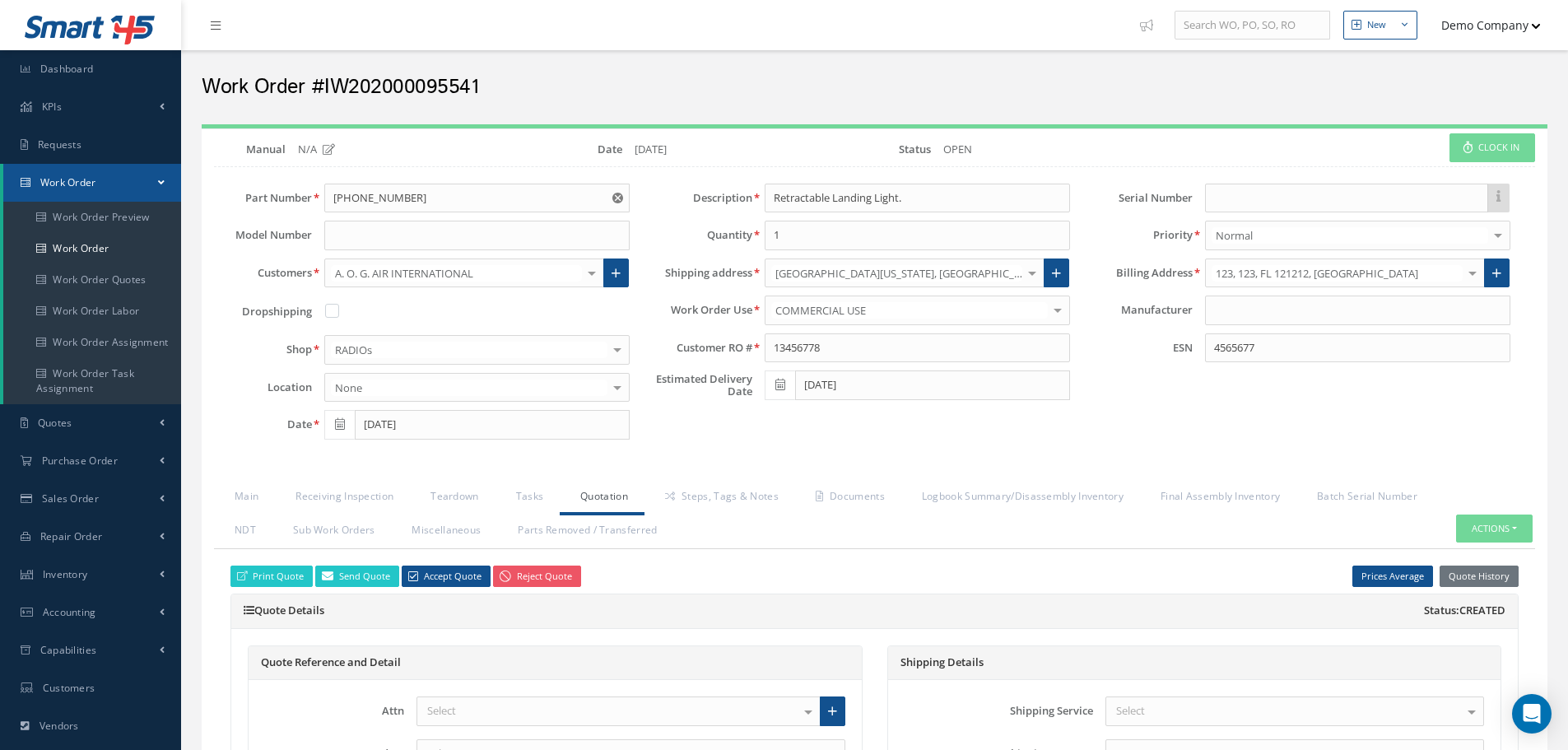
type input "78"
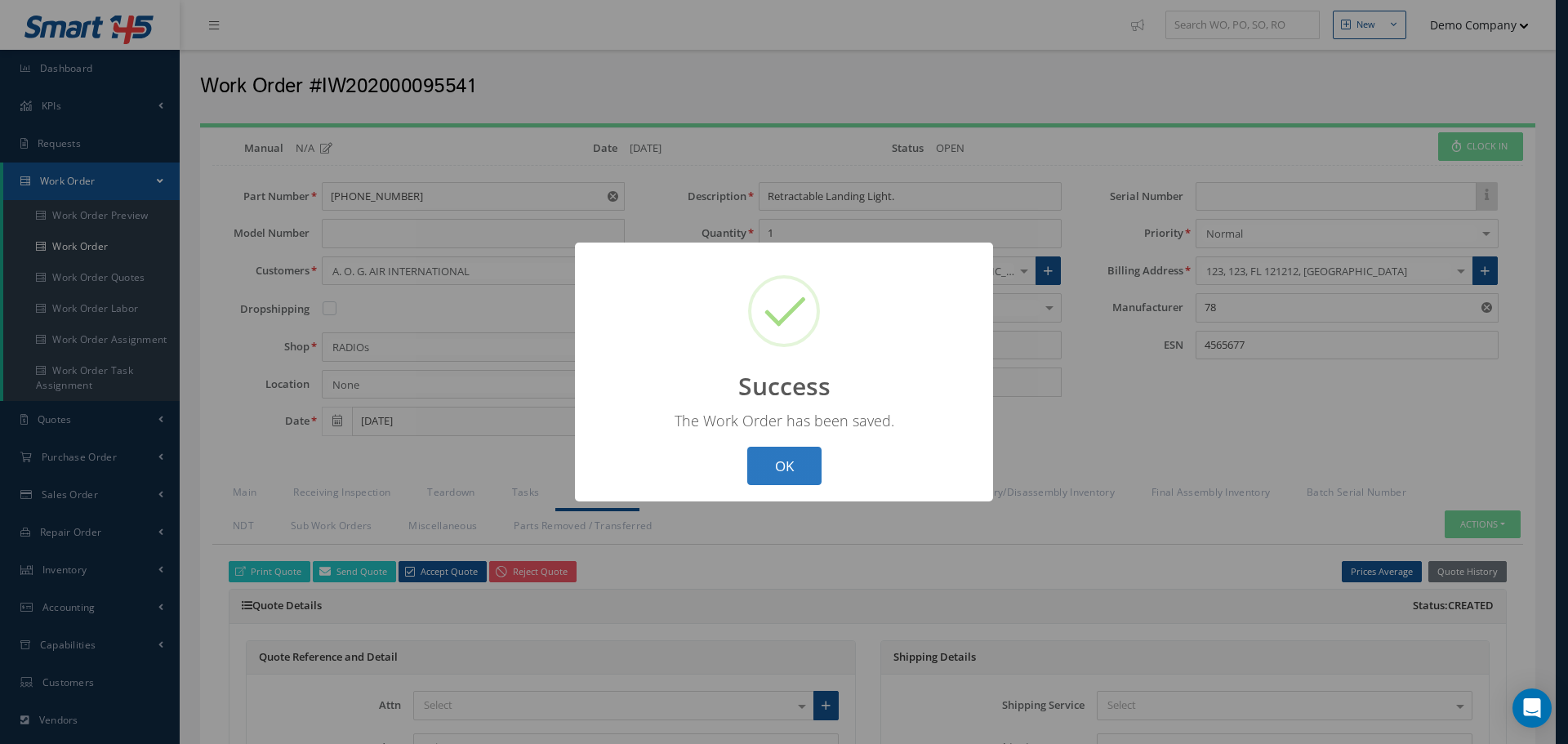
click at [798, 458] on button "OK" at bounding box center [784, 466] width 75 height 39
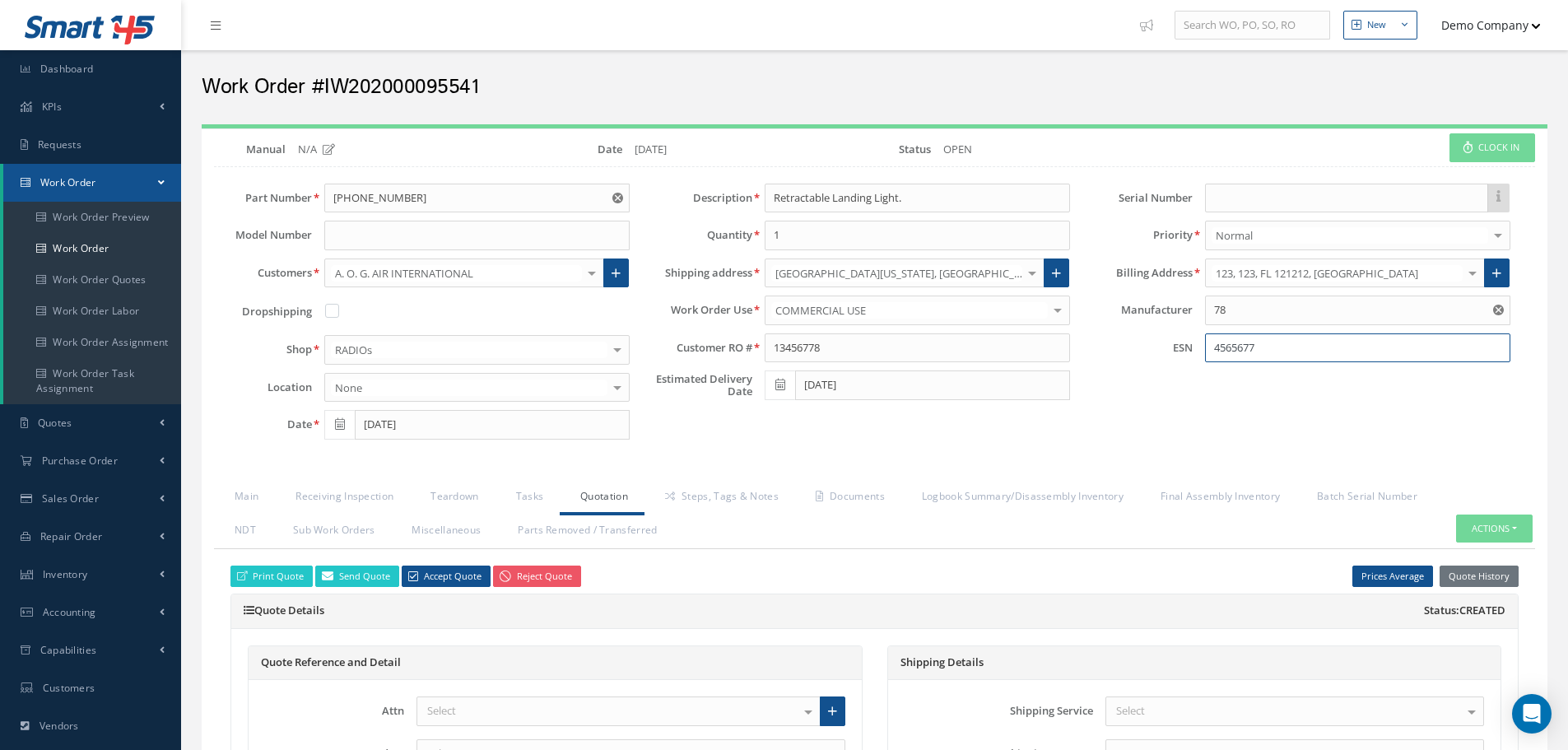
drag, startPoint x: 1278, startPoint y: 350, endPoint x: 1106, endPoint y: 350, distance: 172.0
click at [1106, 350] on div "ESN 4565677" at bounding box center [1303, 348] width 440 height 30
click at [1138, 447] on div "Serial Number Priority Normal Normal AOG Critical Rush Pinned WOs No elements f…" at bounding box center [1303, 316] width 440 height 264
click at [1267, 348] on input at bounding box center [1358, 348] width 306 height 30
type input "4"
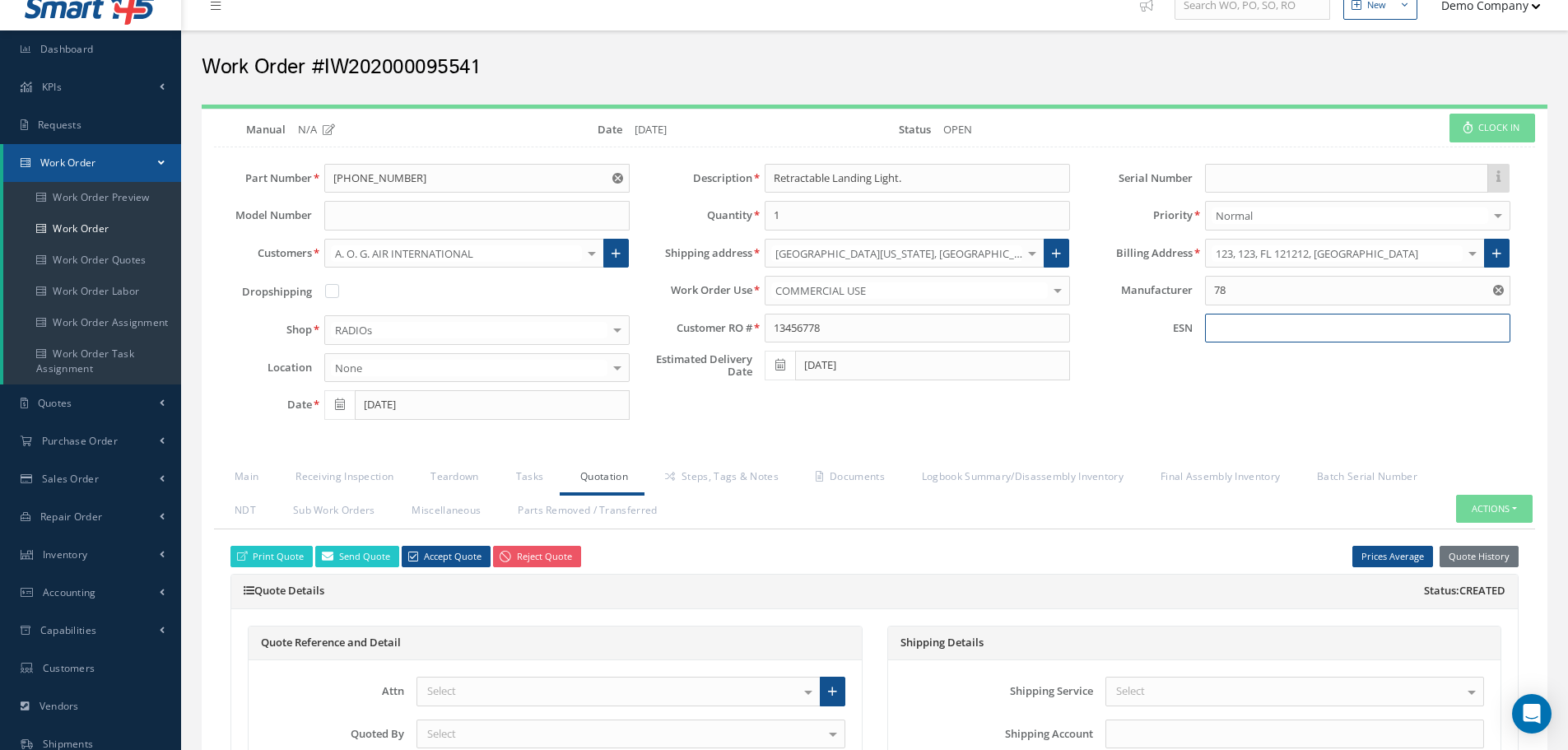
scroll to position [82, 0]
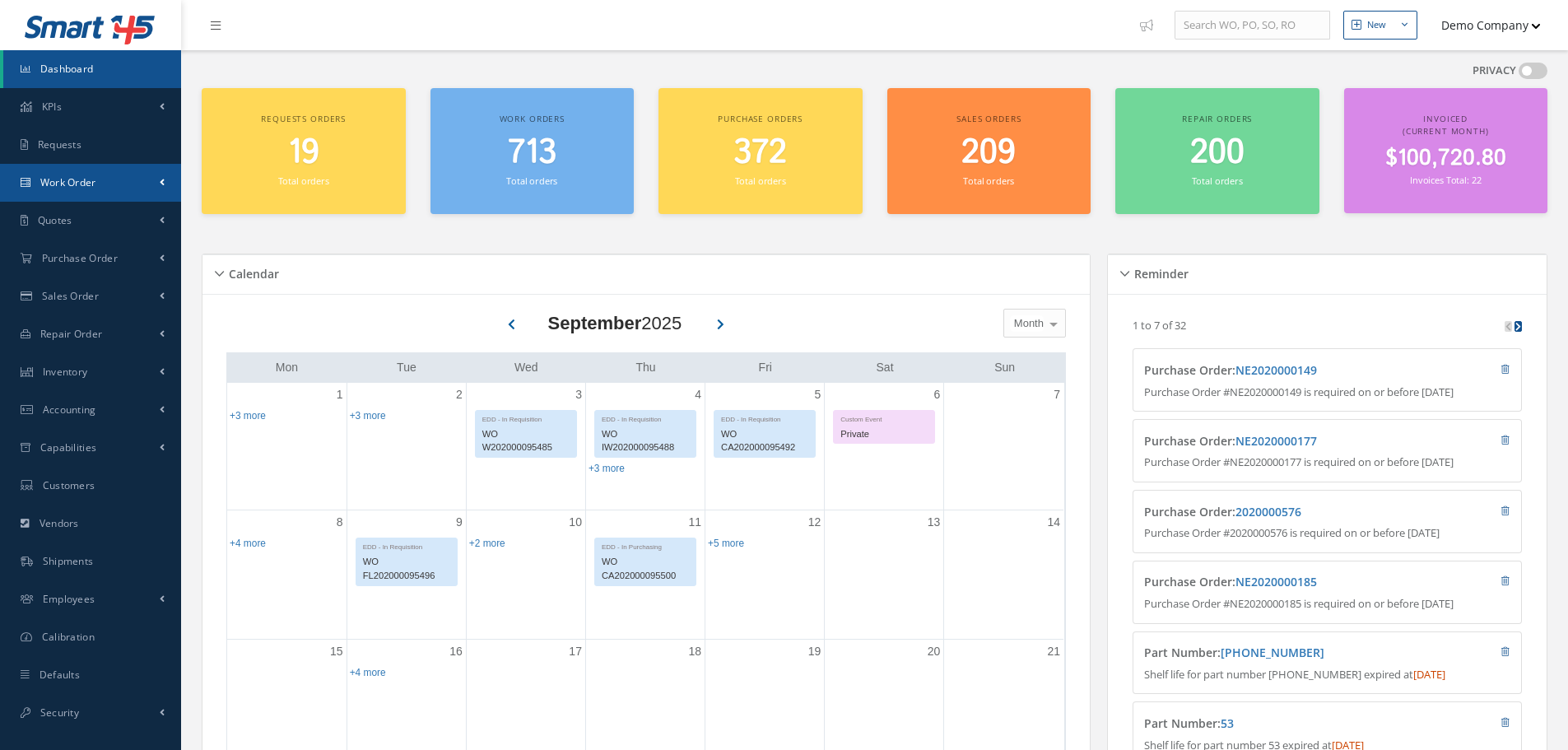
click at [55, 187] on span "Work Order" at bounding box center [68, 182] width 56 height 14
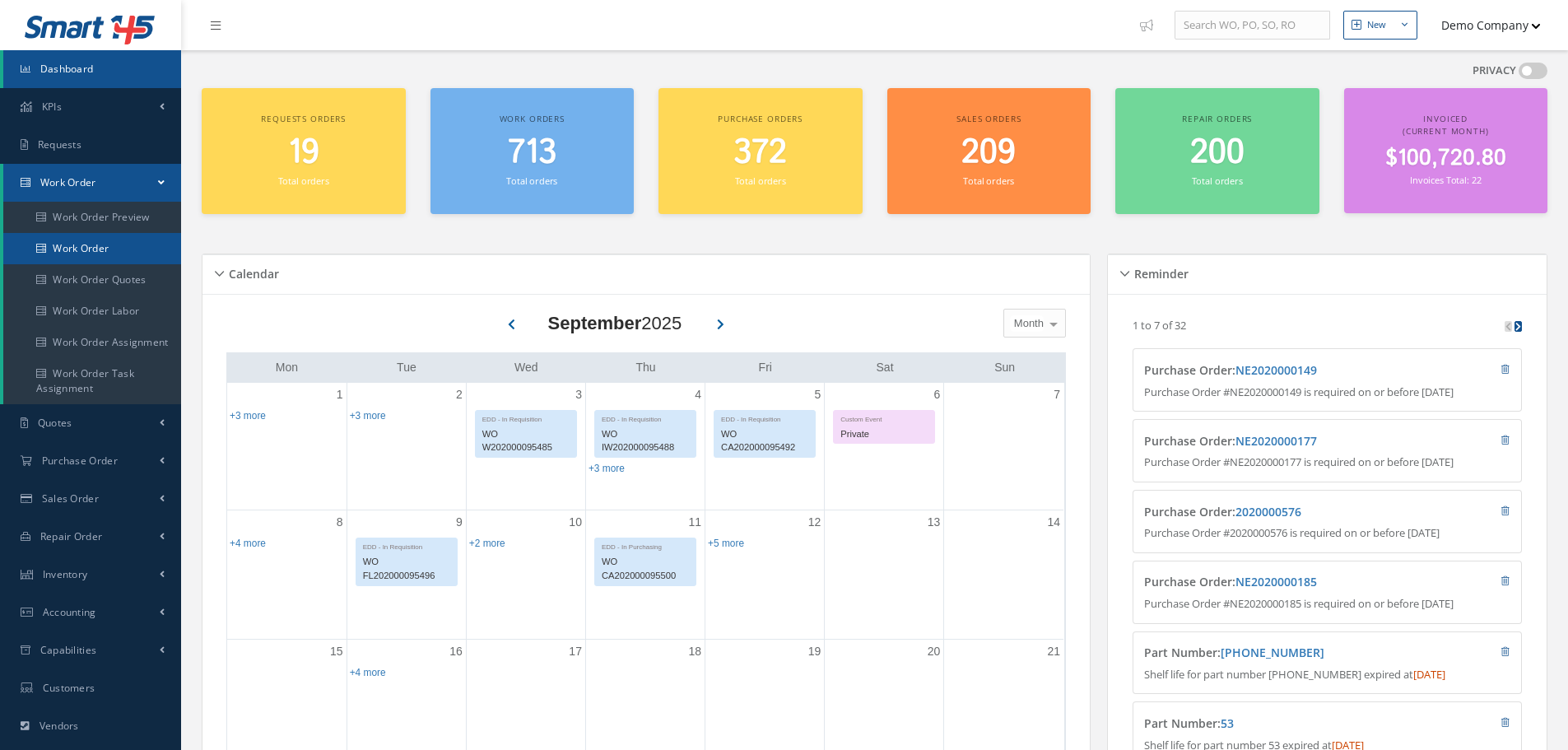
click at [87, 251] on link "Work Order" at bounding box center [92, 249] width 178 height 31
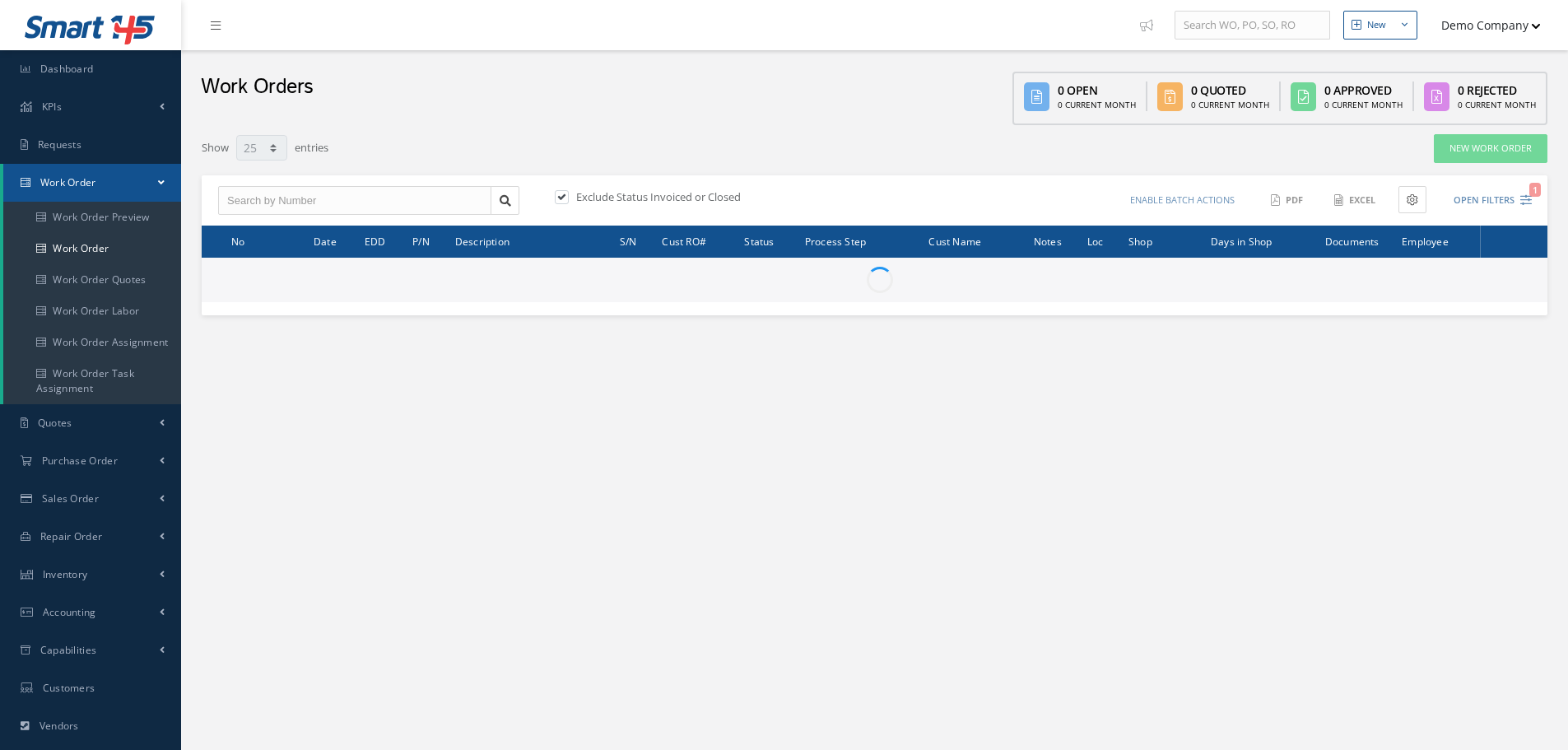
select select "25"
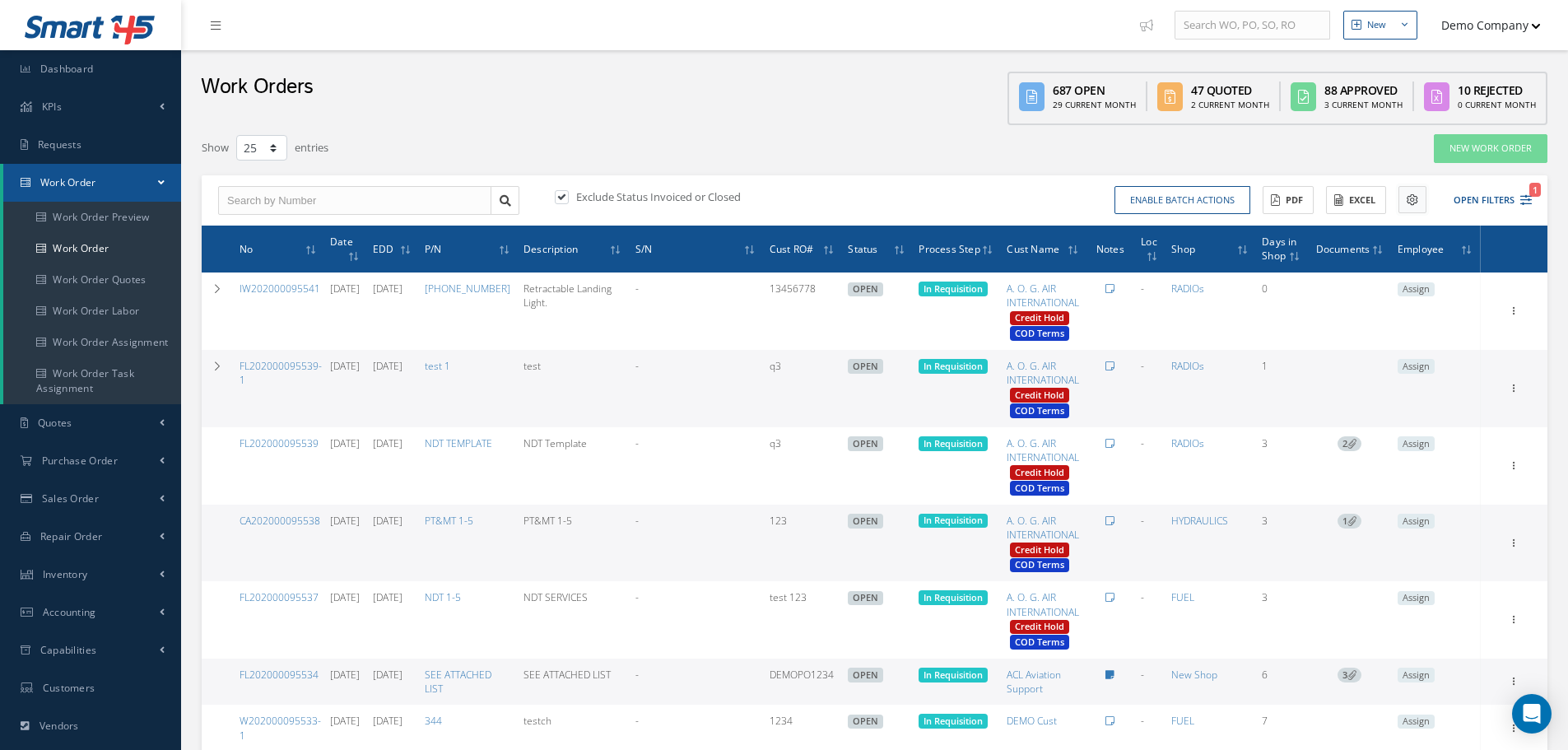
click at [1415, 208] on button at bounding box center [1412, 199] width 28 height 27
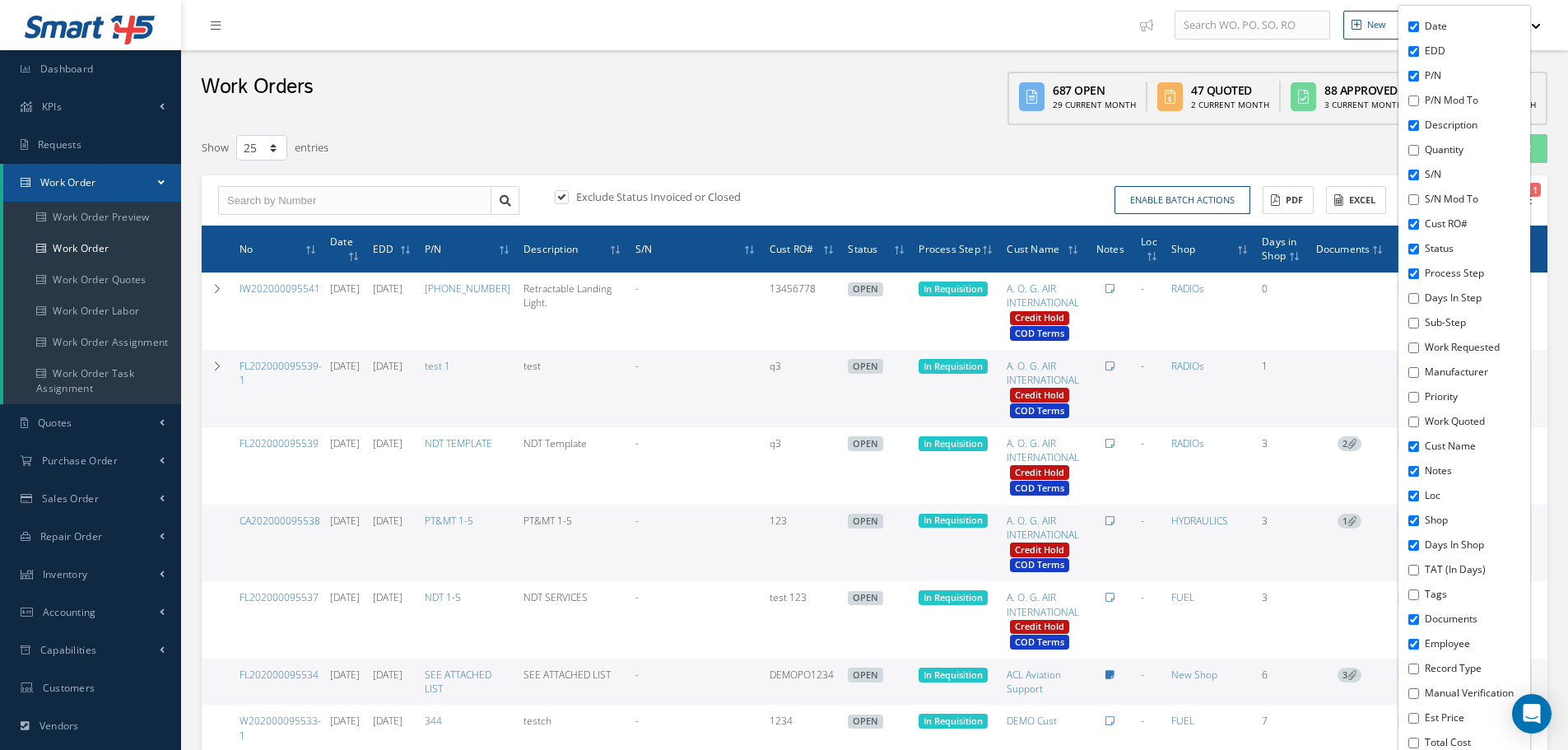
click at [925, 156] on div "Show 10 25 50 100 entries" at bounding box center [589, 149] width 799 height 30
